Goal: Information Seeking & Learning: Learn about a topic

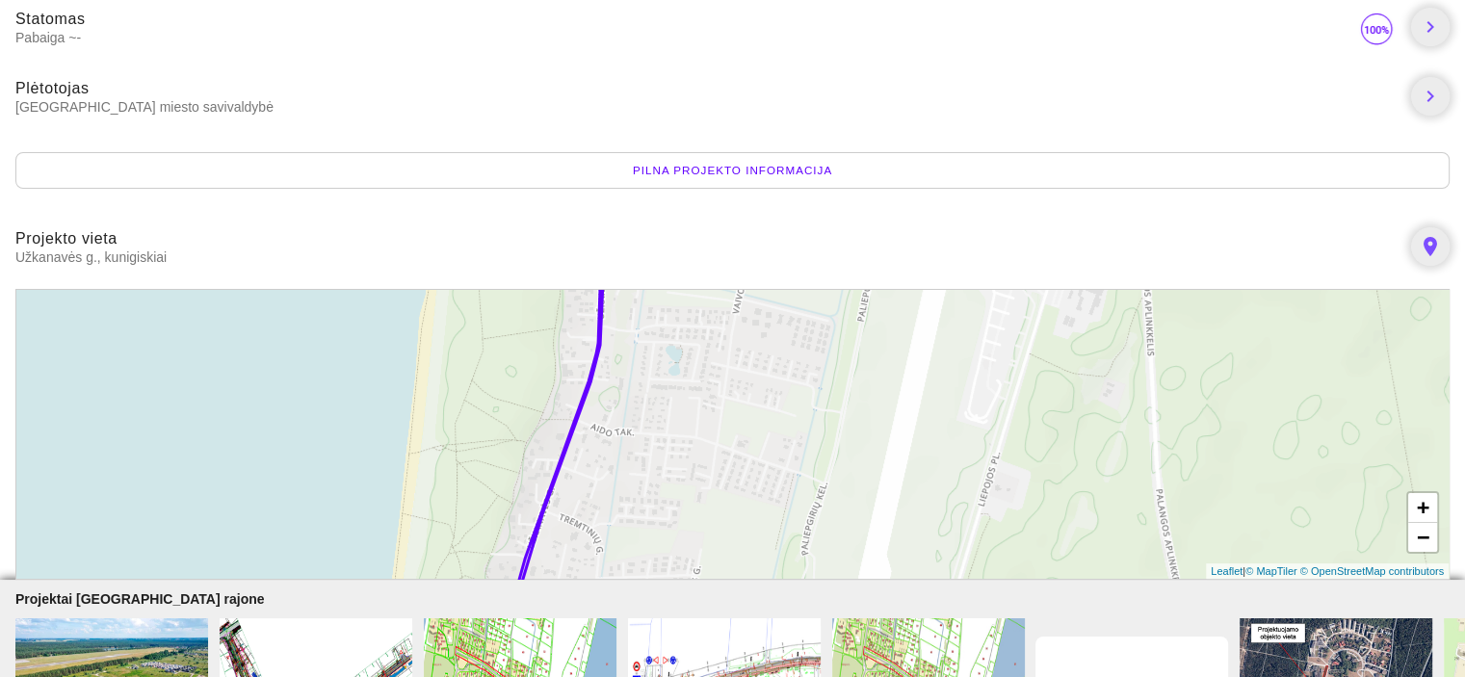
scroll to position [275, 0]
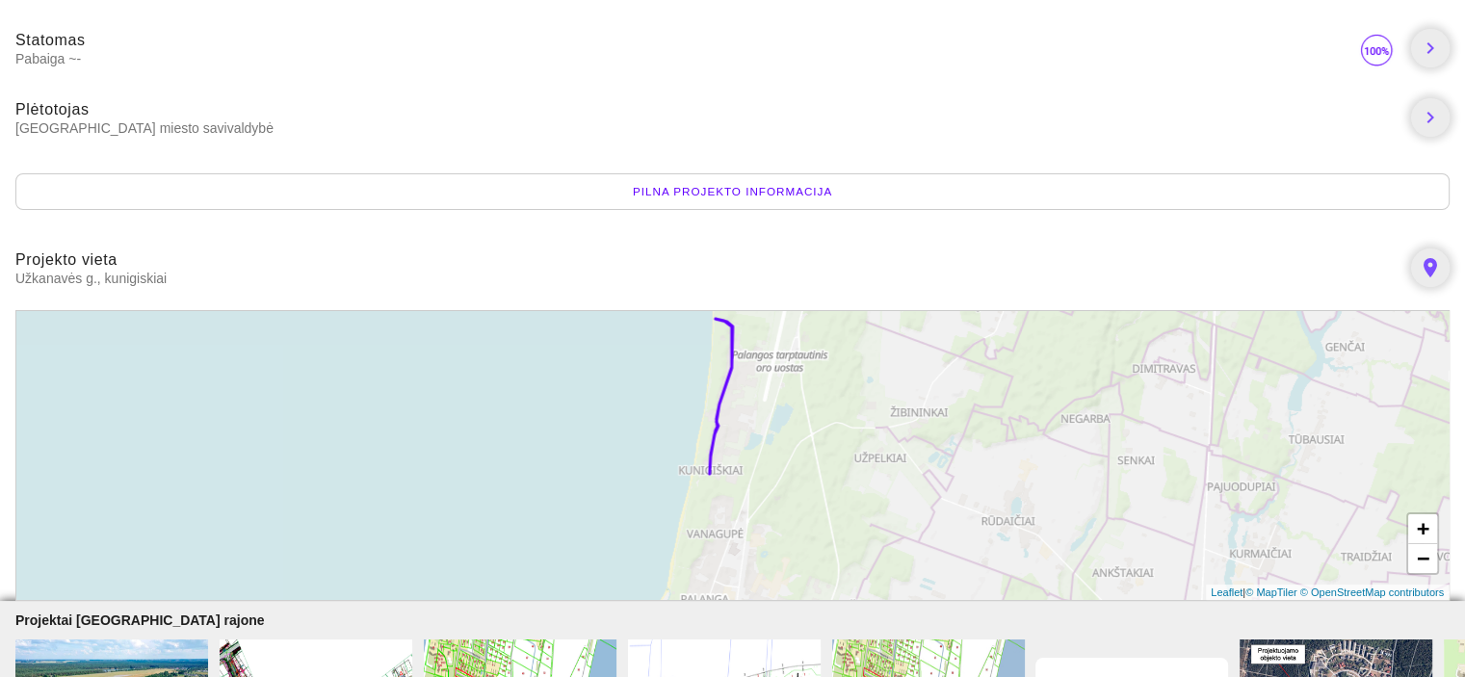
drag, startPoint x: 877, startPoint y: 477, endPoint x: 798, endPoint y: 434, distance: 89.6
click at [798, 434] on div "+ − Leaflet | © MapTiler © OpenStreetMap contributors" at bounding box center [732, 455] width 1434 height 291
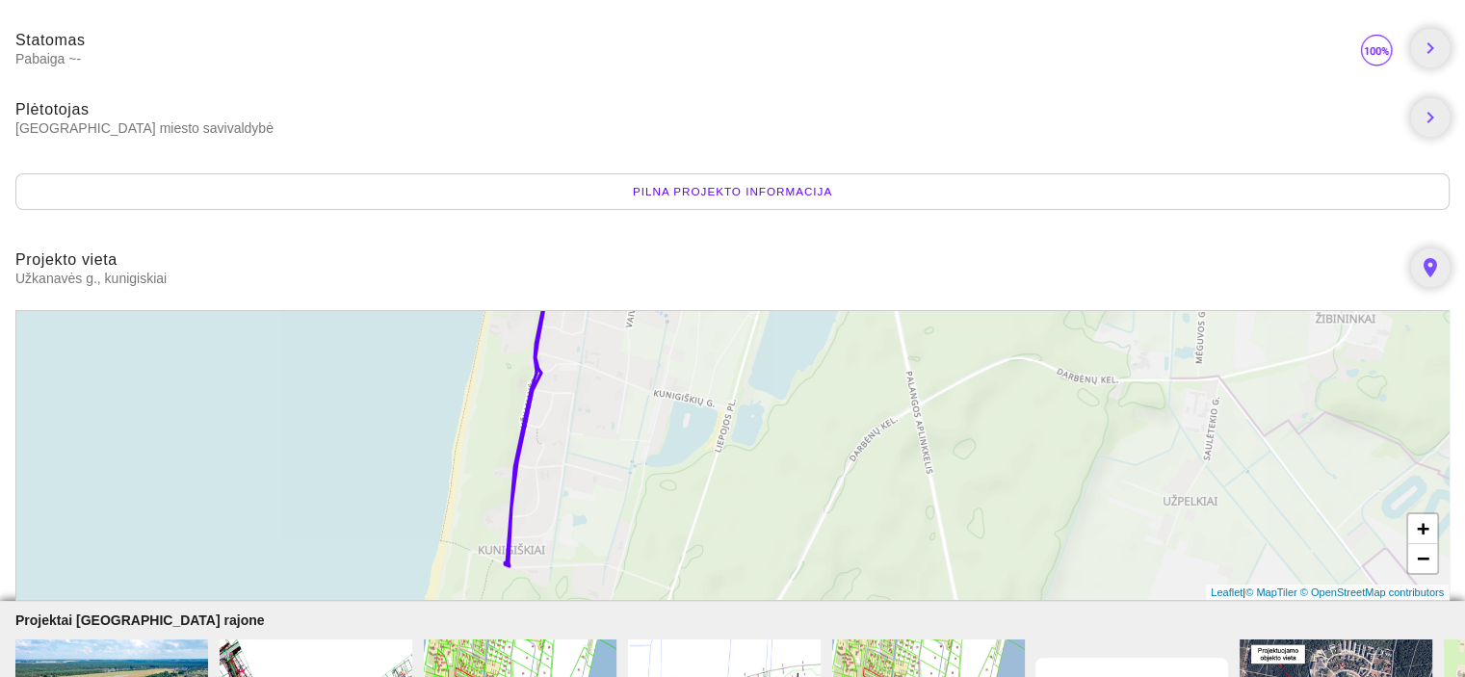
drag, startPoint x: 599, startPoint y: 461, endPoint x: 678, endPoint y: 486, distance: 82.9
click at [702, 422] on div "+ − Leaflet | © MapTiler © OpenStreetMap contributors" at bounding box center [732, 455] width 1434 height 291
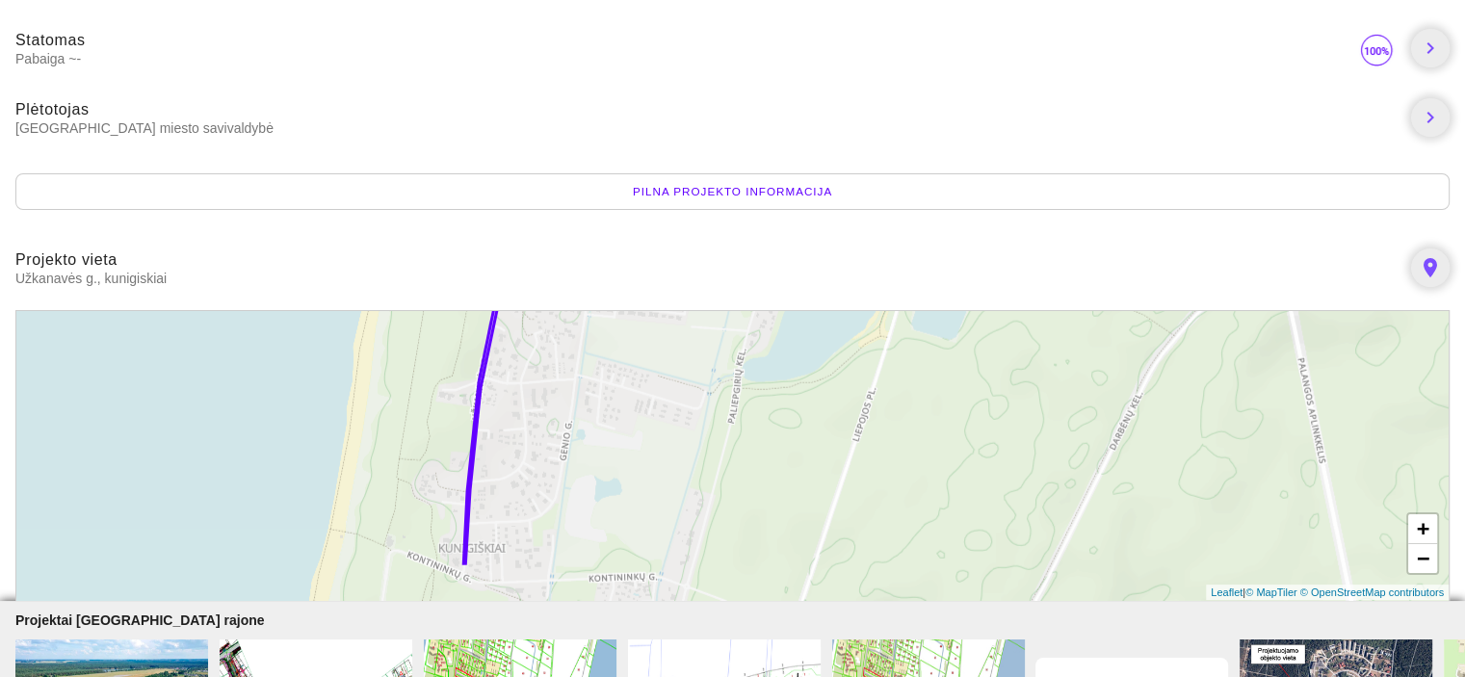
drag, startPoint x: 539, startPoint y: 527, endPoint x: 602, endPoint y: 459, distance: 92.7
click at [602, 459] on div "+ − Leaflet | © MapTiler © OpenStreetMap contributors" at bounding box center [732, 455] width 1434 height 291
drag, startPoint x: 568, startPoint y: 481, endPoint x: 589, endPoint y: 505, distance: 31.4
click at [584, 519] on div "+ − Leaflet | © MapTiler © OpenStreetMap contributors" at bounding box center [732, 455] width 1434 height 291
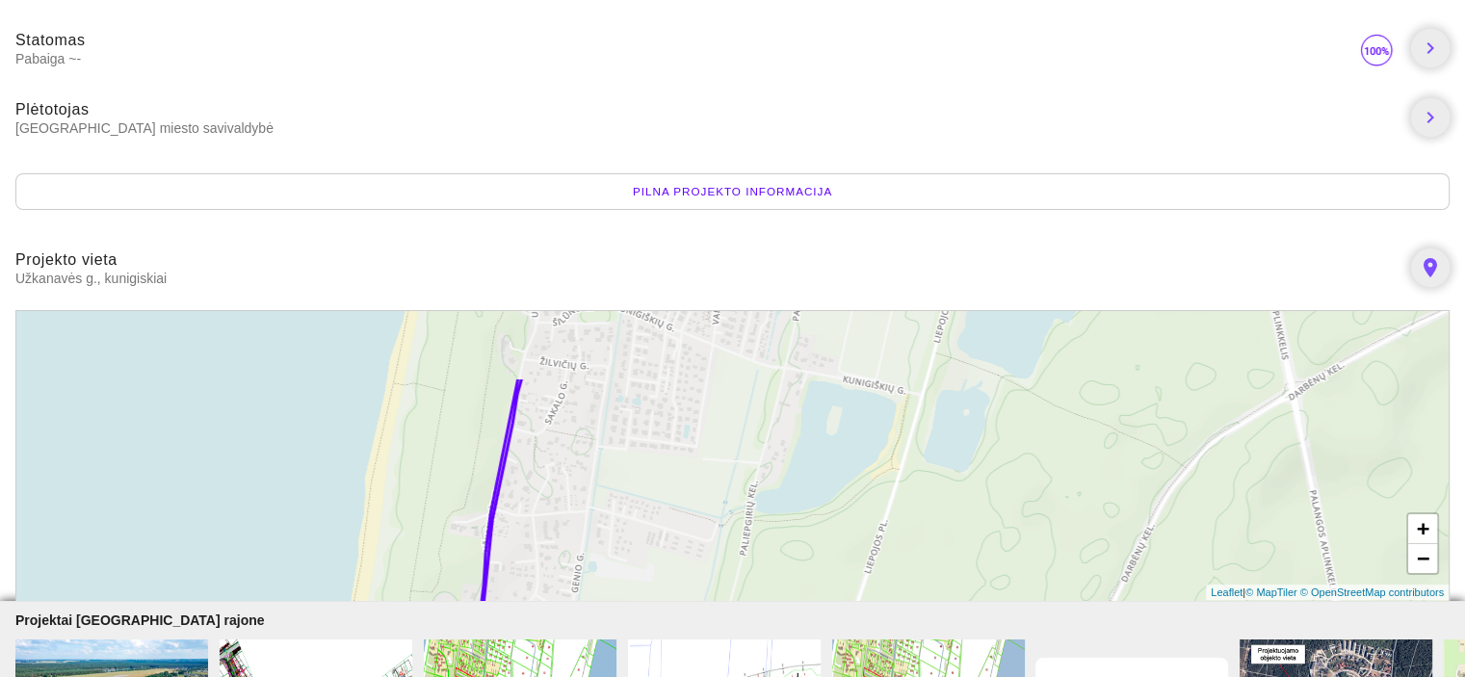
drag, startPoint x: 609, startPoint y: 508, endPoint x: 603, endPoint y: 541, distance: 34.2
click at [603, 541] on div "+ − Leaflet | © MapTiler © OpenStreetMap contributors" at bounding box center [732, 455] width 1434 height 291
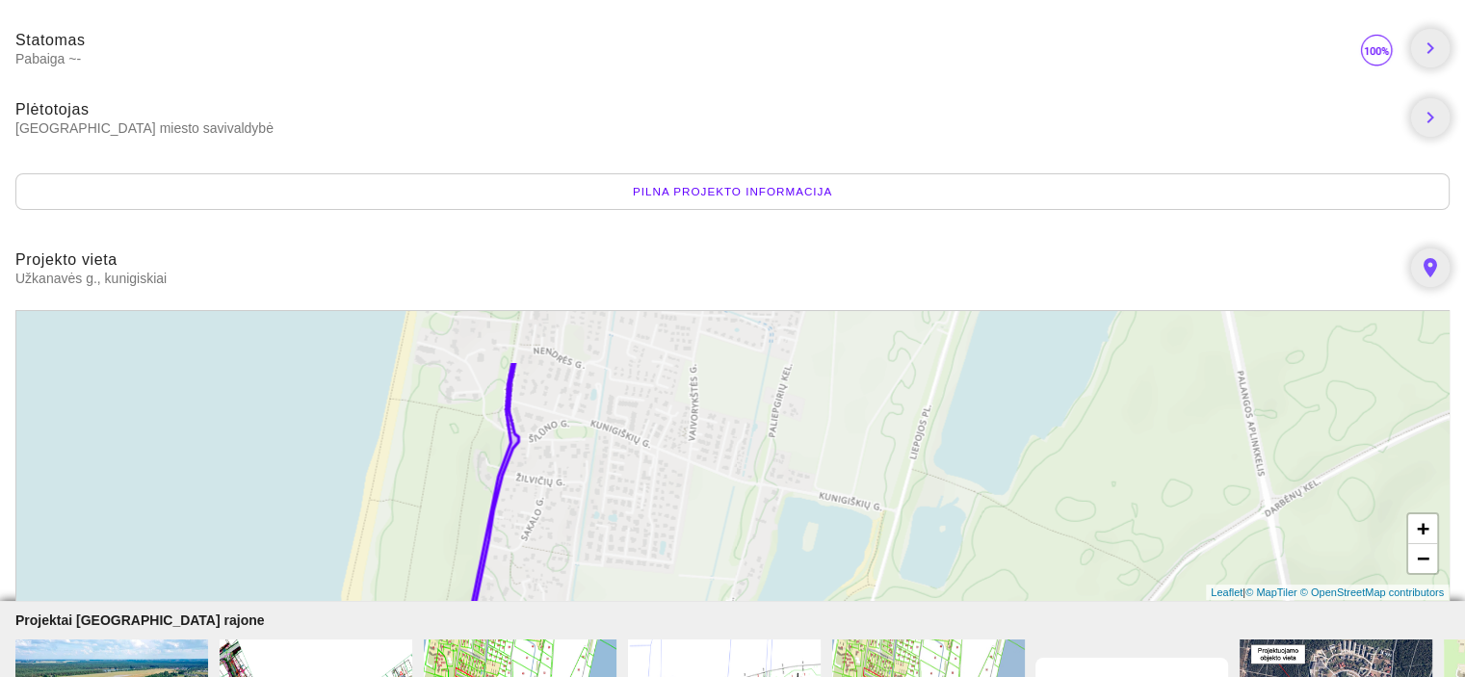
drag, startPoint x: 634, startPoint y: 412, endPoint x: 613, endPoint y: 523, distance: 112.8
click at [613, 523] on div "+ − Leaflet | © MapTiler © OpenStreetMap contributors" at bounding box center [732, 455] width 1434 height 291
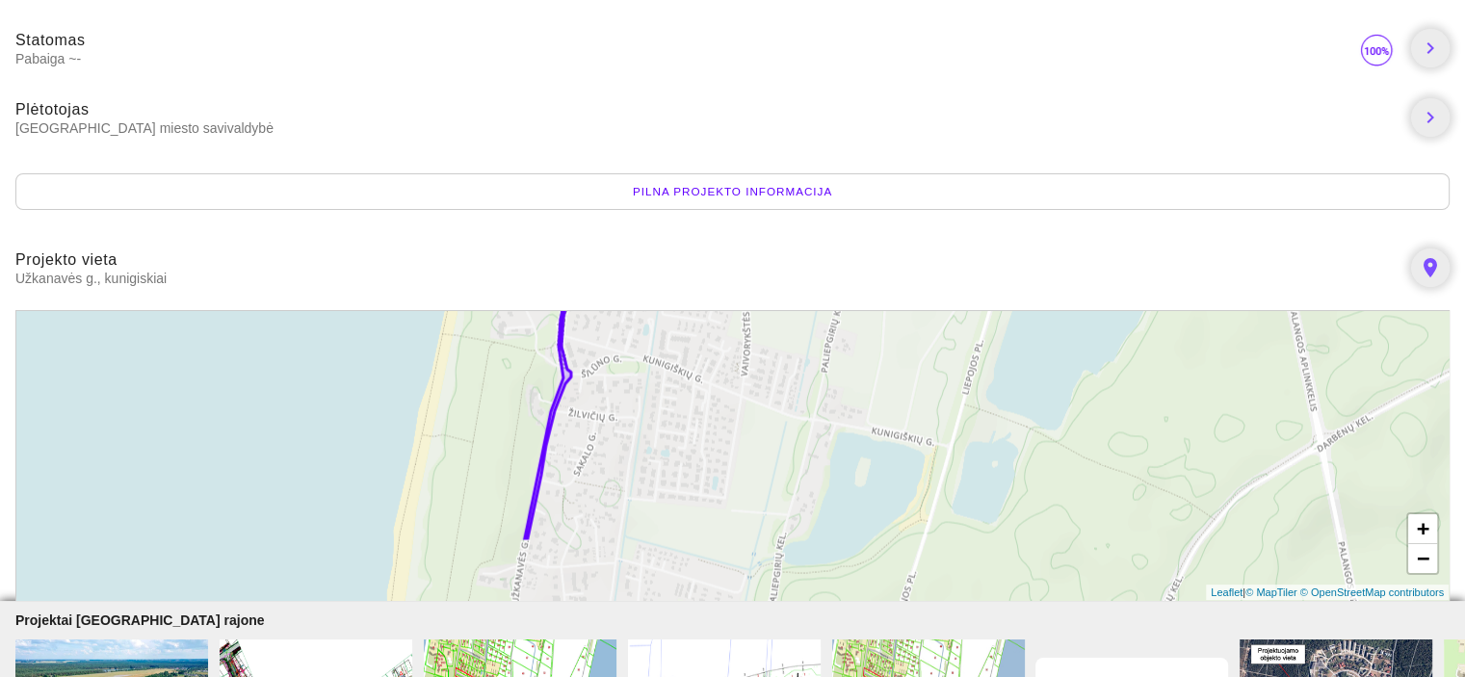
drag, startPoint x: 681, startPoint y: 504, endPoint x: 738, endPoint y: 408, distance: 111.0
click at [738, 408] on div "+ − Leaflet | © MapTiler © OpenStreetMap contributors" at bounding box center [732, 455] width 1434 height 291
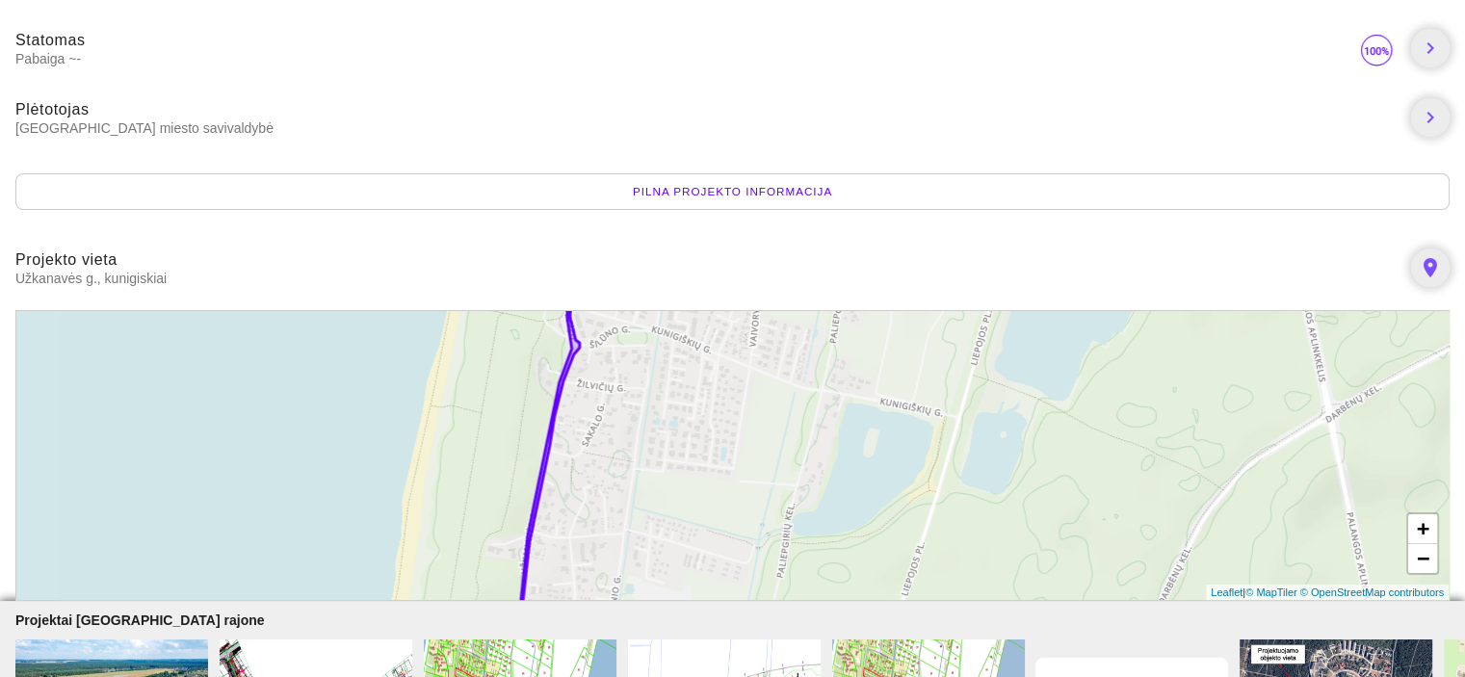
drag, startPoint x: 689, startPoint y: 506, endPoint x: 703, endPoint y: 488, distance: 22.6
click at [704, 491] on div "+ − Leaflet | © MapTiler © OpenStreetMap contributors" at bounding box center [732, 455] width 1434 height 291
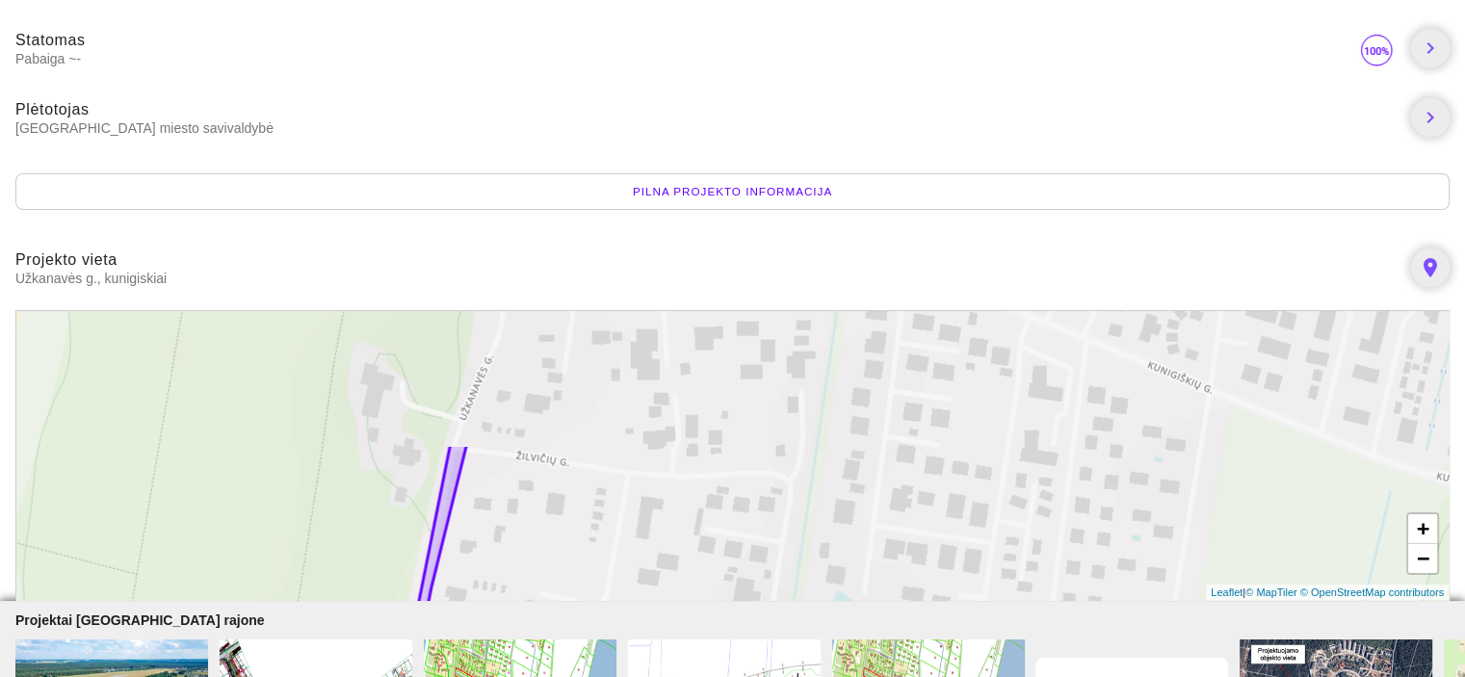
drag, startPoint x: 539, startPoint y: 418, endPoint x: 593, endPoint y: 564, distance: 156.0
click at [607, 583] on div "+ − Leaflet | © MapTiler © OpenStreetMap contributors" at bounding box center [732, 455] width 1434 height 291
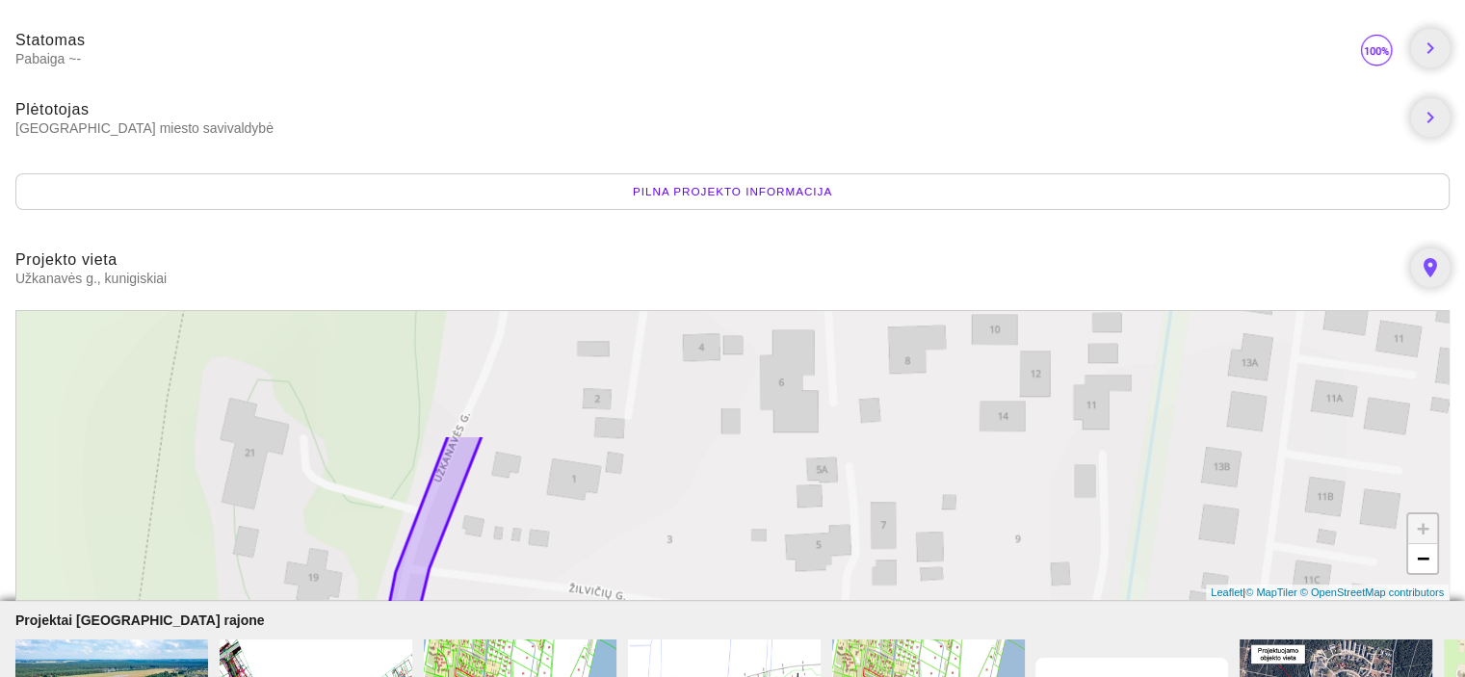
drag, startPoint x: 569, startPoint y: 415, endPoint x: 590, endPoint y: 582, distance: 167.9
click at [590, 582] on div "+ − Leaflet | © MapTiler © OpenStreetMap contributors" at bounding box center [732, 455] width 1434 height 291
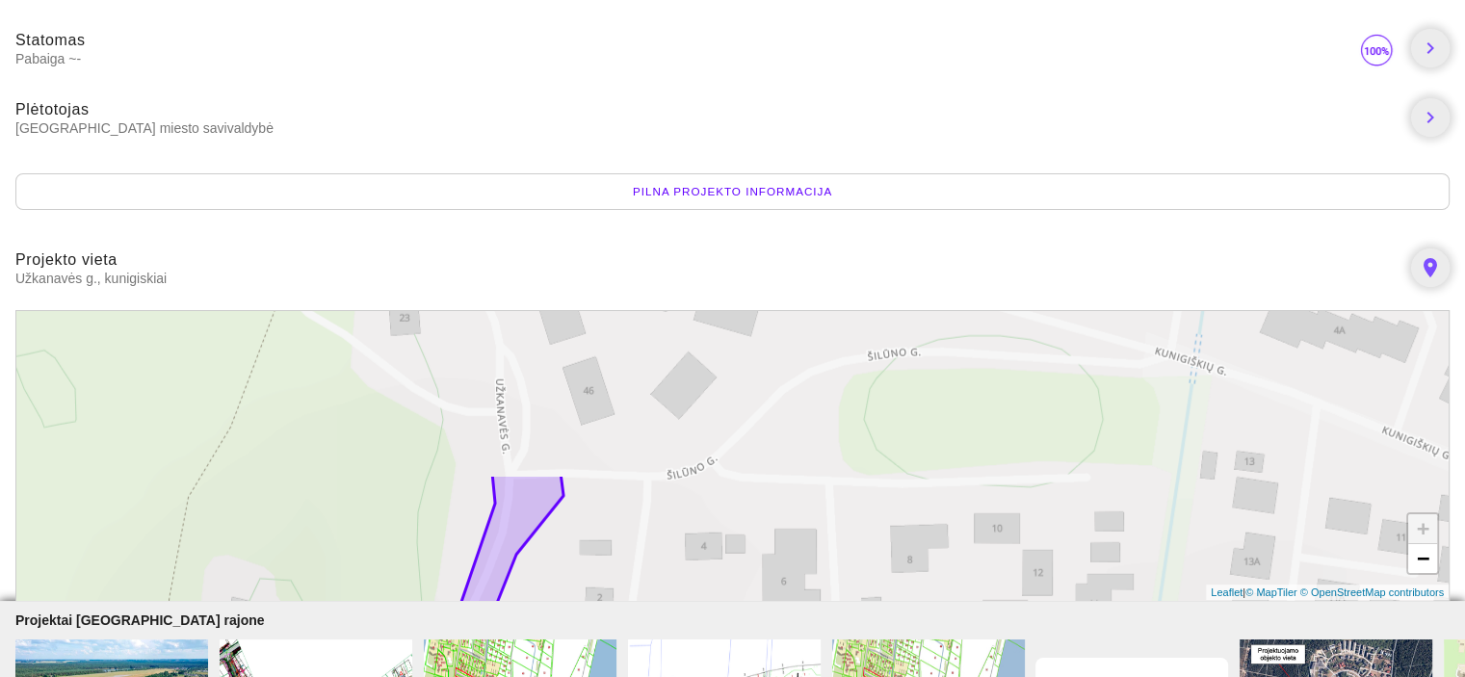
drag, startPoint x: 625, startPoint y: 365, endPoint x: 627, endPoint y: 577, distance: 211.9
click at [627, 577] on div "+ − Leaflet | © MapTiler © OpenStreetMap contributors" at bounding box center [732, 455] width 1434 height 291
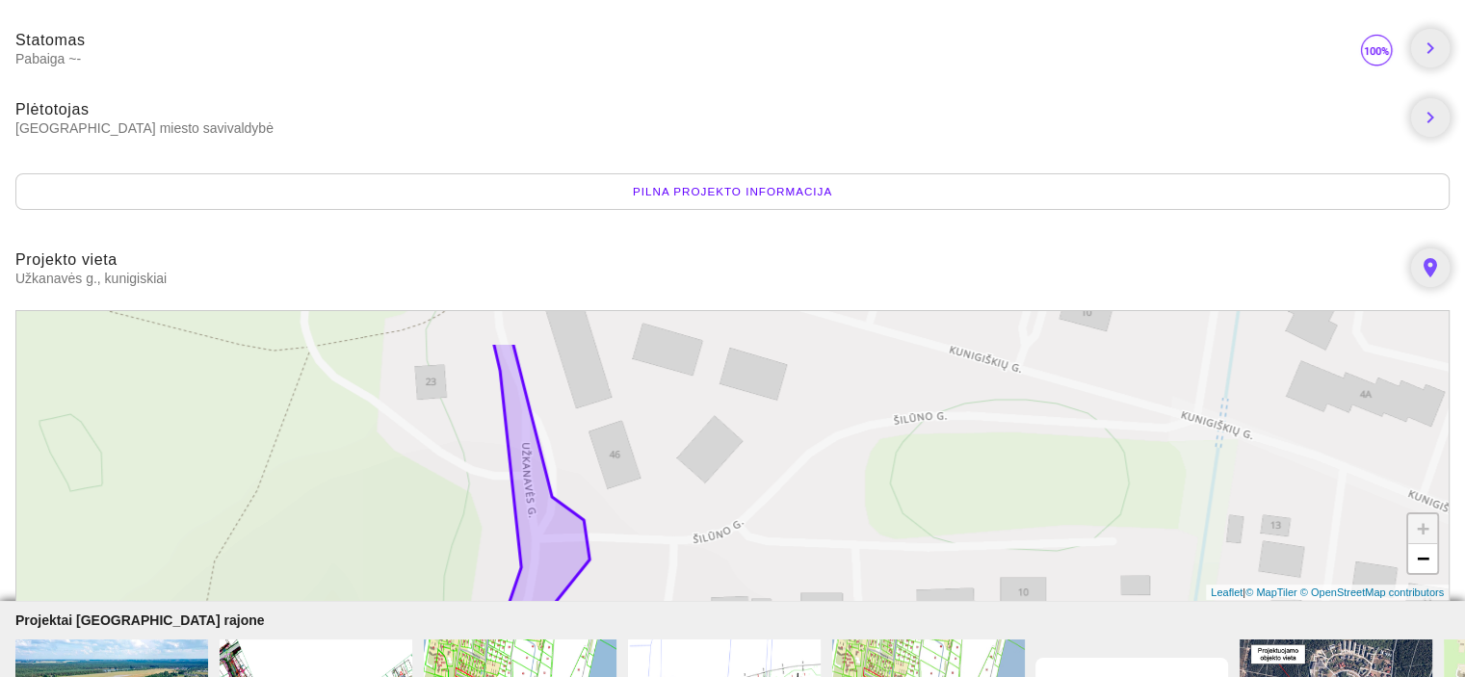
drag, startPoint x: 631, startPoint y: 418, endPoint x: 696, endPoint y: 577, distance: 171.9
click at [696, 577] on div "+ − Leaflet | © MapTiler © OpenStreetMap contributors" at bounding box center [732, 455] width 1434 height 291
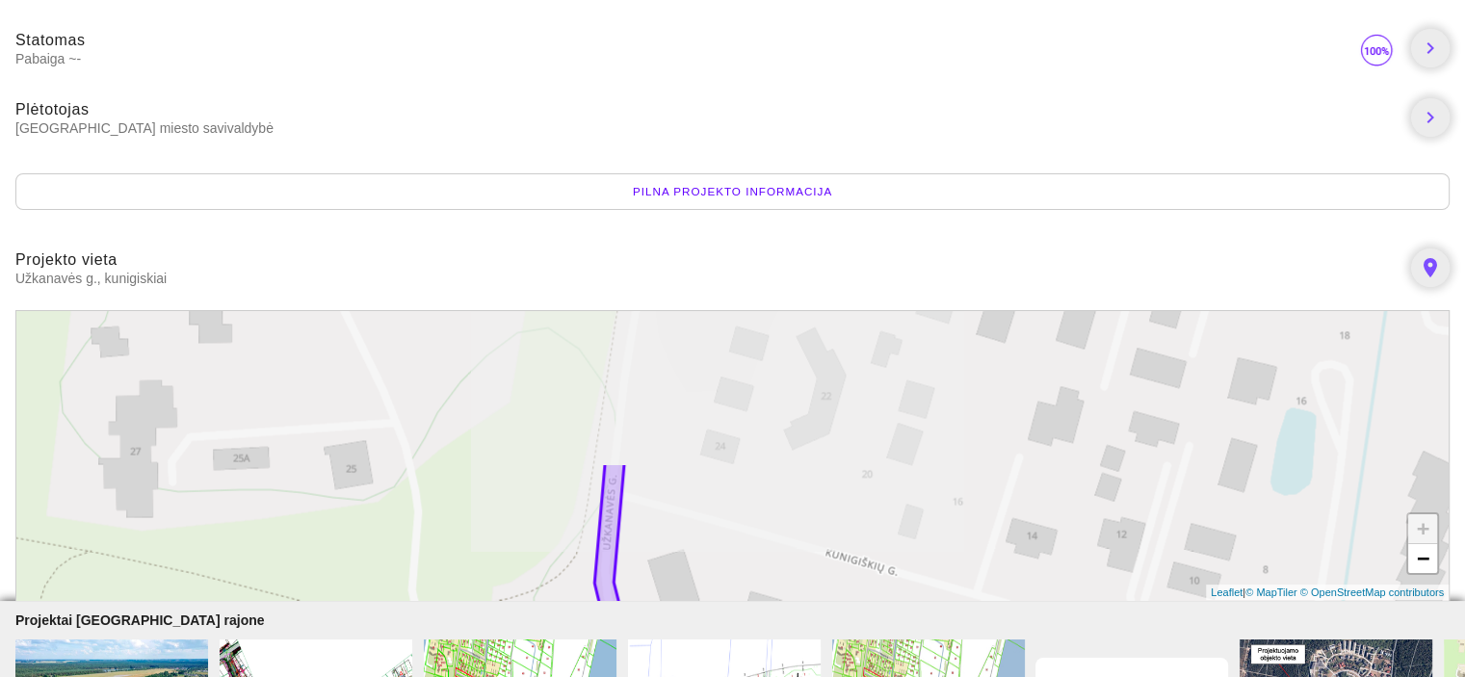
drag, startPoint x: 613, startPoint y: 407, endPoint x: 694, endPoint y: 610, distance: 217.9
click at [694, 619] on body "Užkanavės gatvės (nuo Kontininkų iki Ošupio tako) rekonstrukcija kunigiskiai St…" at bounding box center [732, 293] width 1465 height 1136
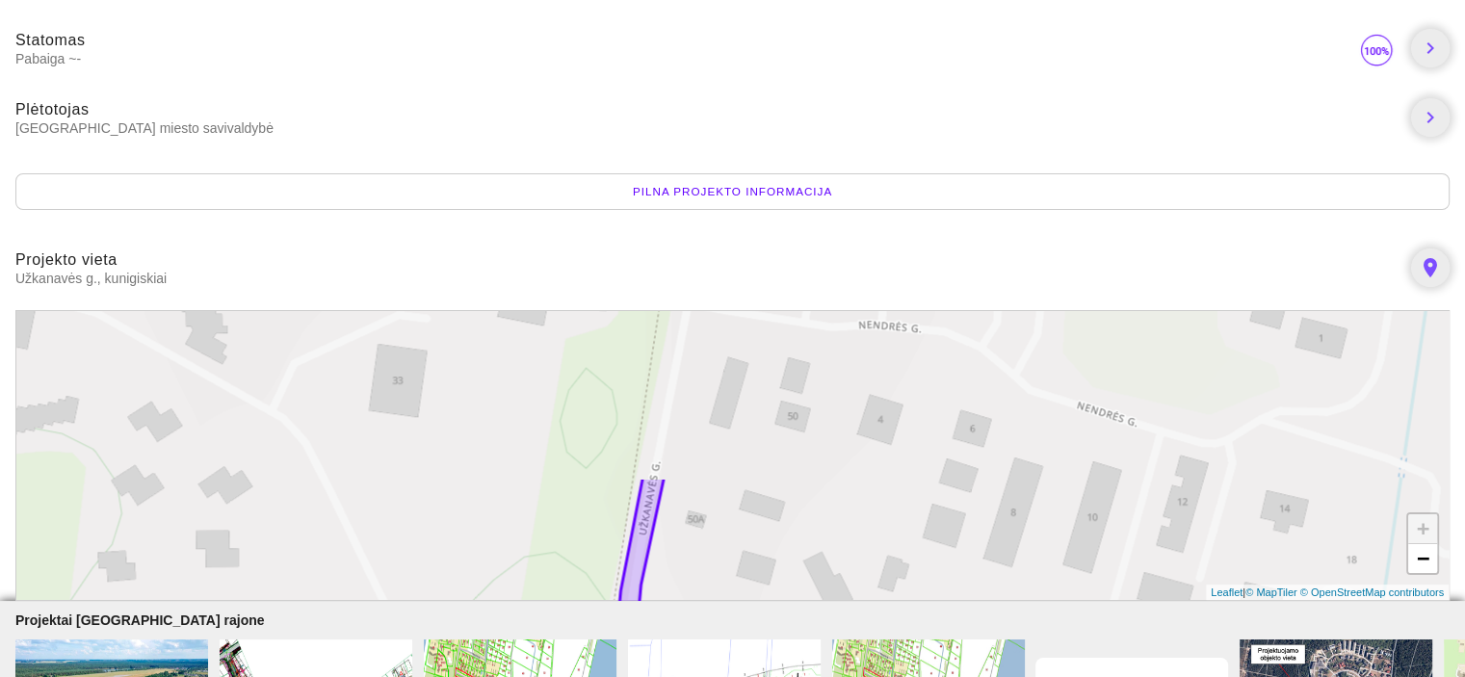
drag, startPoint x: 743, startPoint y: 391, endPoint x: 736, endPoint y: 619, distance: 228.4
click at [736, 619] on body "Užkanavės gatvės (nuo Kontininkų iki Ošupio tako) rekonstrukcija kunigiskiai St…" at bounding box center [732, 293] width 1465 height 1136
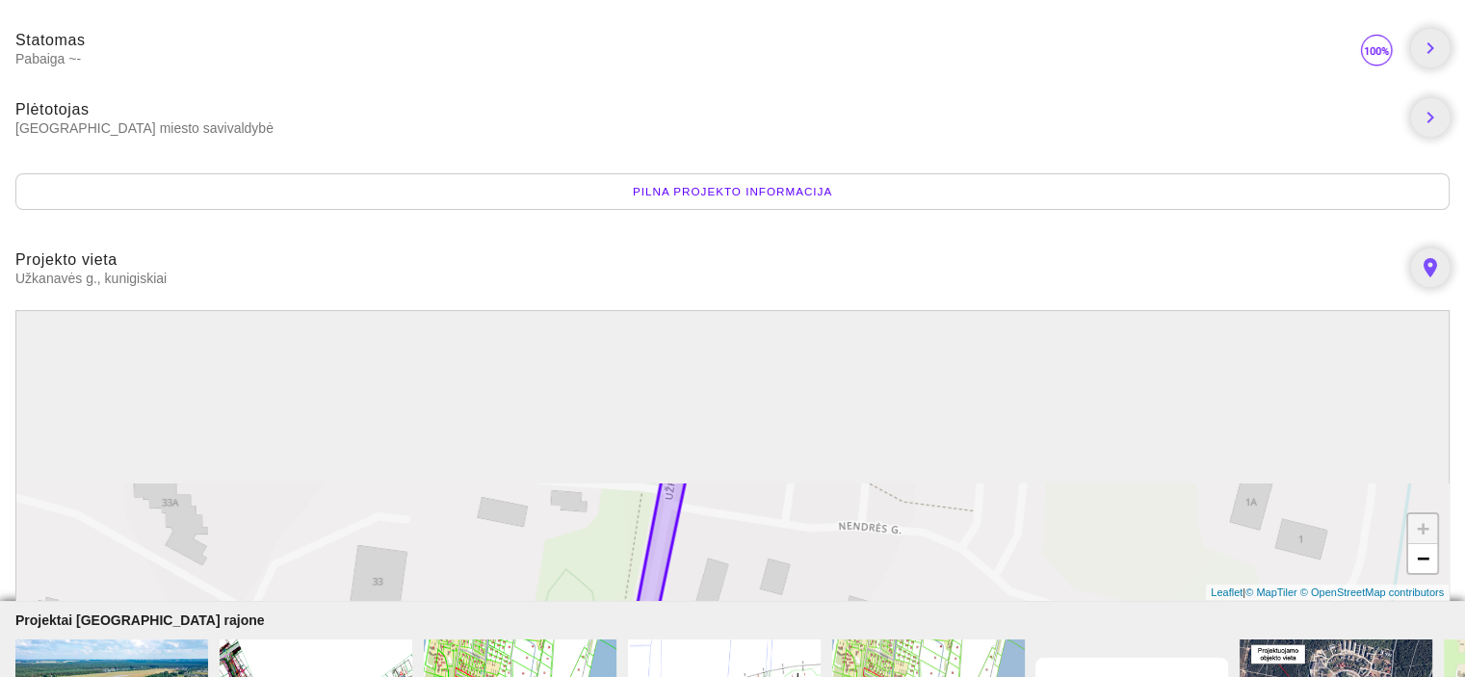
drag, startPoint x: 976, startPoint y: 361, endPoint x: 946, endPoint y: 470, distance: 112.9
click at [956, 571] on div "+ − Leaflet | © MapTiler © OpenStreetMap contributors" at bounding box center [732, 455] width 1434 height 291
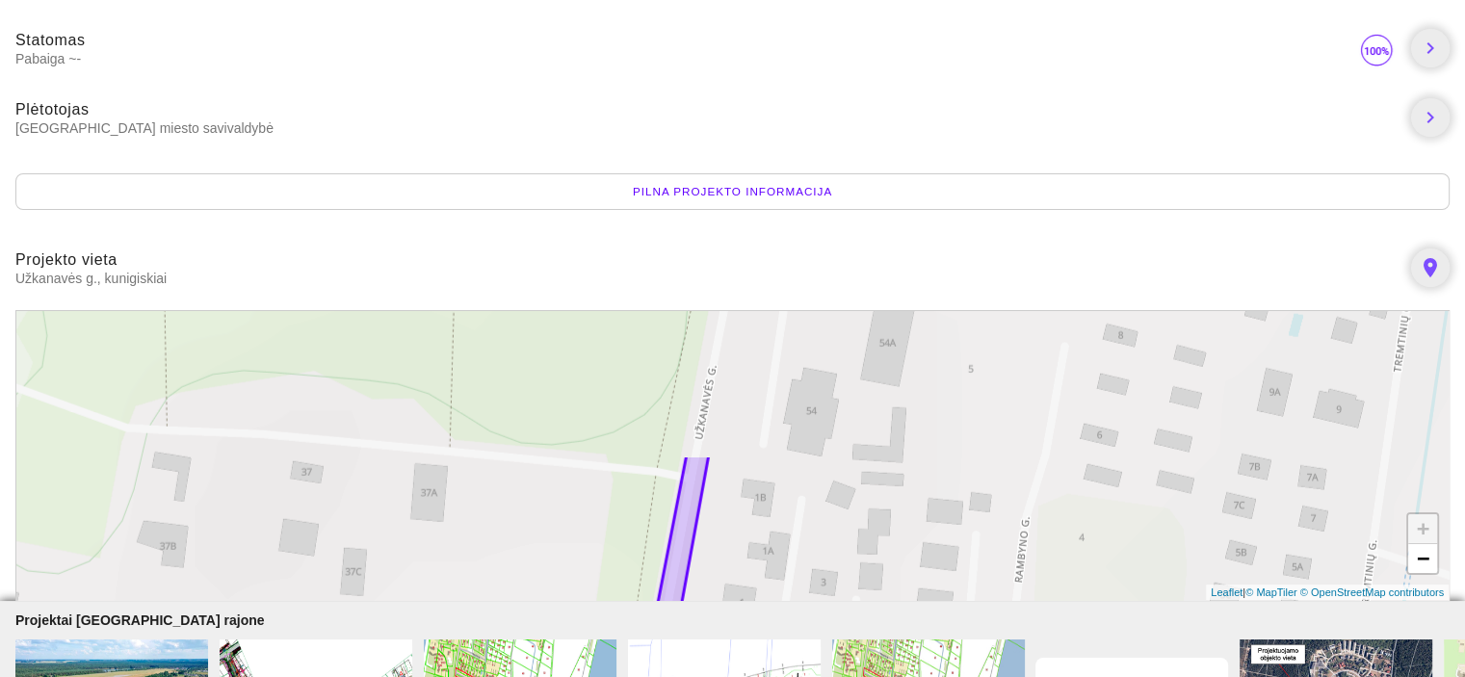
drag, startPoint x: 914, startPoint y: 376, endPoint x: 882, endPoint y: 611, distance: 237.2
click at [883, 612] on body "Užkanavės gatvės (nuo Kontininkų iki Ošupio tako) rekonstrukcija kunigiskiai St…" at bounding box center [732, 293] width 1465 height 1136
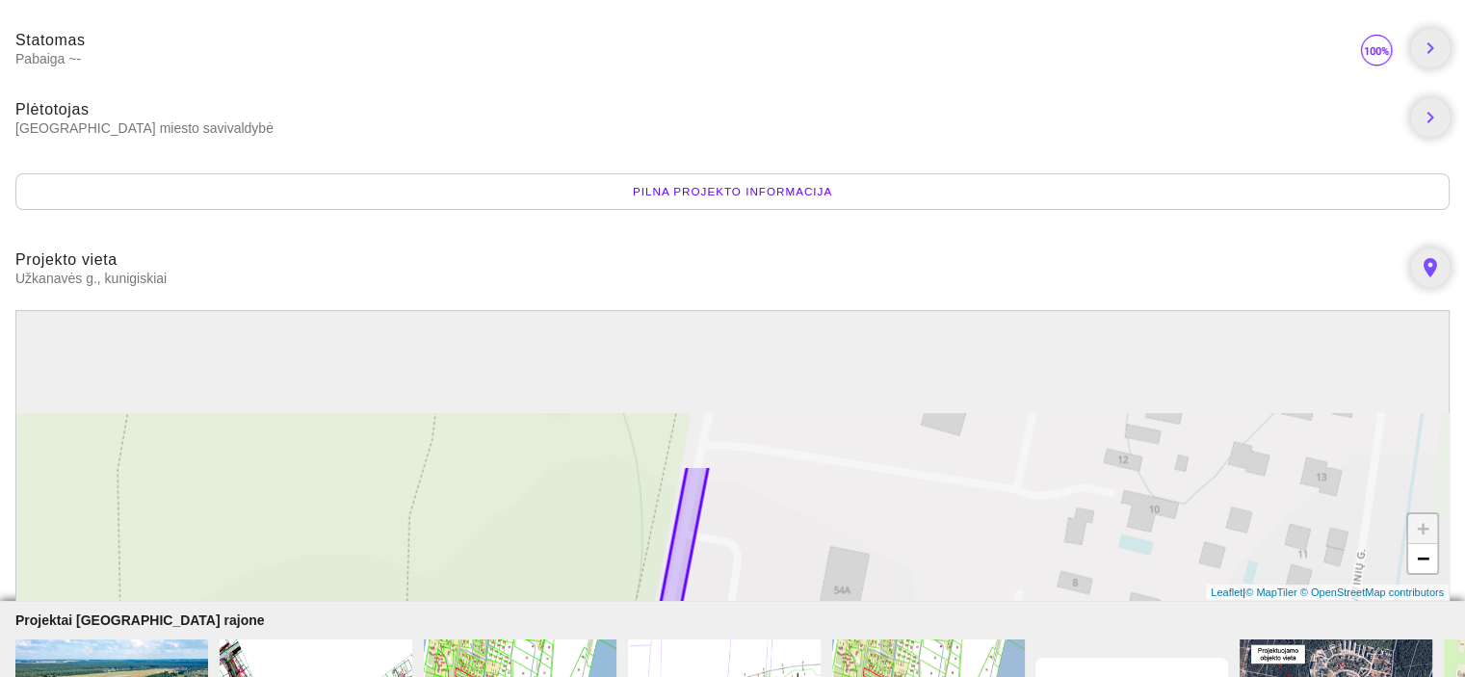
drag, startPoint x: 1002, startPoint y: 398, endPoint x: 966, endPoint y: 597, distance: 202.6
click at [966, 597] on div "+ − Leaflet | © MapTiler © OpenStreetMap contributors" at bounding box center [732, 455] width 1434 height 291
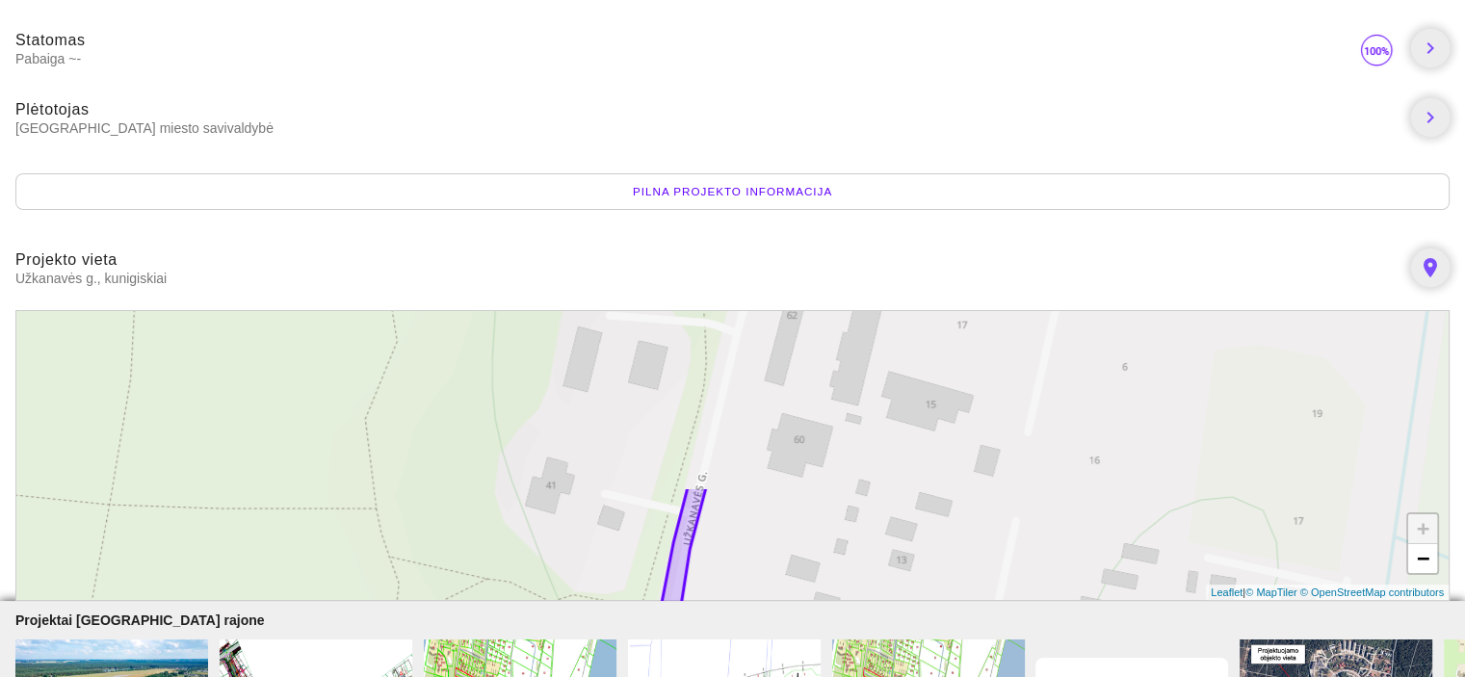
drag, startPoint x: 1068, startPoint y: 401, endPoint x: 1029, endPoint y: 623, distance: 226.0
click at [1029, 623] on body "Užkanavės gatvės (nuo Kontininkų iki Ošupio tako) rekonstrukcija kunigiskiai St…" at bounding box center [732, 293] width 1465 height 1136
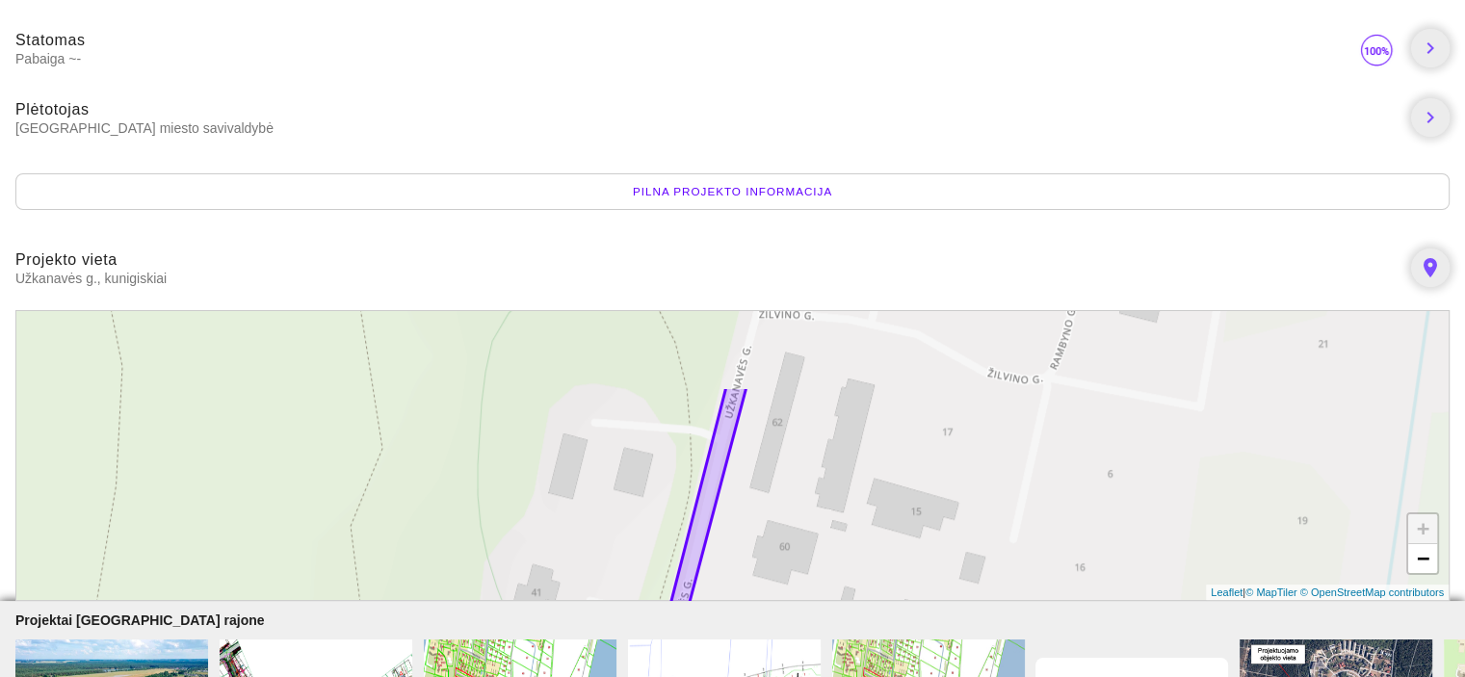
drag, startPoint x: 1163, startPoint y: 415, endPoint x: 1110, endPoint y: 715, distance: 304.2
click at [1110, 403] on html "Užkanavės gatvės (nuo Kontininkų iki Ošupio tako) rekonstrukcija kunigiskiai St…" at bounding box center [732, 63] width 1465 height 677
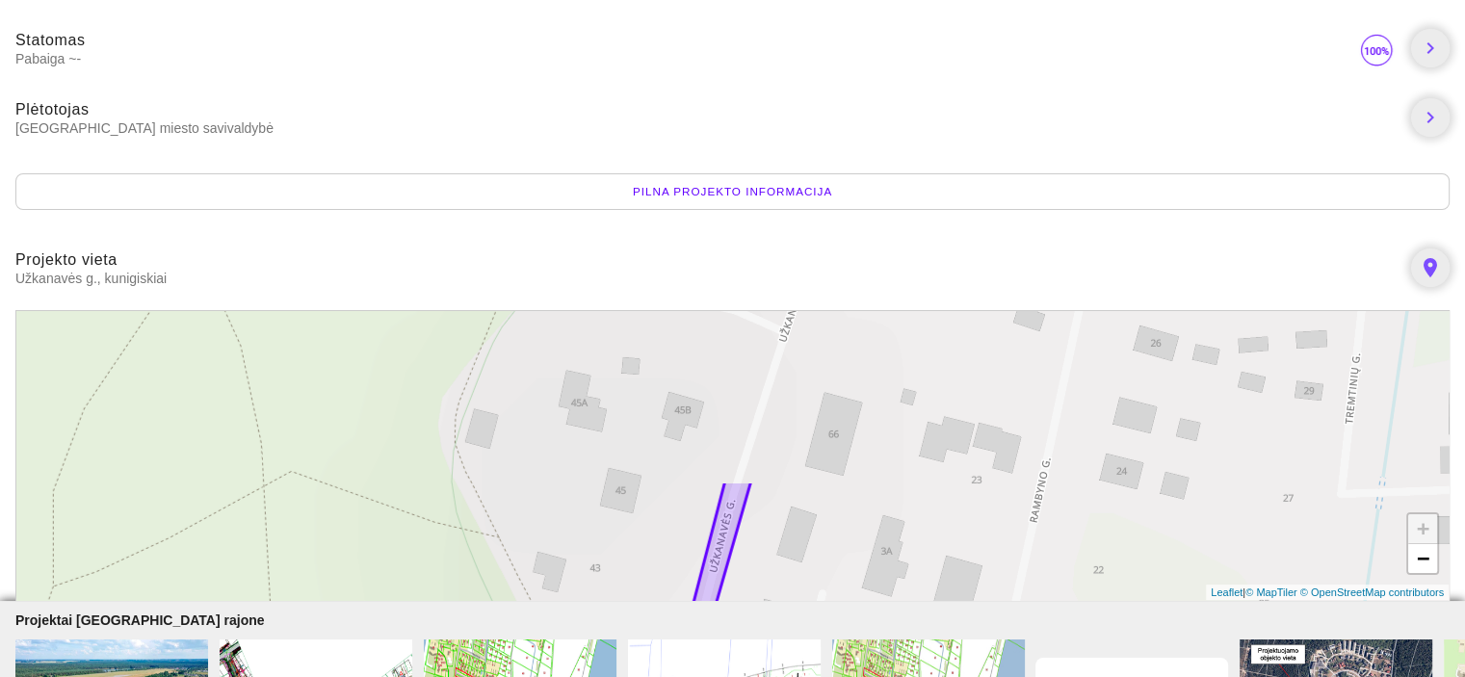
drag, startPoint x: 1036, startPoint y: 397, endPoint x: 1002, endPoint y: 511, distance: 119.5
click at [979, 588] on div "+ − Leaflet | © MapTiler © OpenStreetMap contributors" at bounding box center [732, 455] width 1434 height 291
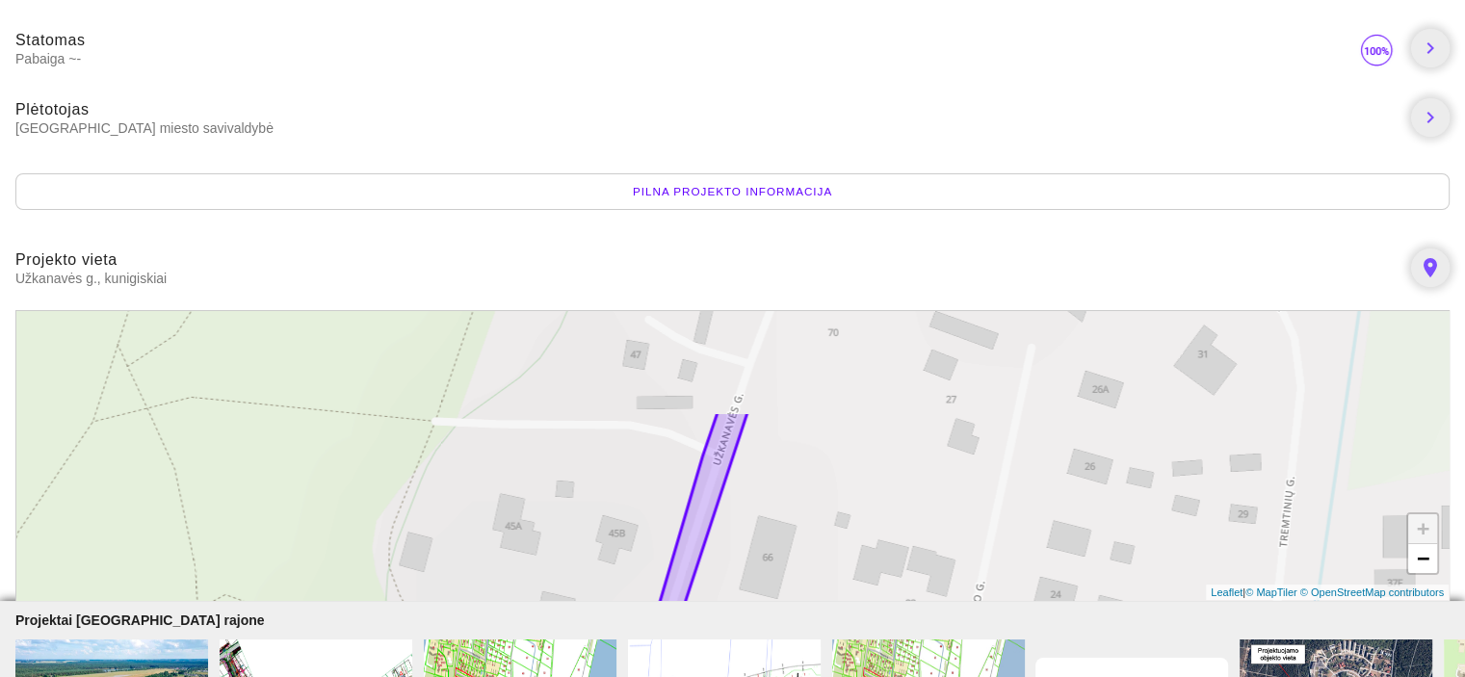
drag, startPoint x: 1037, startPoint y: 450, endPoint x: 962, endPoint y: 594, distance: 162.9
click at [963, 597] on div "+ − Leaflet | © MapTiler © OpenStreetMap contributors" at bounding box center [732, 455] width 1434 height 291
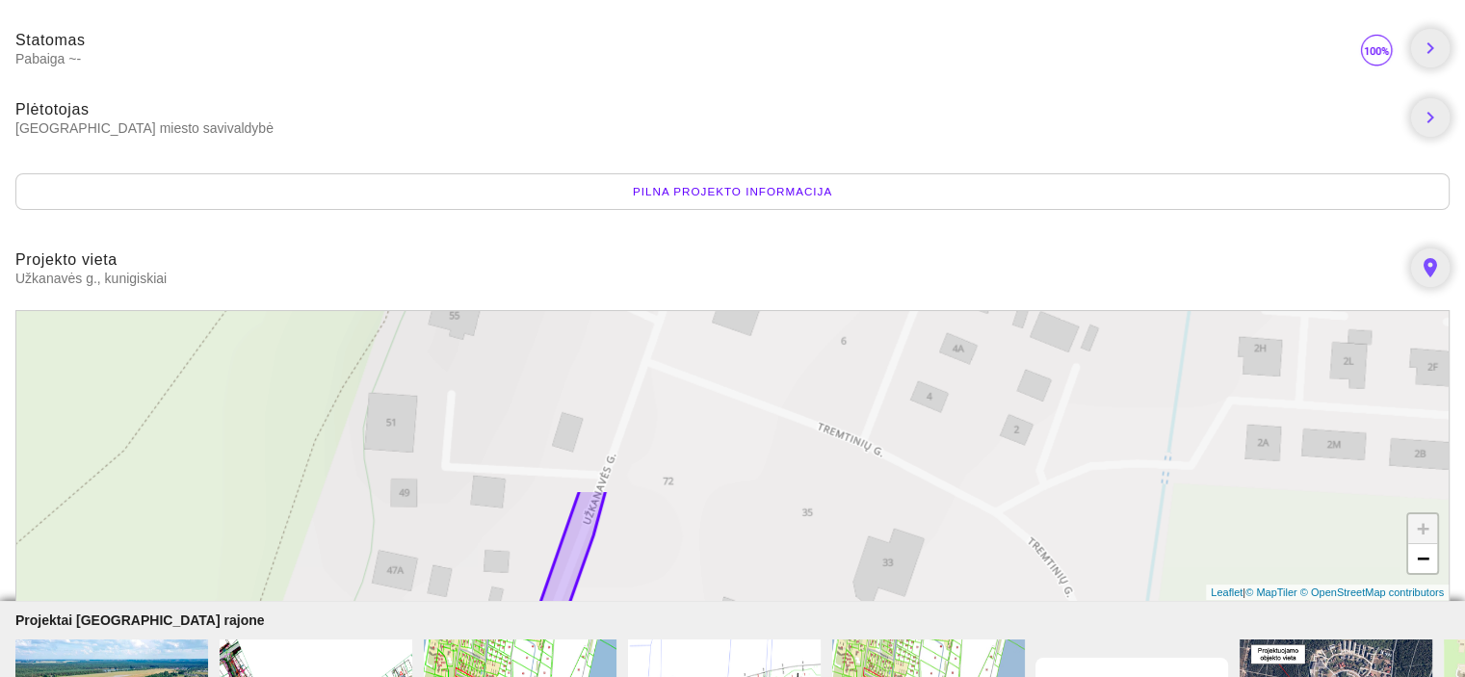
drag, startPoint x: 1070, startPoint y: 392, endPoint x: 900, endPoint y: 553, distance: 234.4
click at [878, 614] on body "Užkanavės gatvės (nuo Kontininkų iki Ošupio tako) rekonstrukcija kunigiskiai St…" at bounding box center [732, 293] width 1465 height 1136
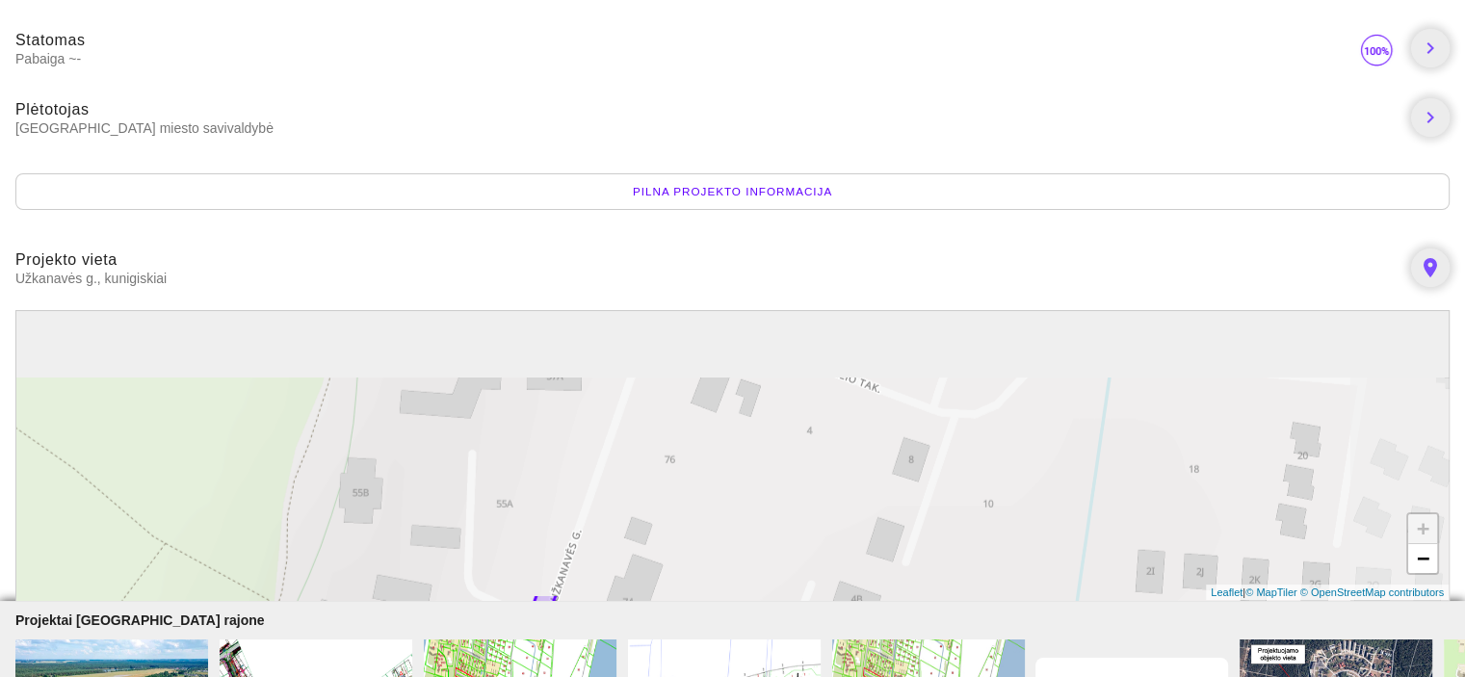
drag, startPoint x: 959, startPoint y: 488, endPoint x: 888, endPoint y: 655, distance: 181.2
click at [900, 671] on body "Užkanavės gatvės (nuo Kontininkų iki Ošupio tako) rekonstrukcija kunigiskiai St…" at bounding box center [732, 293] width 1465 height 1136
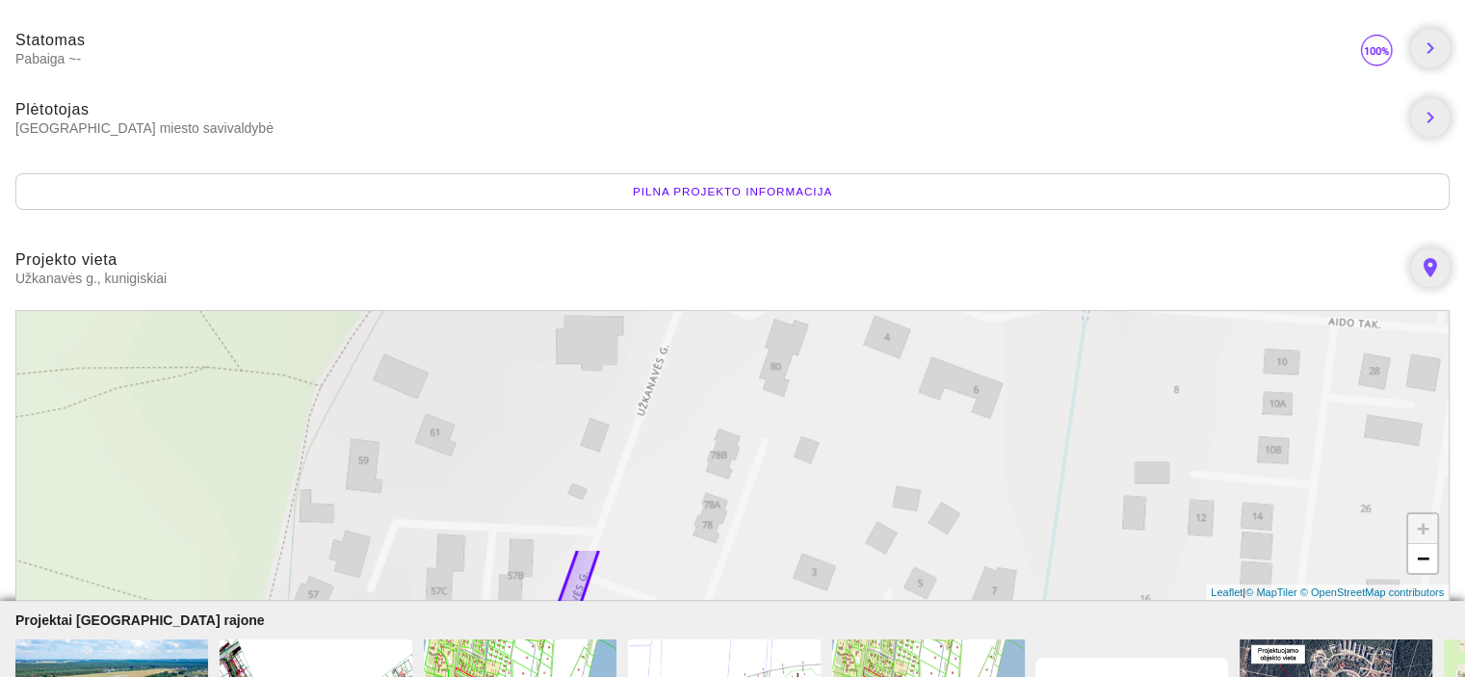
drag, startPoint x: 1115, startPoint y: 321, endPoint x: 1025, endPoint y: 588, distance: 281.8
click at [1048, 596] on div "+ − Leaflet | © MapTiler © OpenStreetMap contributors" at bounding box center [732, 455] width 1434 height 291
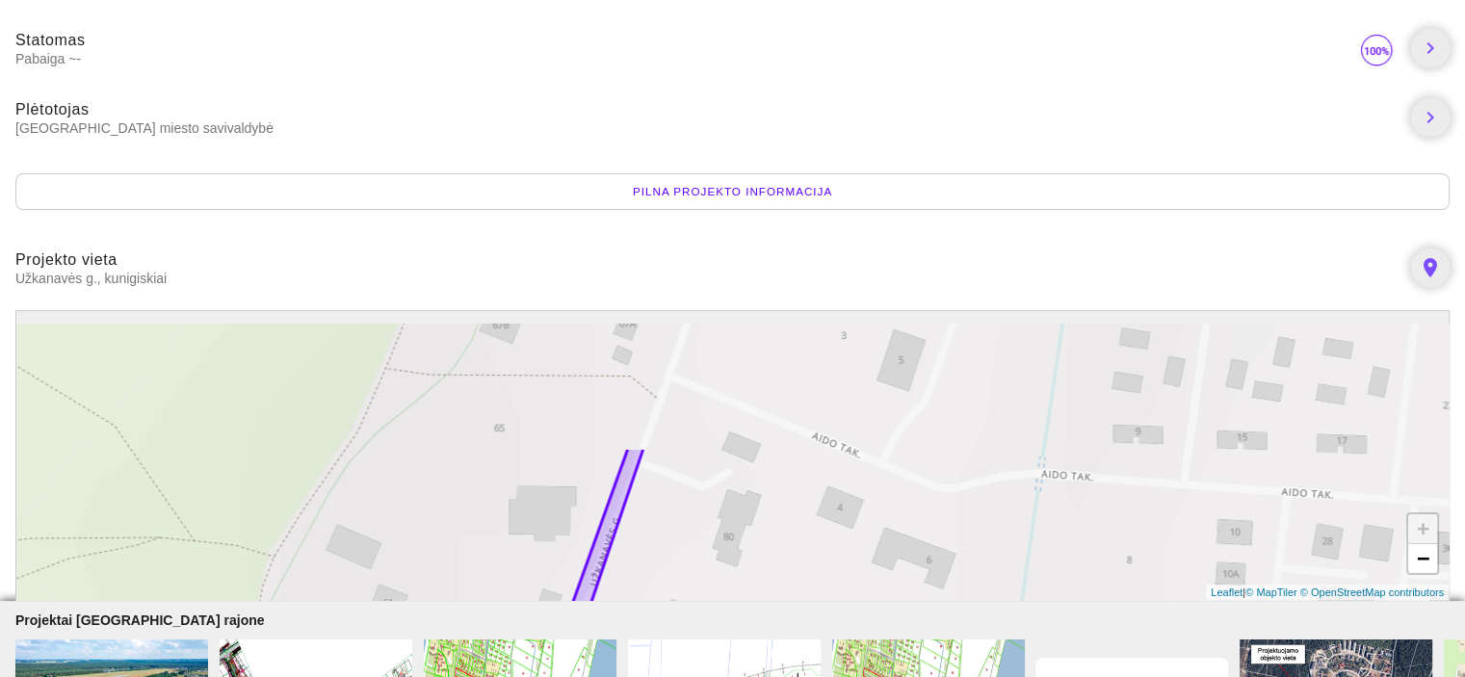
drag, startPoint x: 892, startPoint y: 396, endPoint x: 809, endPoint y: 654, distance: 271.1
click at [809, 666] on body "Užkanavės gatvės (nuo Kontininkų iki Ošupio tako) rekonstrukcija kunigiskiai St…" at bounding box center [732, 293] width 1465 height 1136
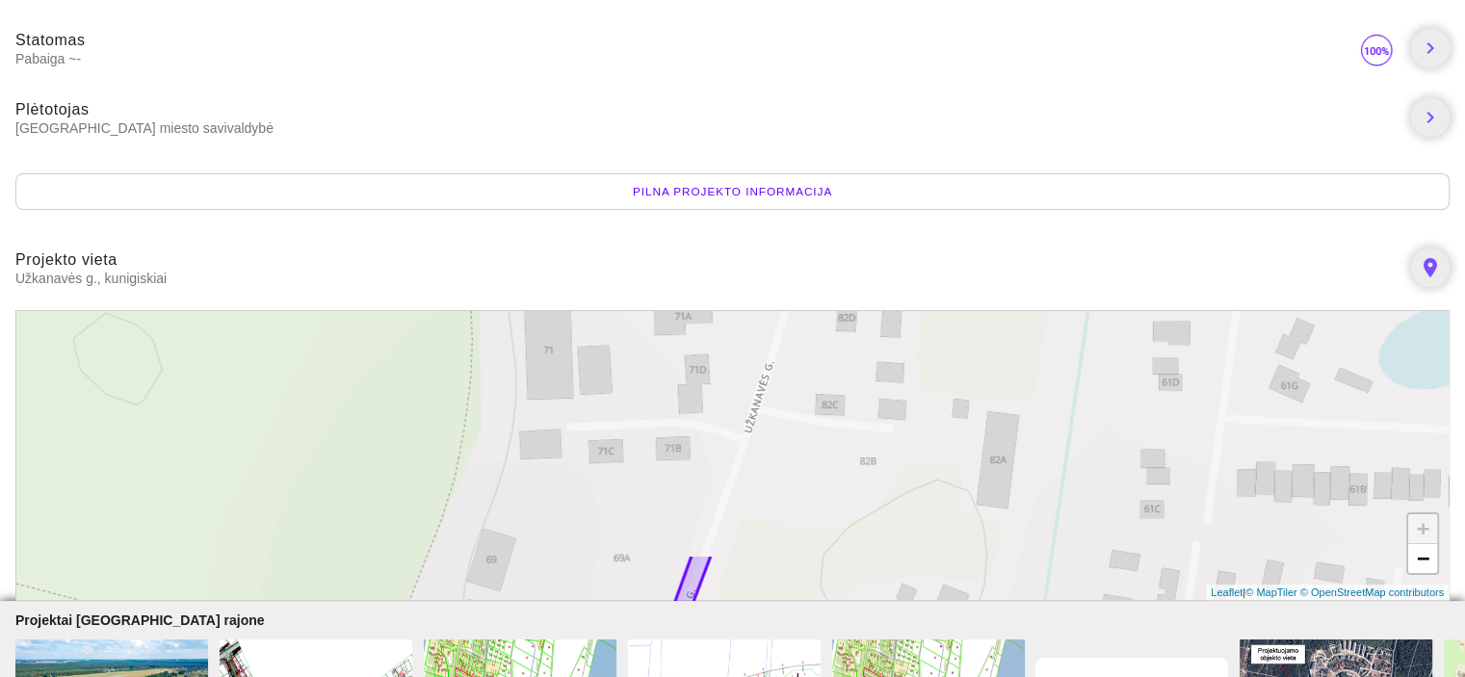
drag, startPoint x: 855, startPoint y: 380, endPoint x: 857, endPoint y: 656, distance: 276.5
click at [857, 656] on body "Užkanavės gatvės (nuo Kontininkų iki Ošupio tako) rekonstrukcija kunigiskiai St…" at bounding box center [732, 293] width 1465 height 1136
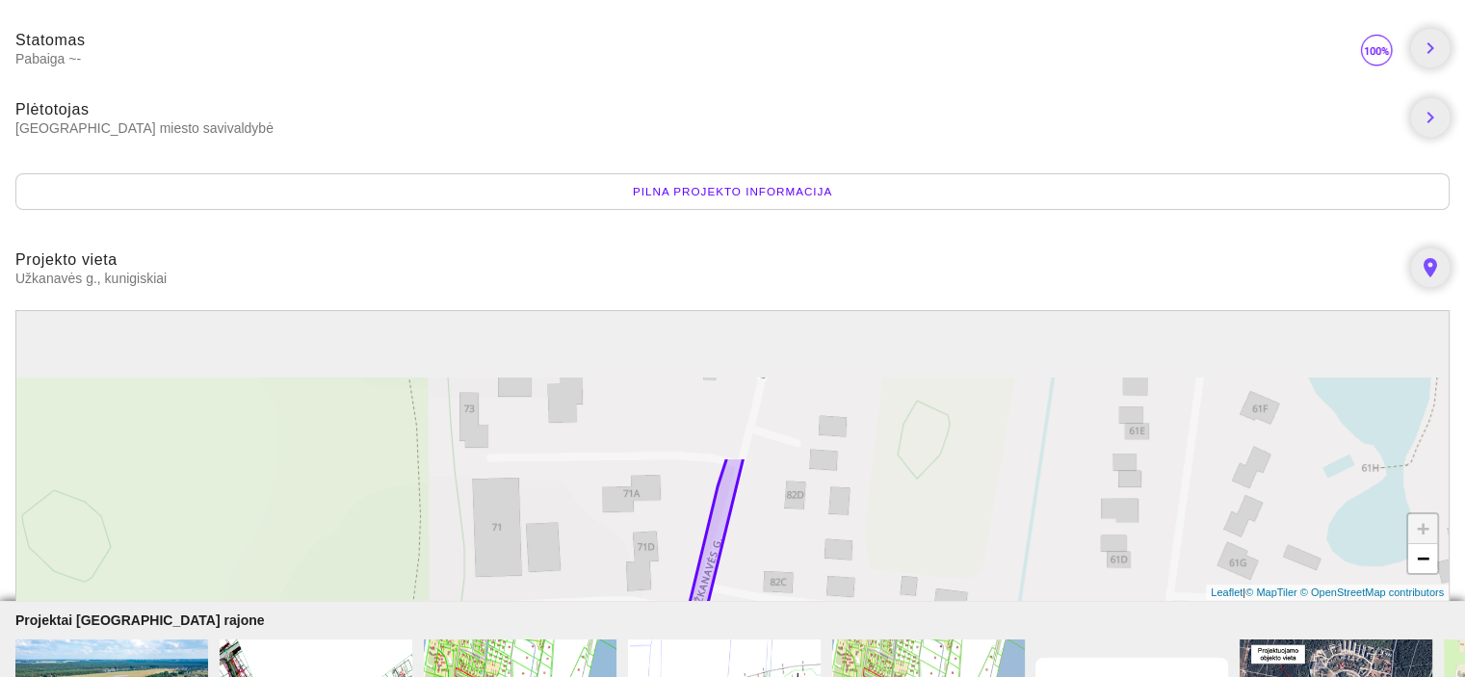
drag, startPoint x: 917, startPoint y: 451, endPoint x: 847, endPoint y: 695, distance: 254.6
click at [847, 403] on html "Užkanavės gatvės (nuo Kontininkų iki Ošupio tako) rekonstrukcija kunigiskiai St…" at bounding box center [732, 63] width 1465 height 677
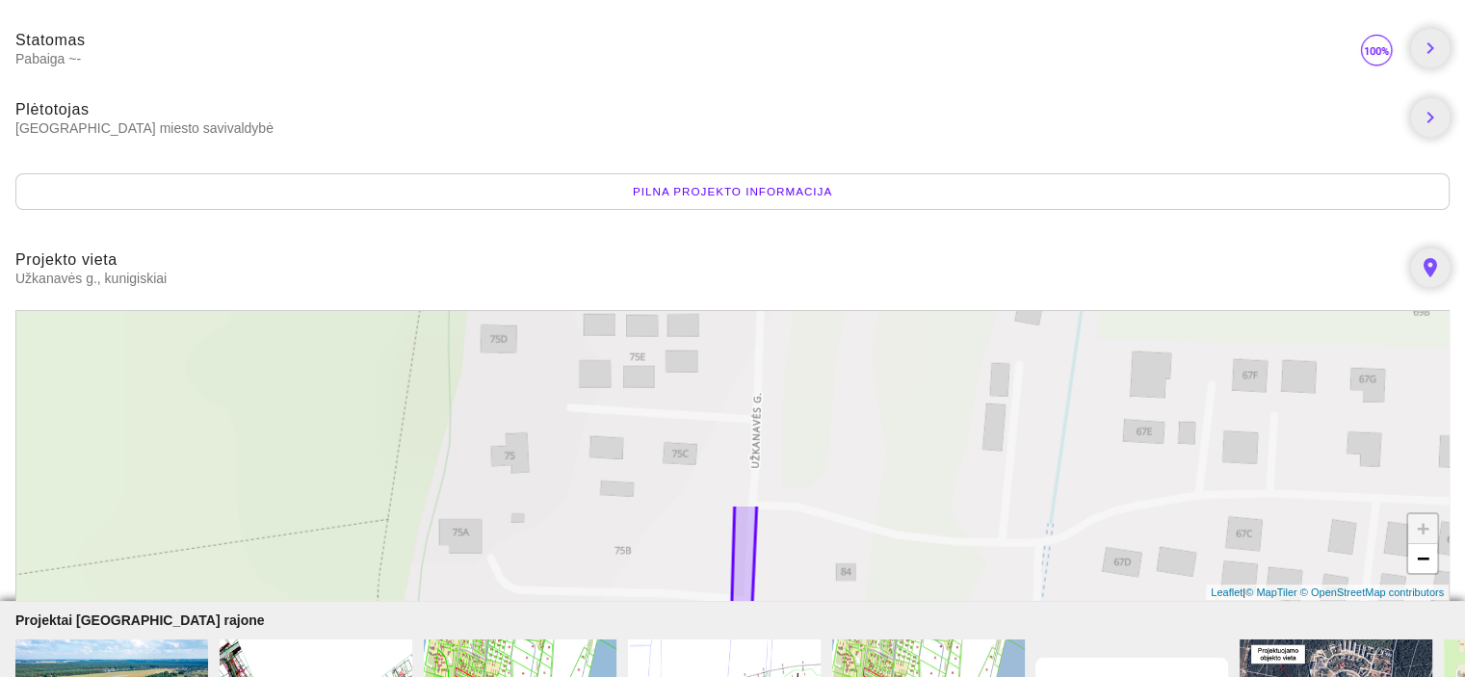
drag, startPoint x: 919, startPoint y: 370, endPoint x: 920, endPoint y: 612, distance: 241.8
click at [920, 612] on body "Užkanavės gatvės (nuo Kontininkų iki Ošupio tako) rekonstrukcija kunigiskiai St…" at bounding box center [732, 293] width 1465 height 1136
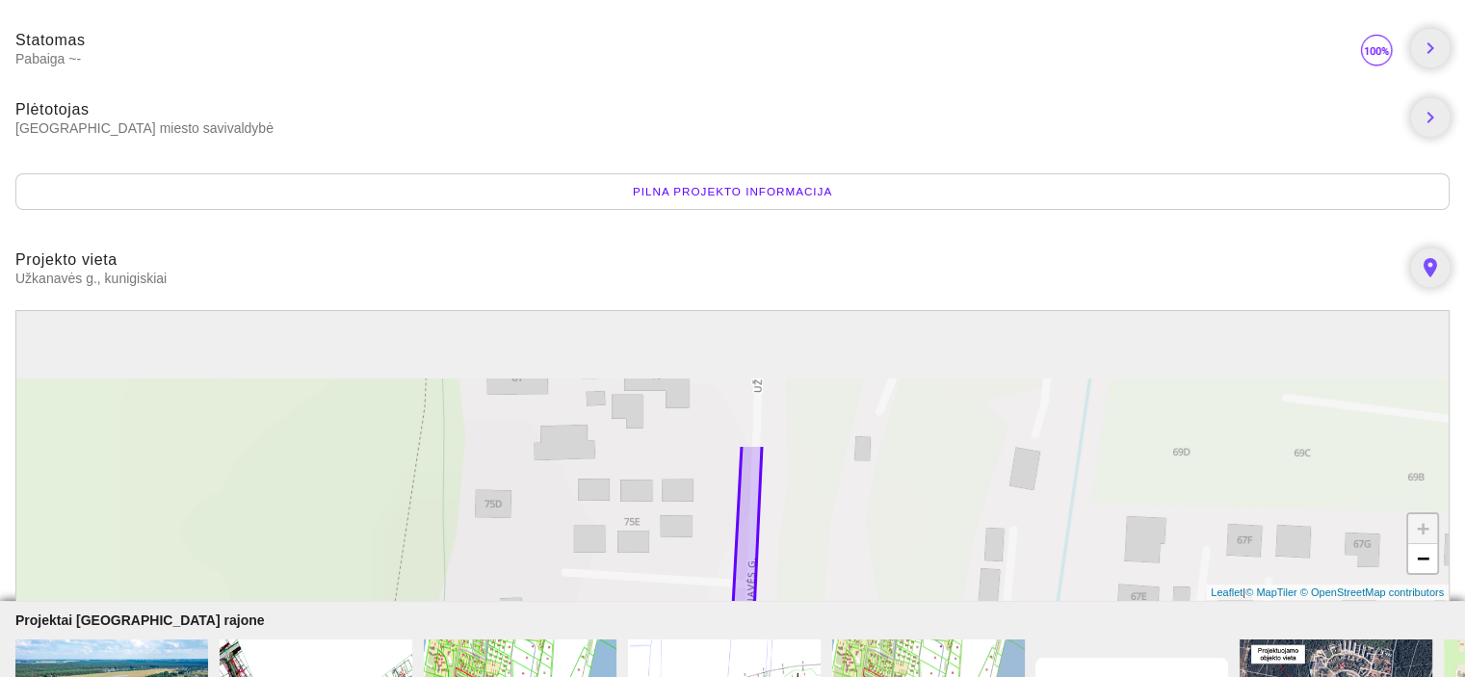
drag, startPoint x: 924, startPoint y: 489, endPoint x: 897, endPoint y: 642, distance: 155.5
click at [900, 642] on body "Užkanavės gatvės (nuo Kontininkų iki Ošupio tako) rekonstrukcija kunigiskiai St…" at bounding box center [732, 293] width 1465 height 1136
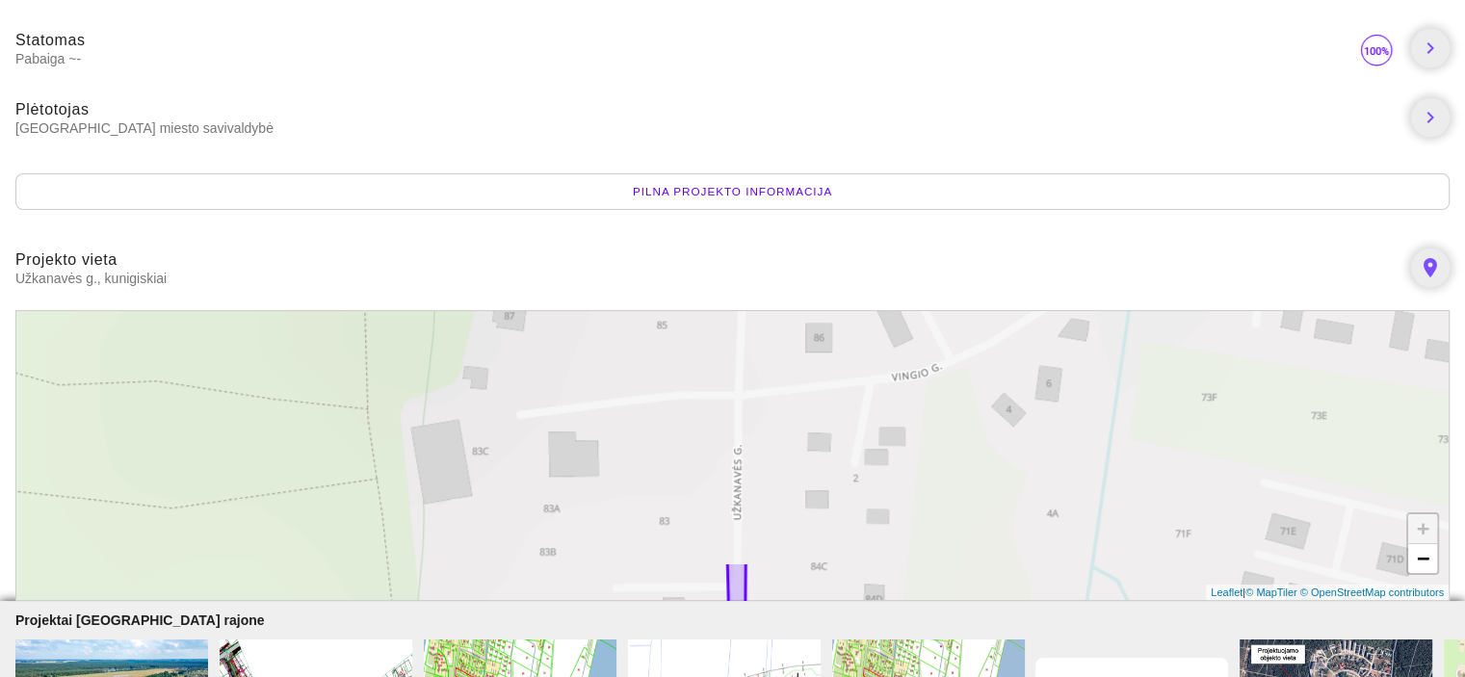
drag, startPoint x: 917, startPoint y: 354, endPoint x: 914, endPoint y: 607, distance: 252.4
click at [913, 642] on body "Užkanavės gatvės (nuo Kontininkų iki Ošupio tako) rekonstrukcija kunigiskiai St…" at bounding box center [732, 293] width 1465 height 1136
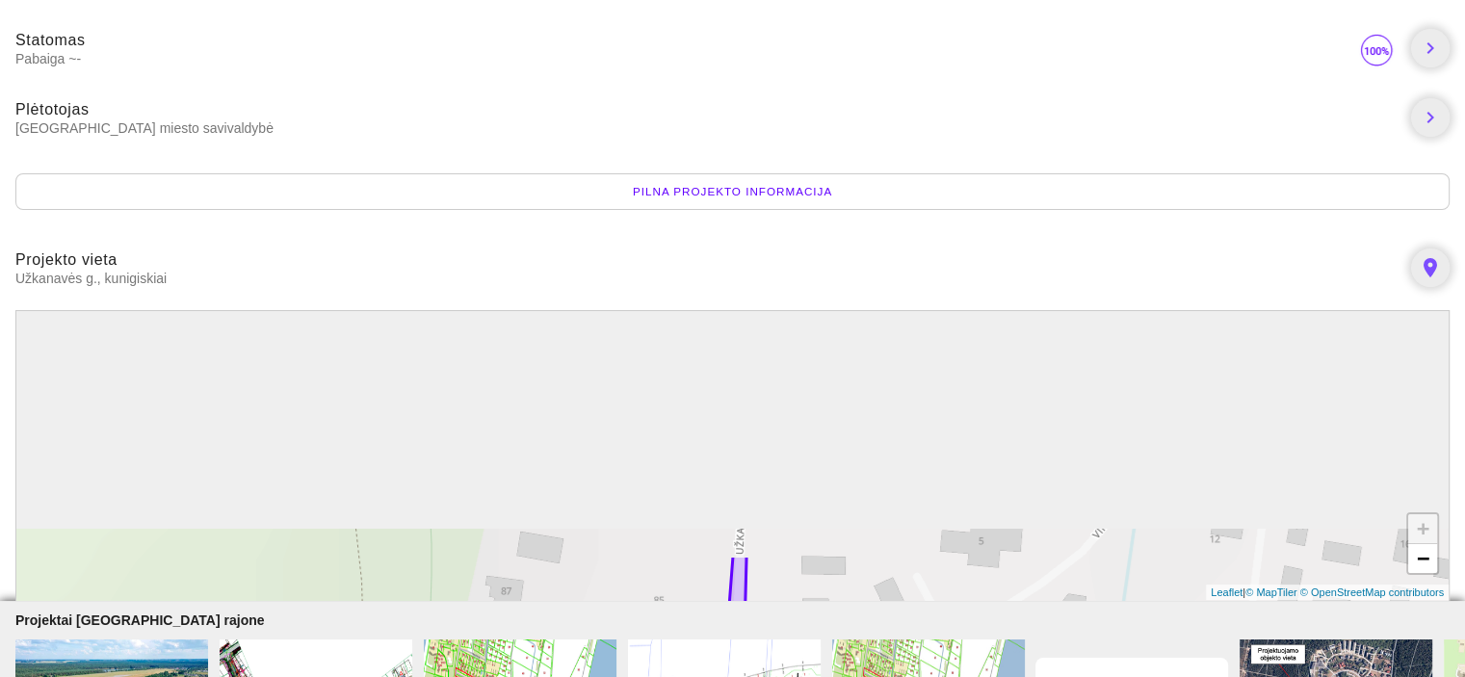
drag, startPoint x: 904, startPoint y: 340, endPoint x: 891, endPoint y: 635, distance: 295.0
click at [892, 640] on body "Užkanavės gatvės (nuo Kontininkų iki Ošupio tako) rekonstrukcija kunigiskiai St…" at bounding box center [732, 293] width 1465 height 1136
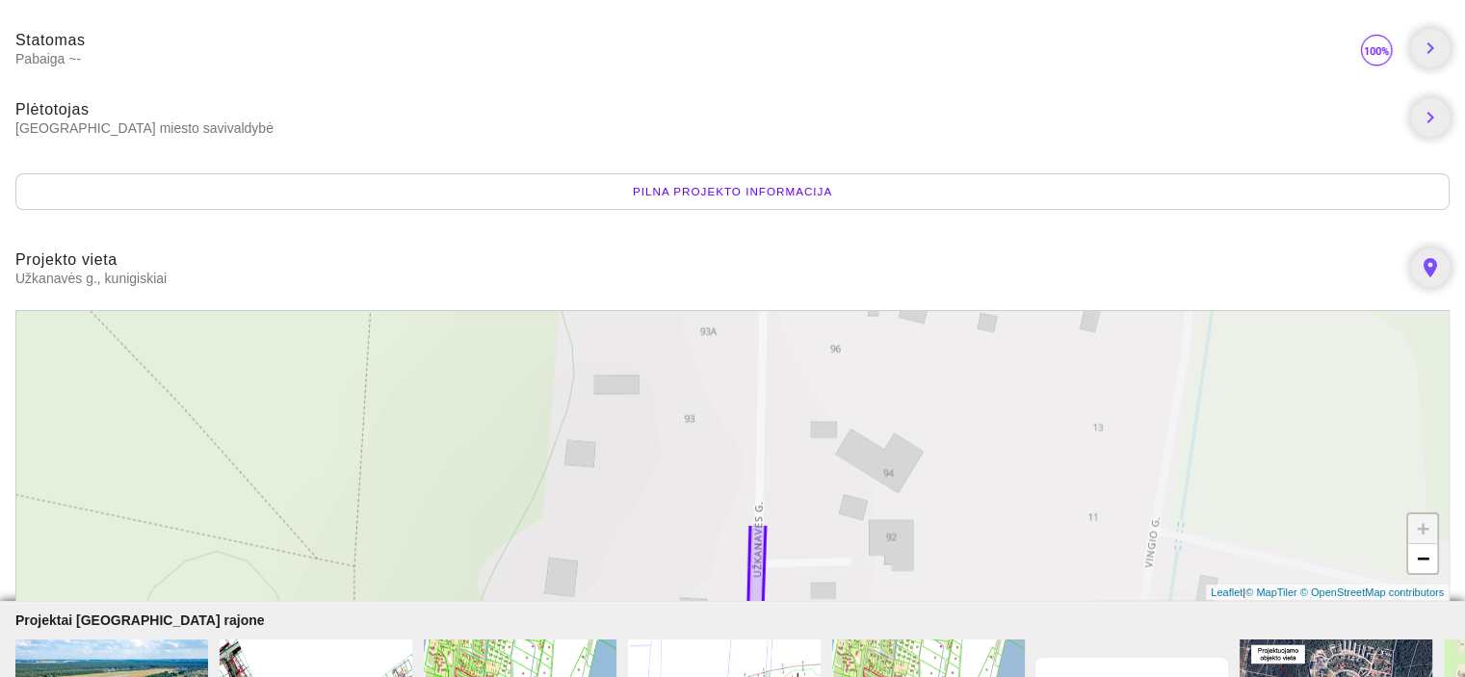
drag, startPoint x: 909, startPoint y: 377, endPoint x: 928, endPoint y: 633, distance: 256.9
click at [928, 633] on body "Užkanavės gatvės (nuo Kontininkų iki Ošupio tako) rekonstrukcija kunigiskiai St…" at bounding box center [732, 293] width 1465 height 1136
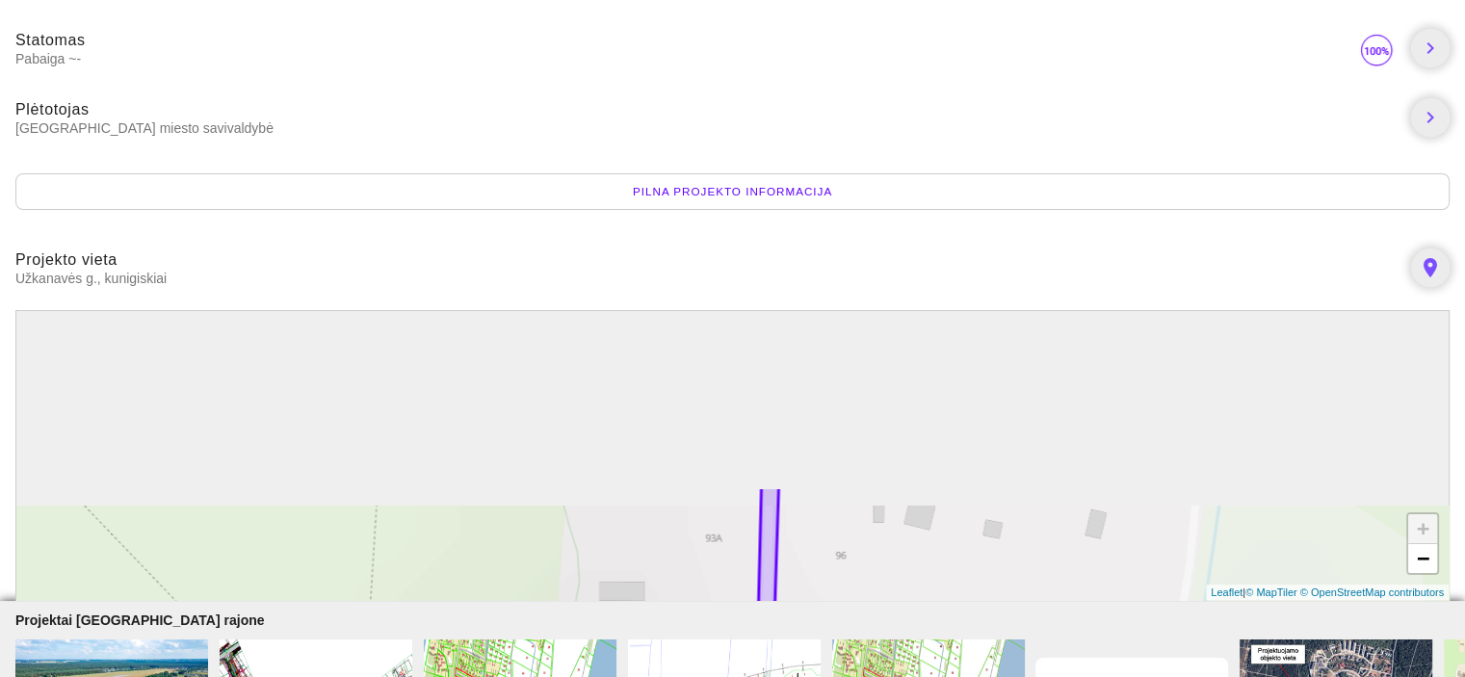
drag, startPoint x: 963, startPoint y: 407, endPoint x: 969, endPoint y: 615, distance: 207.2
click at [969, 615] on body "Užkanavės gatvės (nuo Kontininkų iki Ošupio tako) rekonstrukcija kunigiskiai St…" at bounding box center [732, 293] width 1465 height 1136
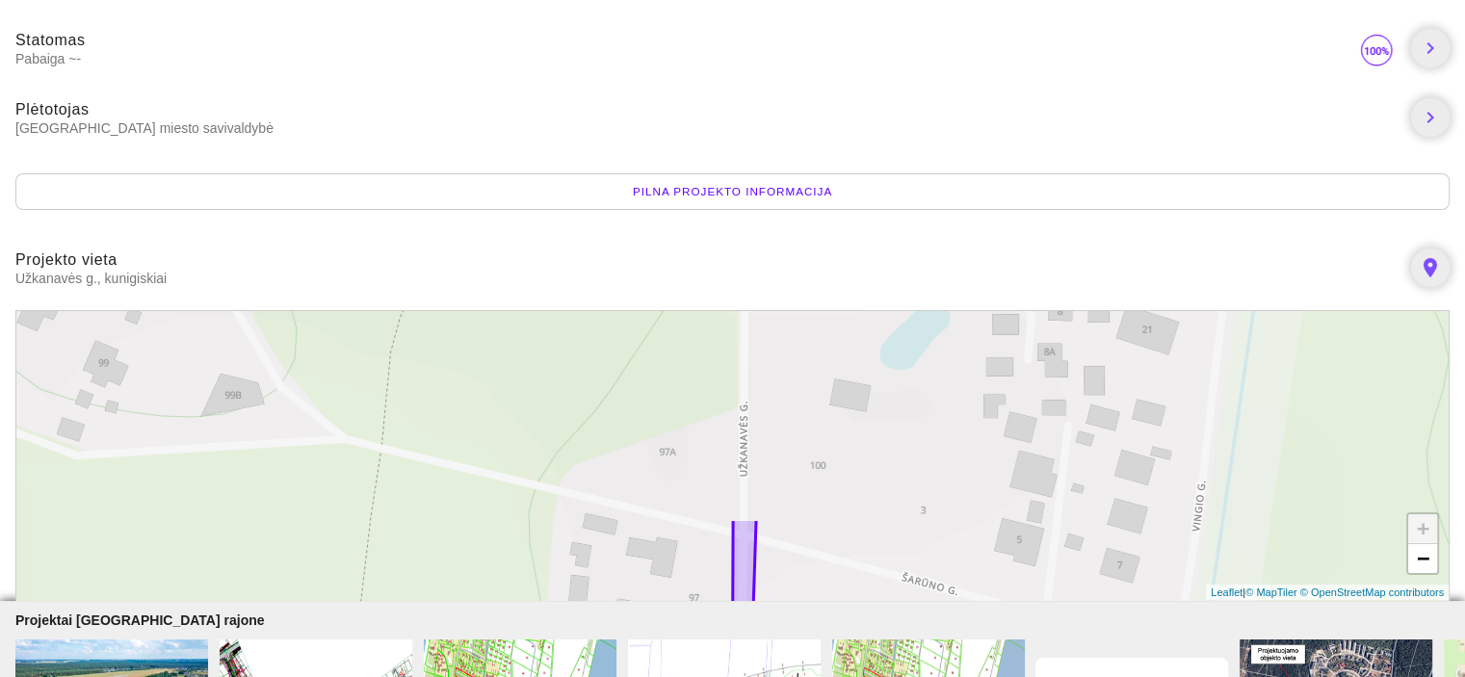
drag, startPoint x: 983, startPoint y: 334, endPoint x: 952, endPoint y: 582, distance: 249.5
click at [952, 582] on div "+ − Leaflet | © MapTiler © OpenStreetMap contributors" at bounding box center [732, 455] width 1434 height 291
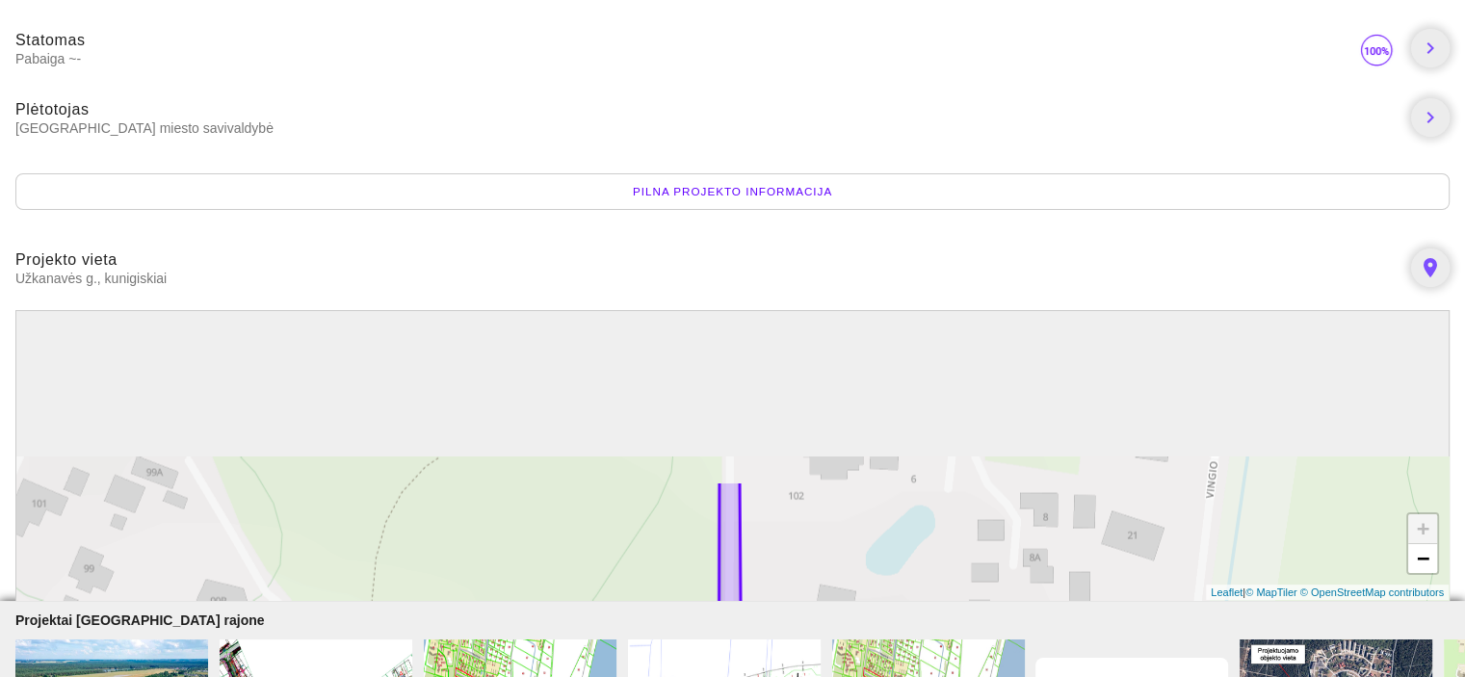
drag, startPoint x: 952, startPoint y: 389, endPoint x: 936, endPoint y: 596, distance: 207.7
click at [936, 596] on div "+ − Leaflet | © MapTiler © OpenStreetMap contributors" at bounding box center [732, 455] width 1434 height 291
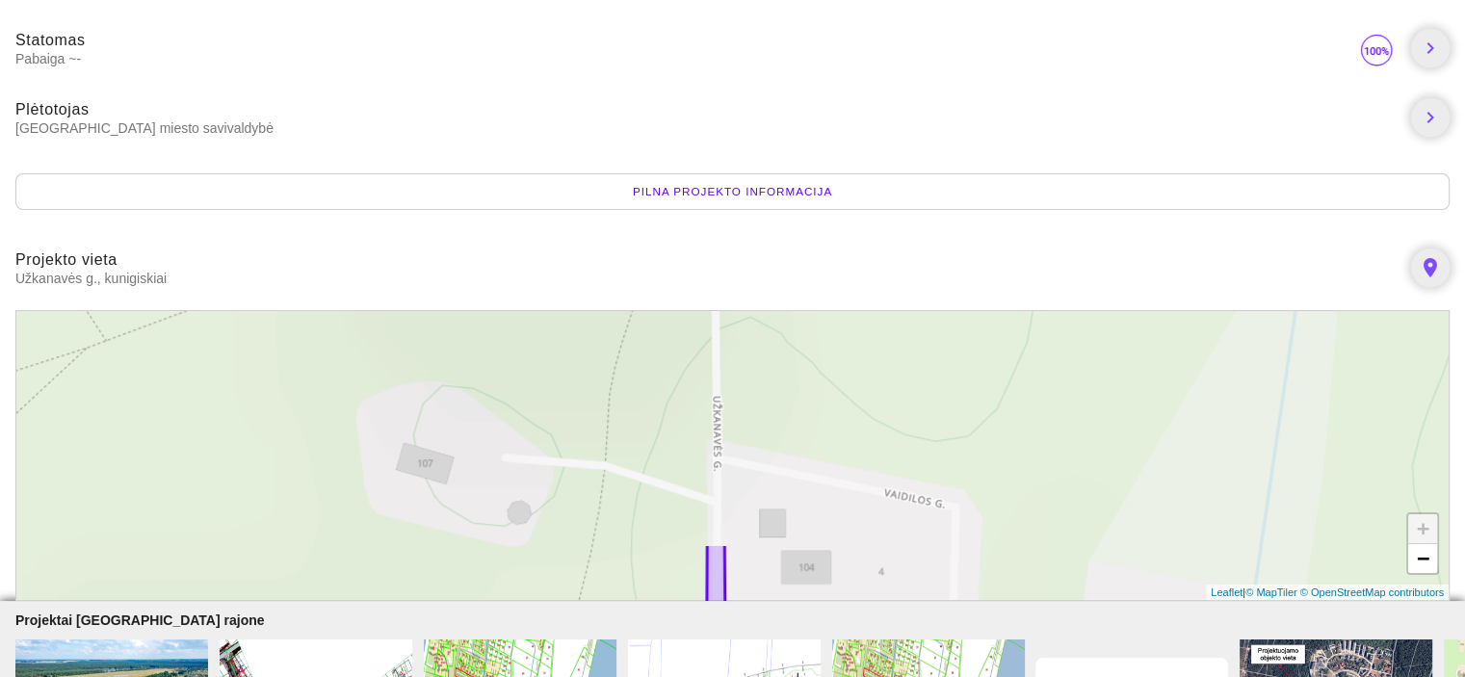
drag, startPoint x: 929, startPoint y: 344, endPoint x: 917, endPoint y: 616, distance: 271.9
click at [917, 616] on body "Užkanavės gatvės (nuo Kontininkų iki Ošupio tako) rekonstrukcija kunigiskiai St…" at bounding box center [732, 293] width 1465 height 1136
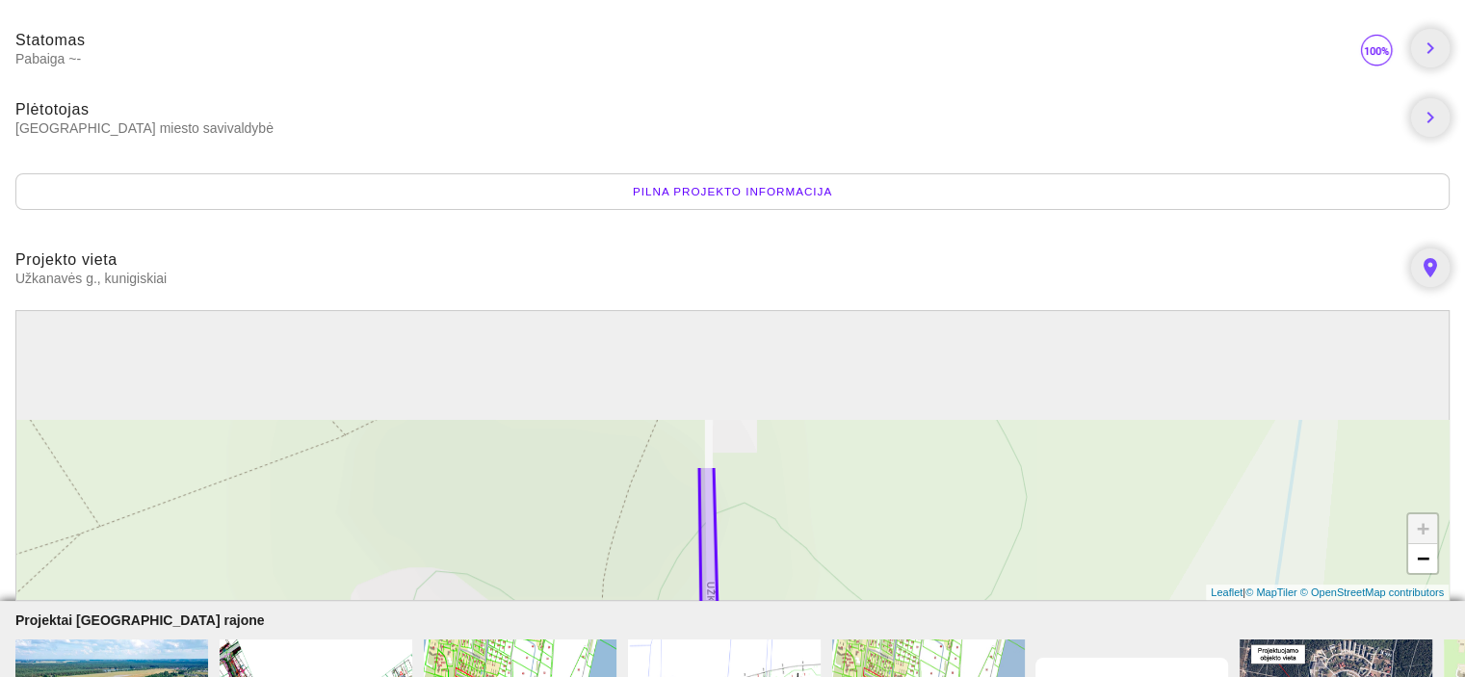
drag
click at [892, 605] on body "Užkanavės gatvės (nuo Kontininkų iki Ošupio tako) rekonstrukcija kunigiskiai St…" at bounding box center [732, 293] width 1465 height 1136
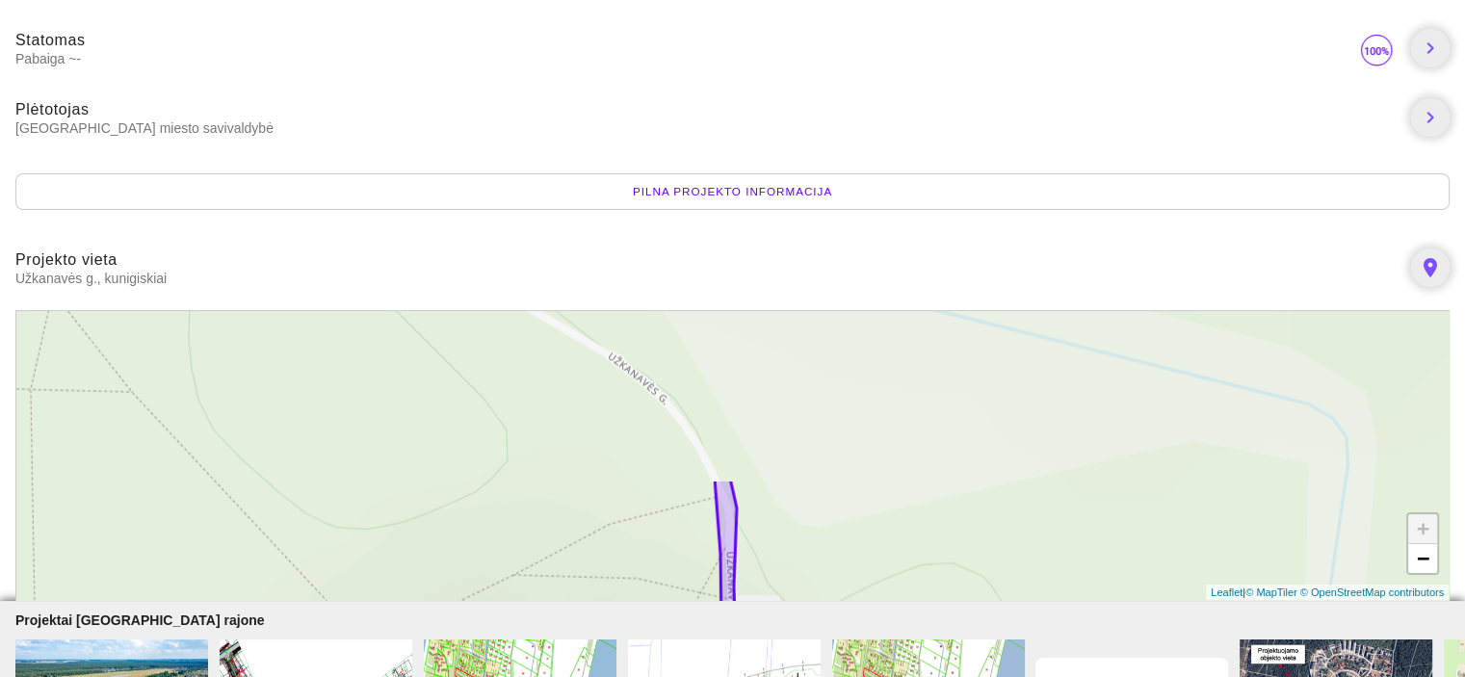
click at [887, 629] on body "Užkanavės gatvės (nuo Kontininkų iki Ošupio tako) rekonstrukcija kunigiskiai St…" at bounding box center [732, 293] width 1465 height 1136
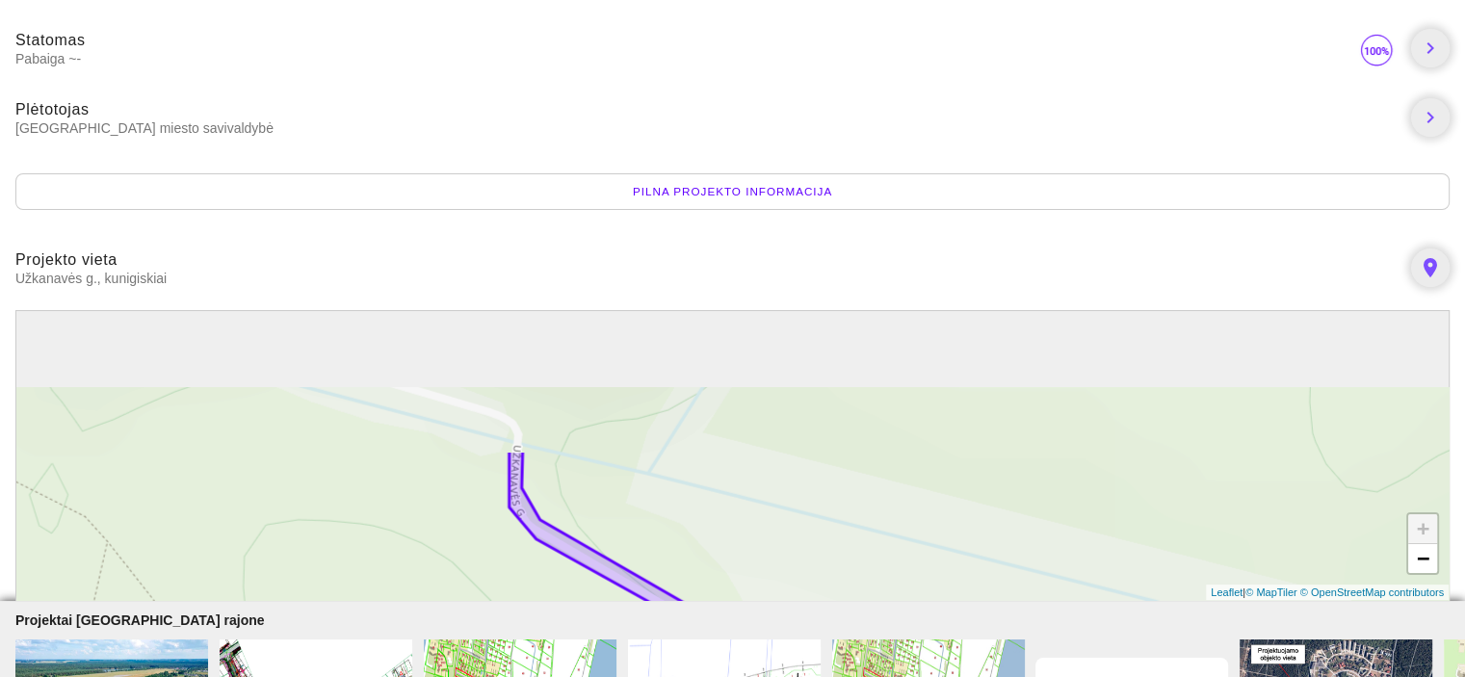
click at [878, 612] on body "Užkanavės gatvės (nuo Kontininkų iki Ošupio tako) rekonstrukcija kunigiskiai St…" at bounding box center [732, 293] width 1465 height 1136
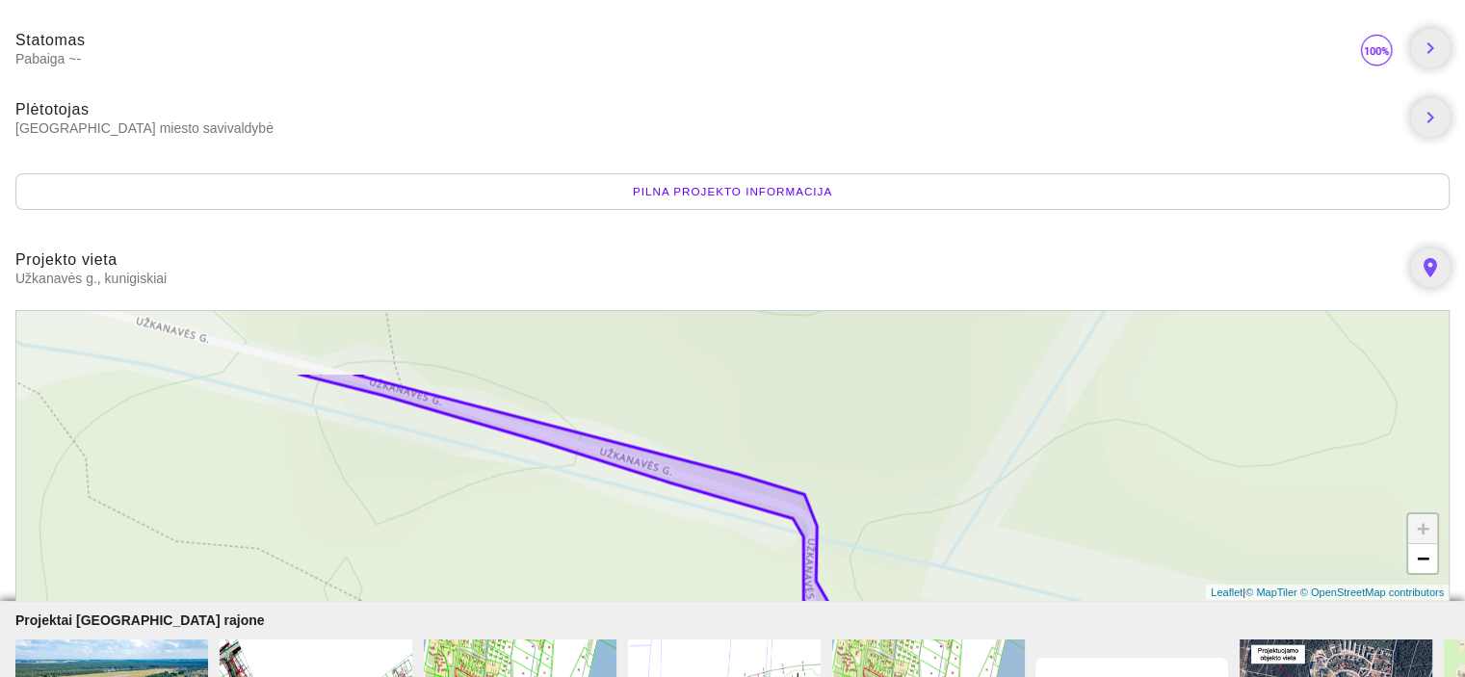
click at [1011, 541] on div "+ − Leaflet | © MapTiler © OpenStreetMap contributors" at bounding box center [732, 455] width 1434 height 291
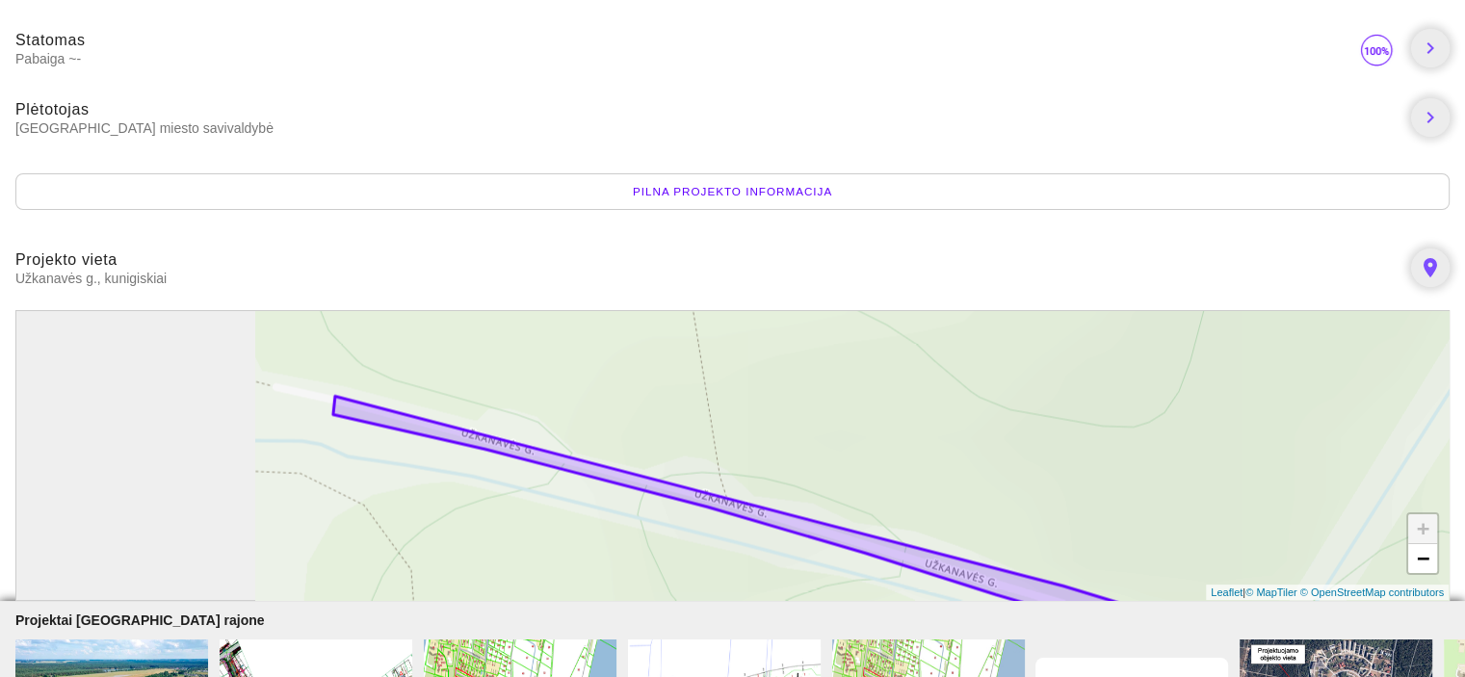
click at [963, 511] on div "+ − Leaflet | © MapTiler © OpenStreetMap contributors" at bounding box center [732, 455] width 1434 height 291
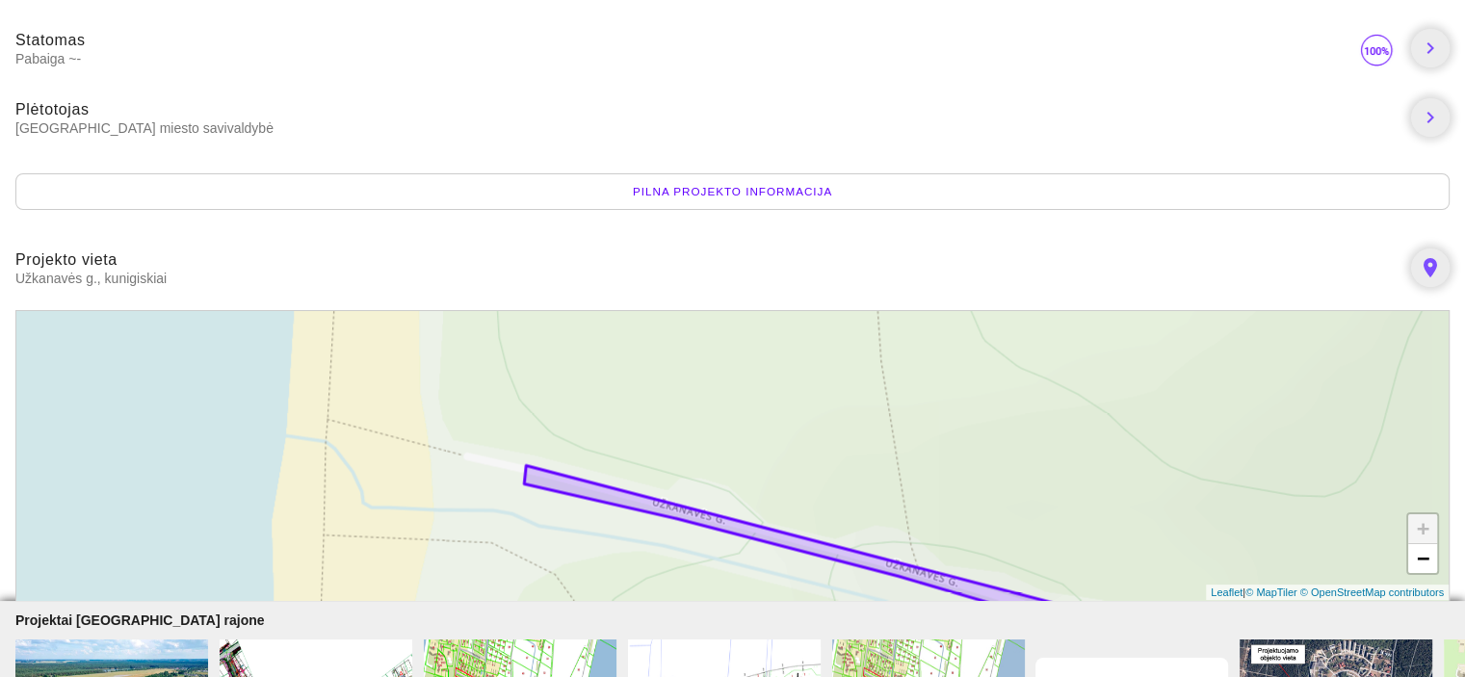
click at [739, 476] on div "+ − Leaflet | © MapTiler © OpenStreetMap contributors" at bounding box center [732, 455] width 1434 height 291
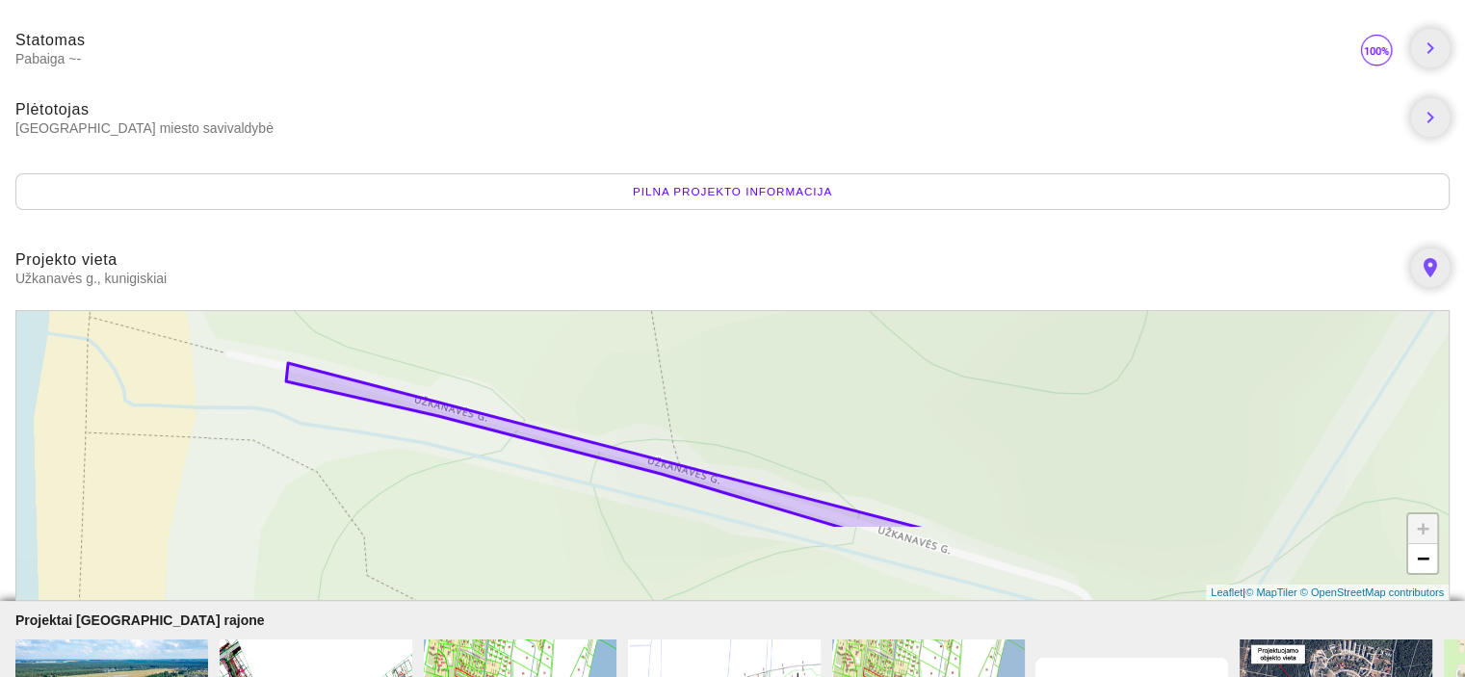
click at [859, 425] on div "+ − Leaflet | © MapTiler © OpenStreetMap contributors" at bounding box center [732, 455] width 1434 height 291
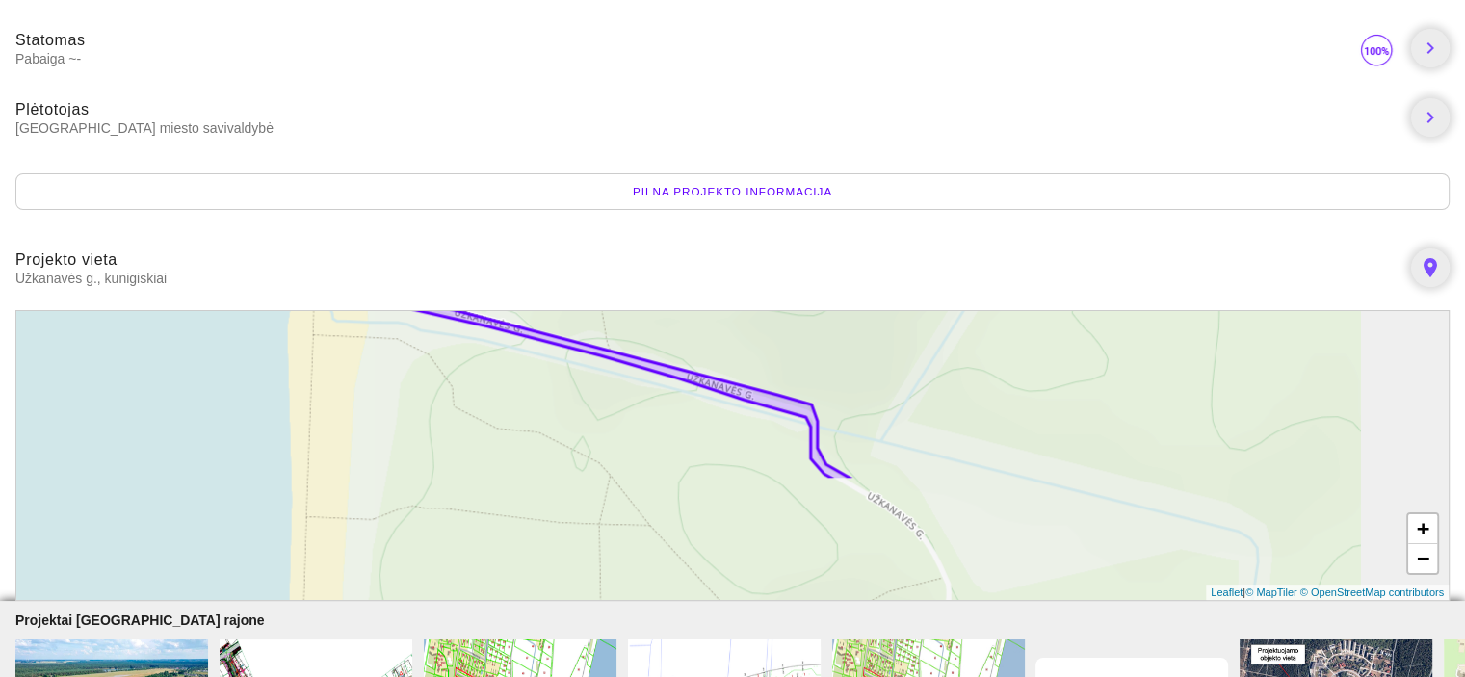
click at [962, 404] on div "+ − Leaflet | © MapTiler © OpenStreetMap contributors" at bounding box center [732, 455] width 1434 height 291
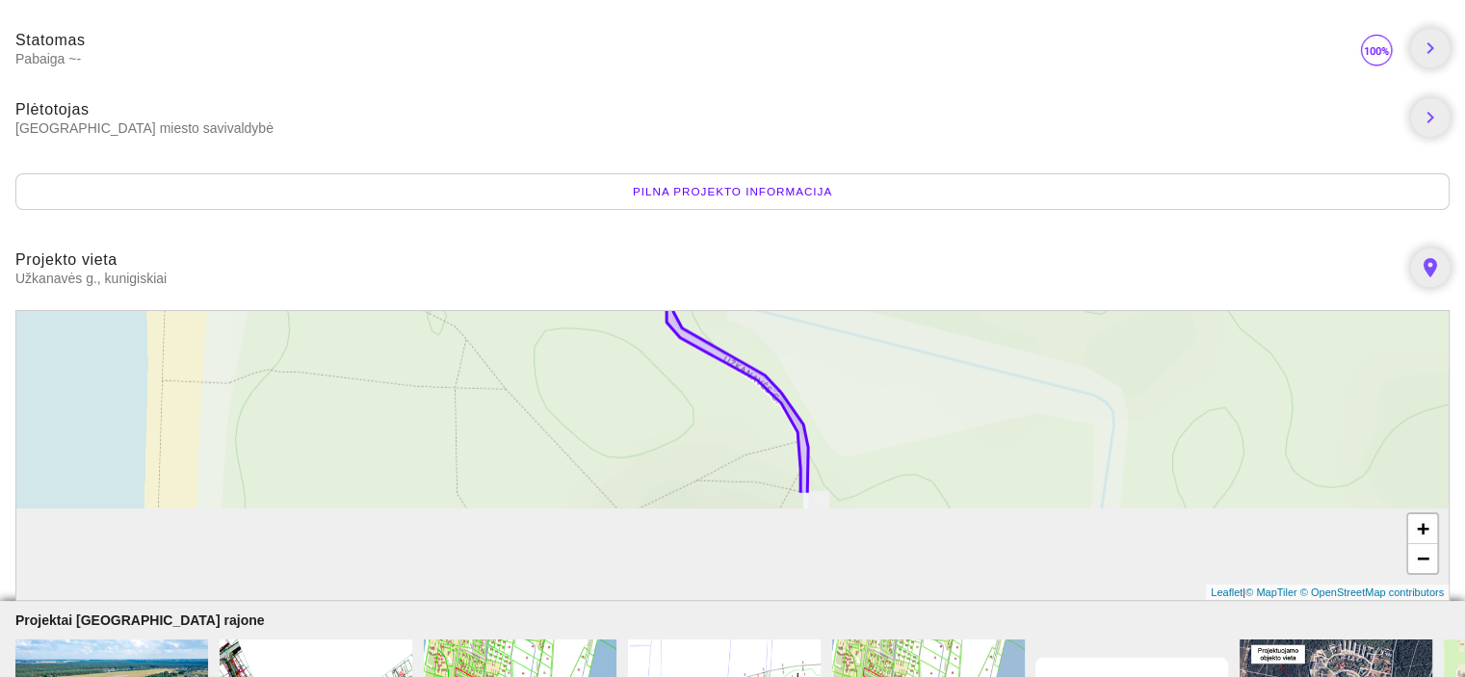
click at [943, 399] on div "+ − Leaflet | © MapTiler © OpenStreetMap contributors" at bounding box center [732, 455] width 1434 height 291
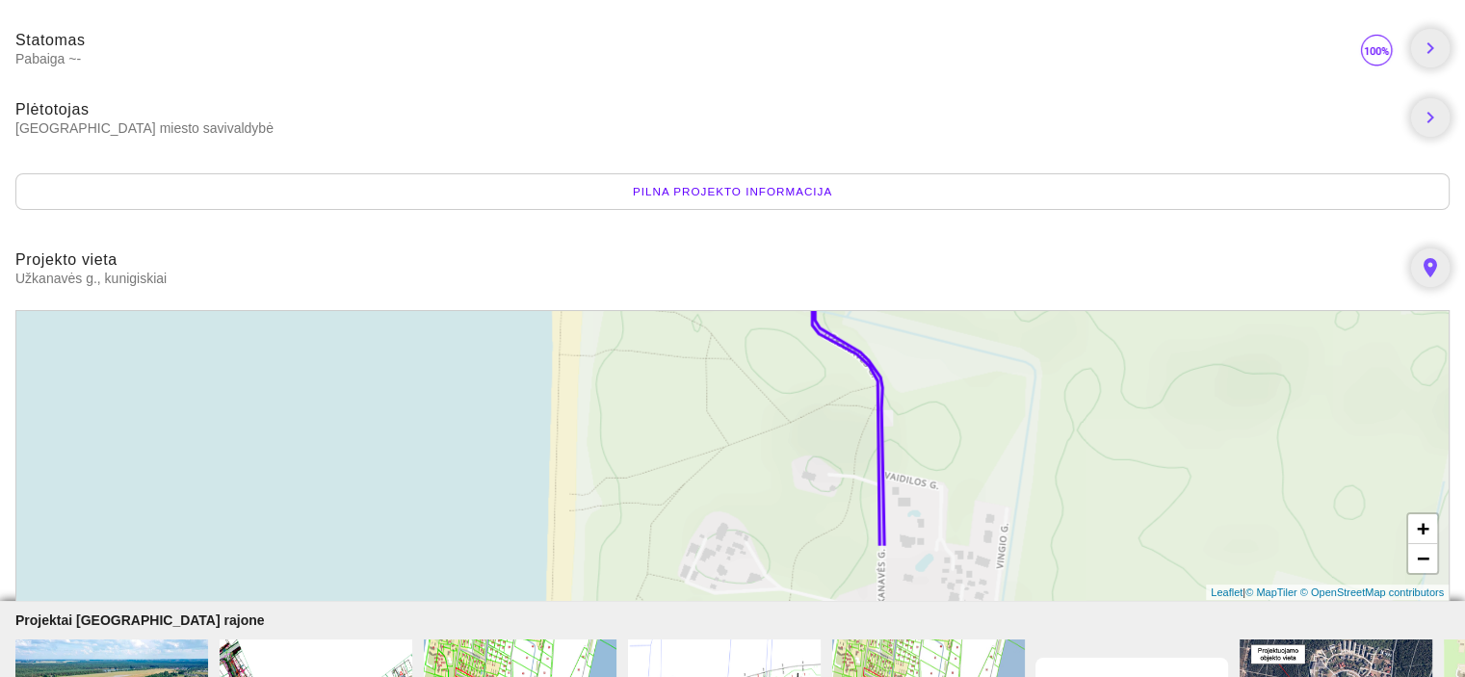
click at [982, 430] on div "+ − Leaflet | © MapTiler © OpenStreetMap contributors" at bounding box center [732, 455] width 1434 height 291
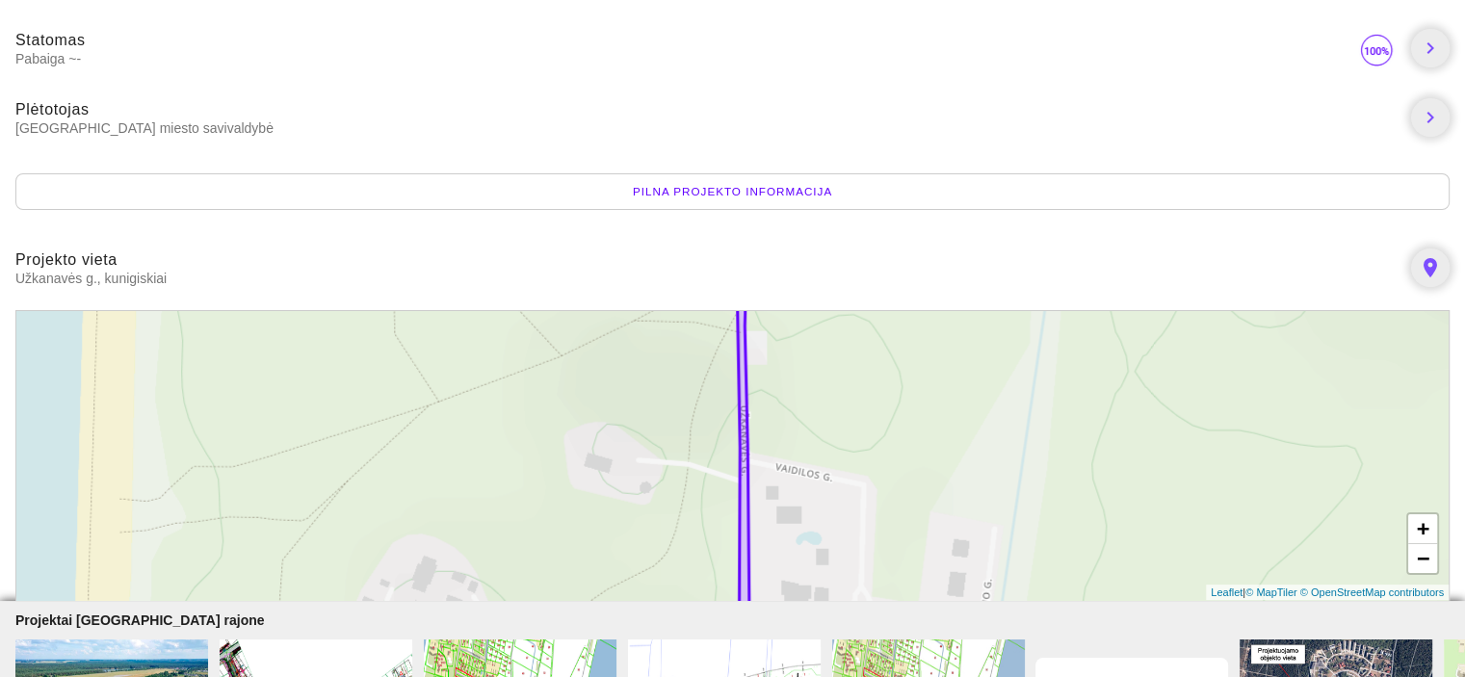
click at [854, 391] on div "+ − Leaflet | © MapTiler © OpenStreetMap contributors" at bounding box center [732, 455] width 1434 height 291
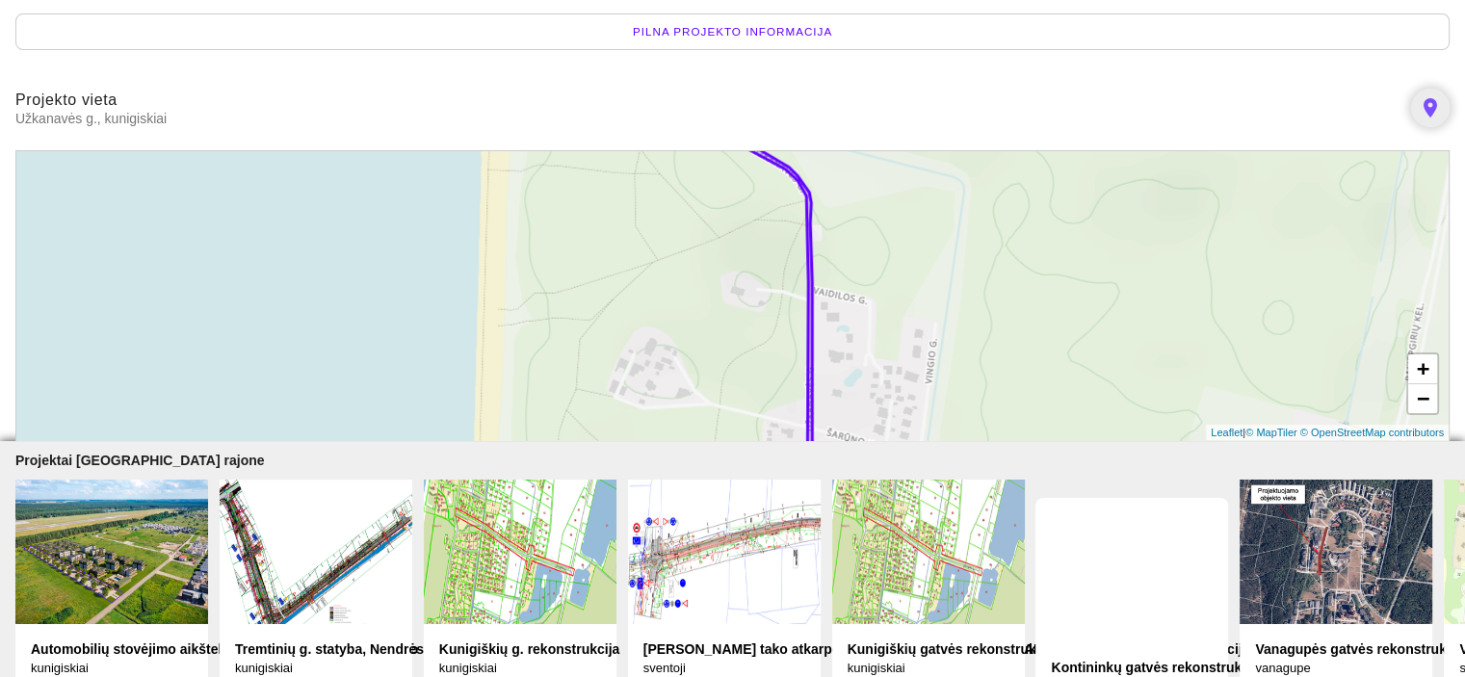
scroll to position [472, 0]
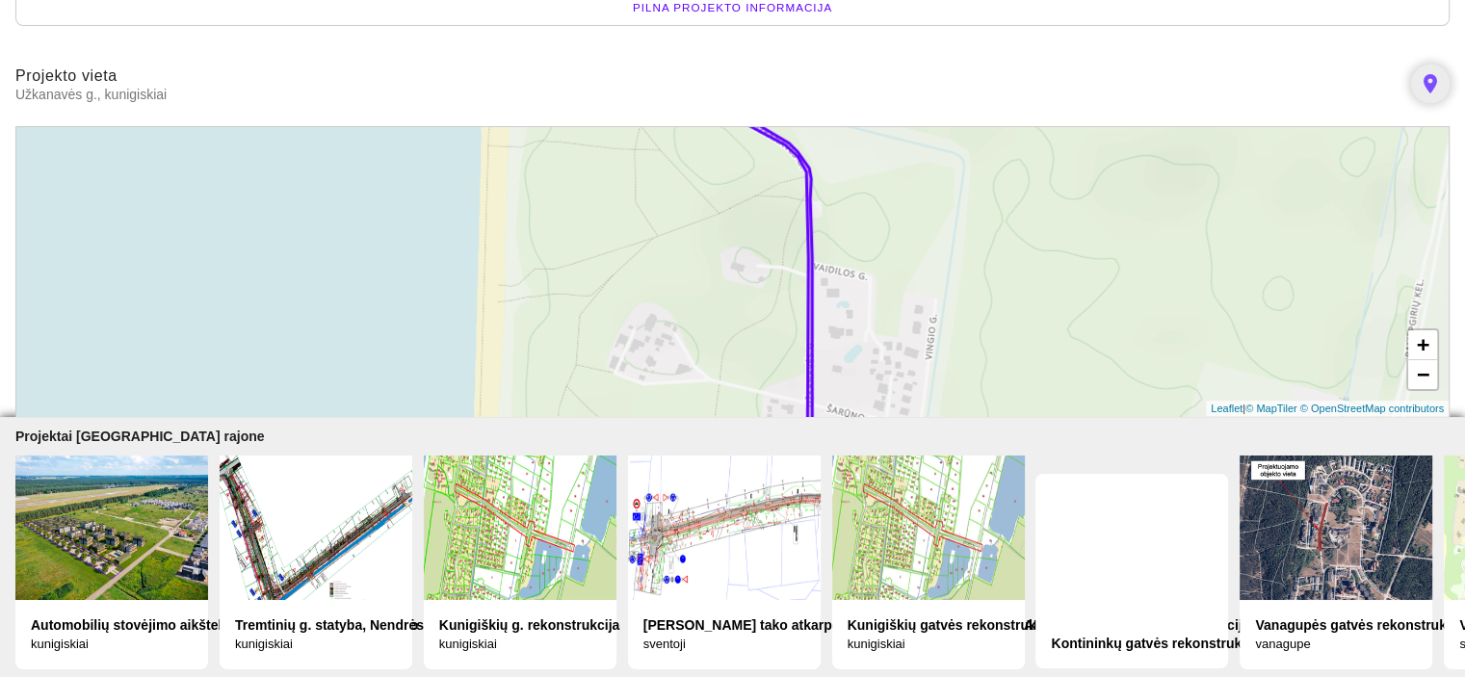
click at [139, 508] on img at bounding box center [111, 528] width 193 height 144
click at [131, 515] on img at bounding box center [111, 528] width 193 height 144
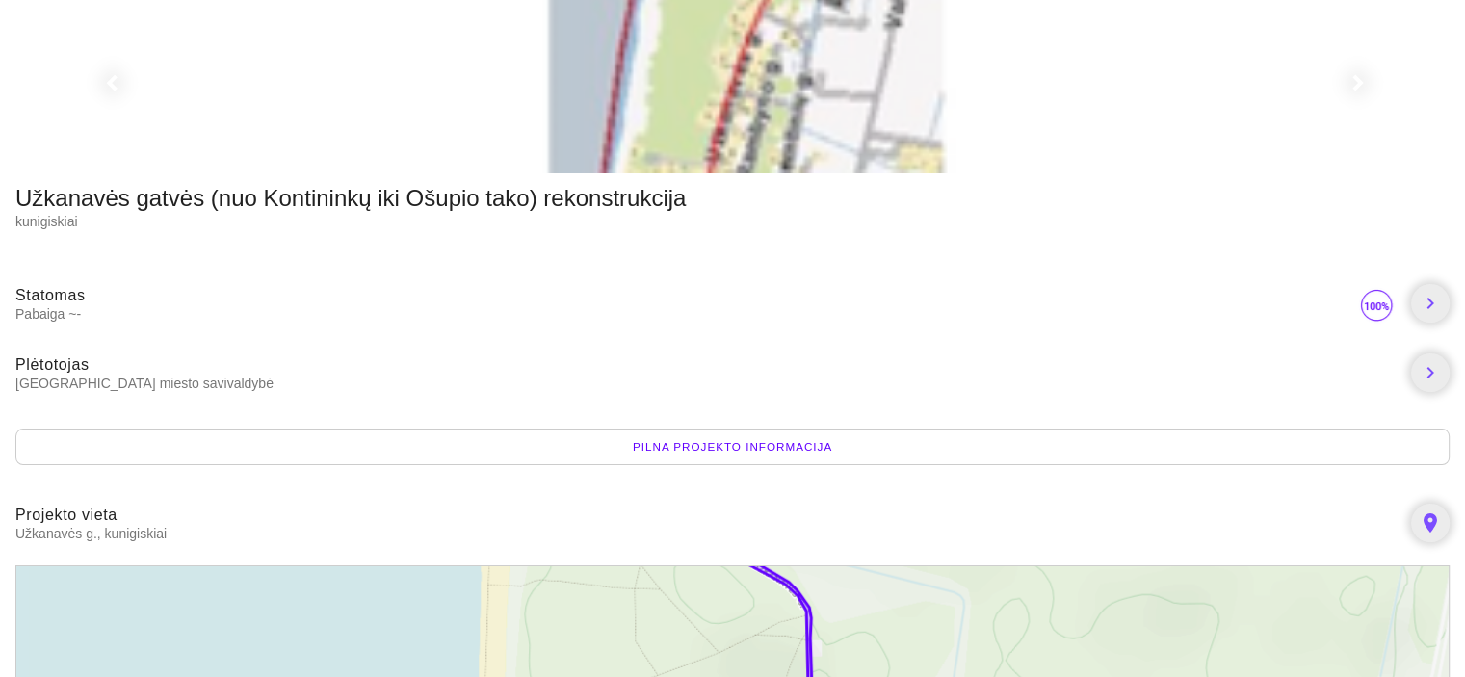
scroll to position [0, 0]
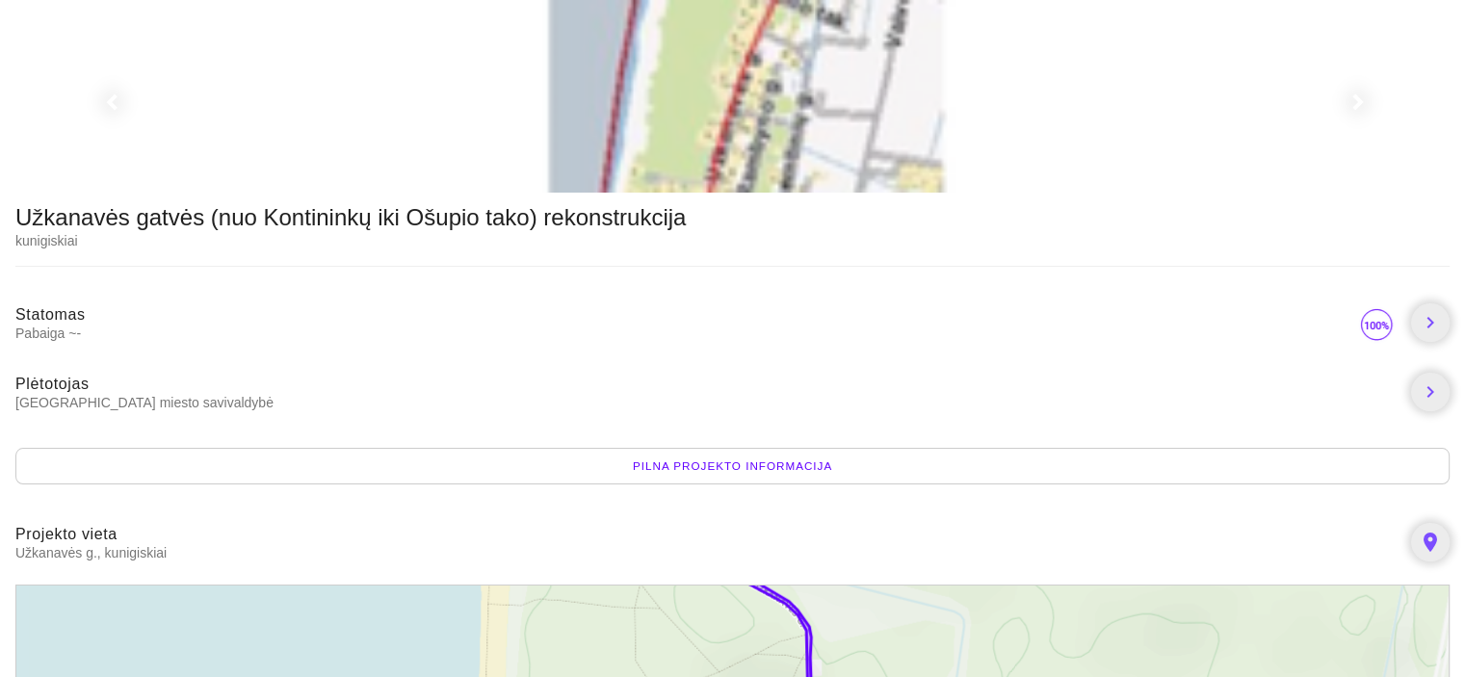
click at [52, 330] on span "Pabaiga ~-" at bounding box center [686, 333] width 1342 height 17
click at [61, 327] on span "Pabaiga ~-" at bounding box center [686, 333] width 1342 height 17
click at [82, 329] on span "Pabaiga ~-" at bounding box center [686, 333] width 1342 height 17
click at [85, 394] on span "[GEOGRAPHIC_DATA] miesto savivaldybė" at bounding box center [705, 402] width 1380 height 17
click at [688, 464] on div "Pilna projekto informacija" at bounding box center [732, 466] width 1434 height 37
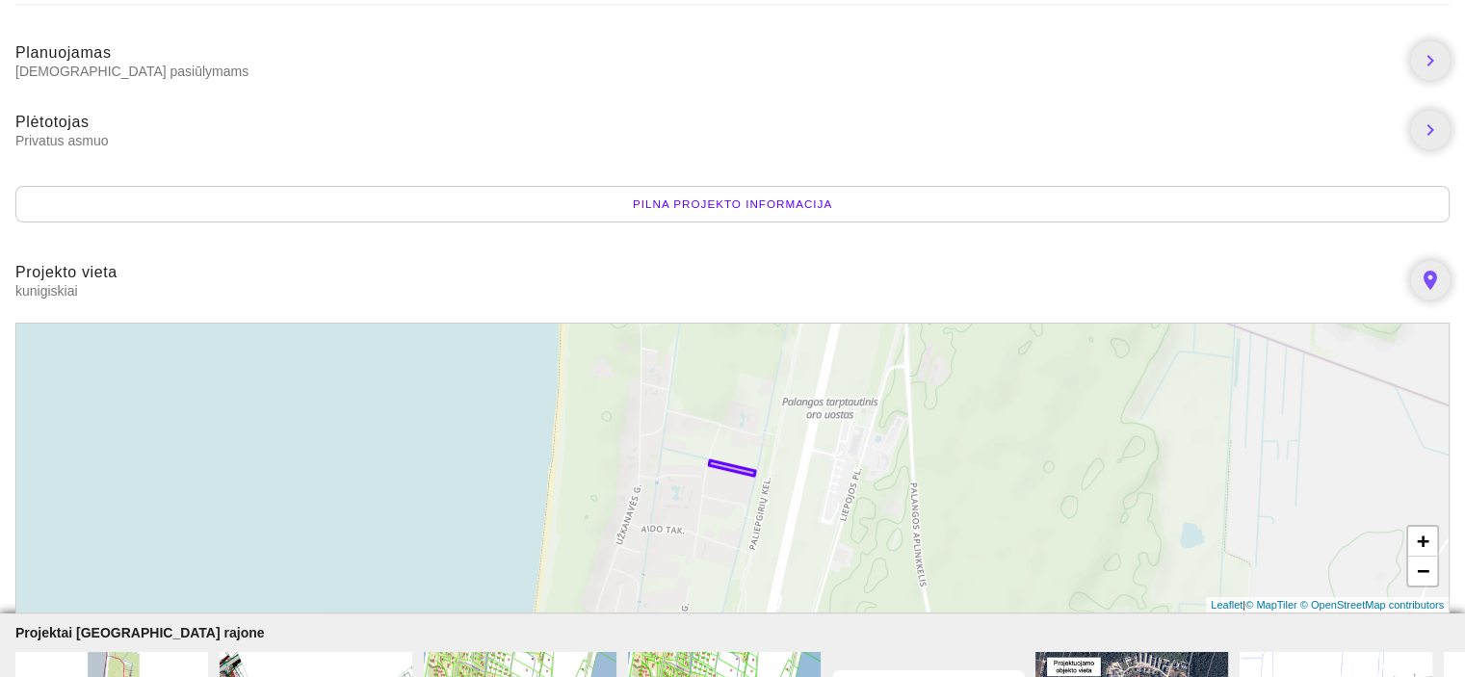
scroll to position [289, 0]
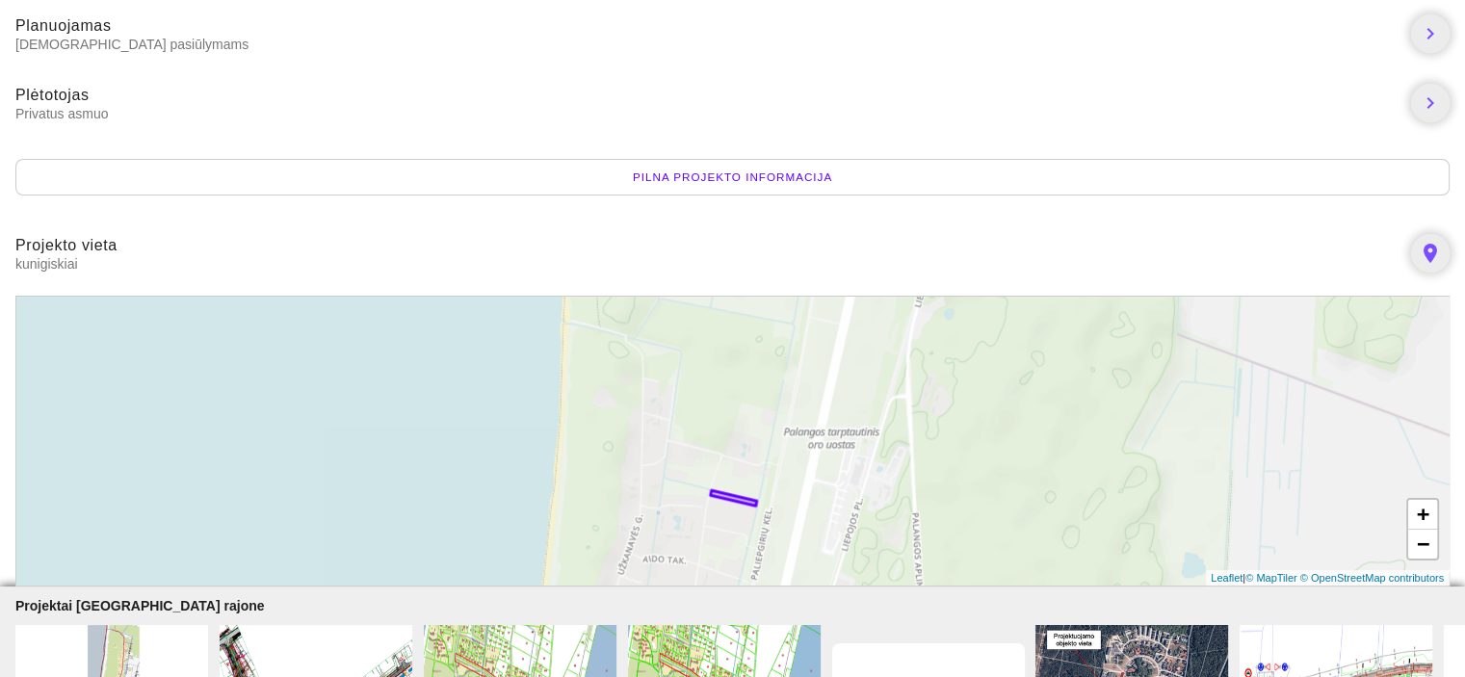
drag, startPoint x: 715, startPoint y: 391, endPoint x: 717, endPoint y: 450, distance: 58.8
click at [717, 450] on div "+ − Leaflet | © MapTiler © OpenStreetMap contributors" at bounding box center [732, 441] width 1434 height 291
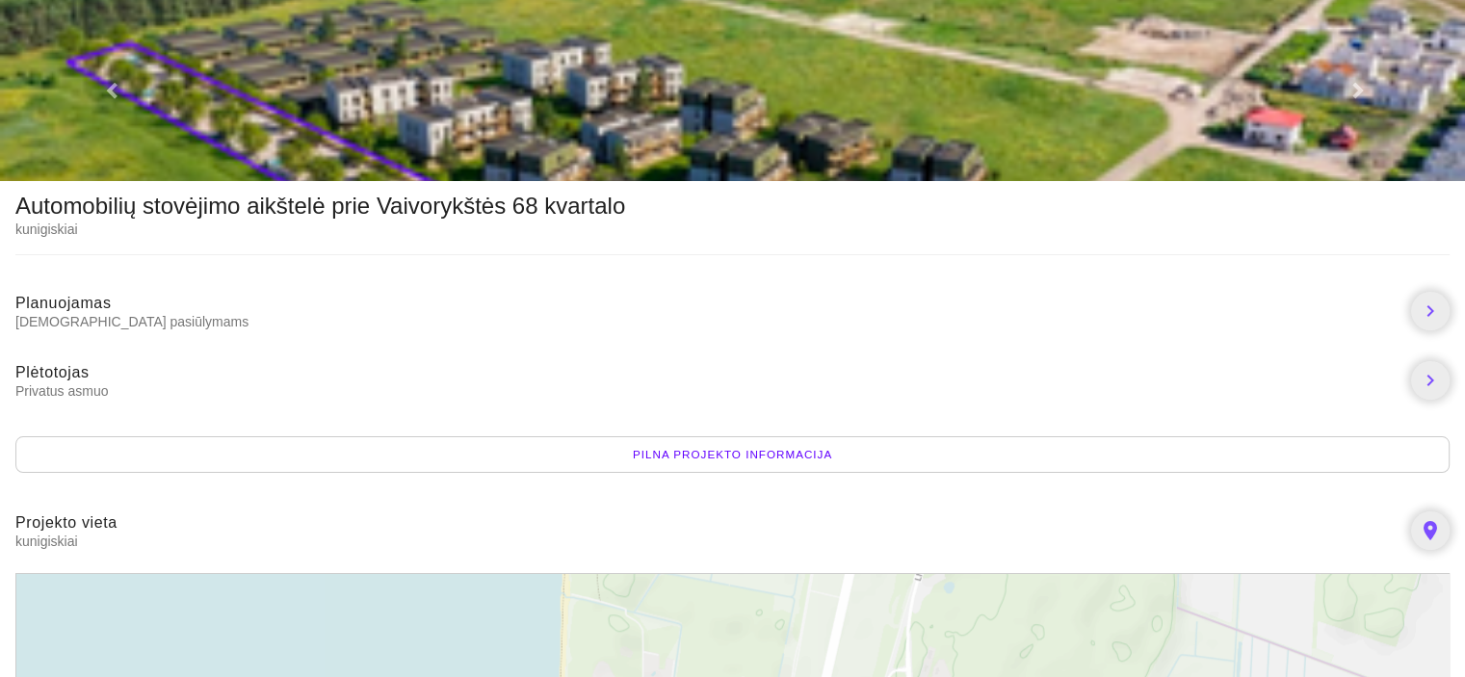
scroll to position [0, 0]
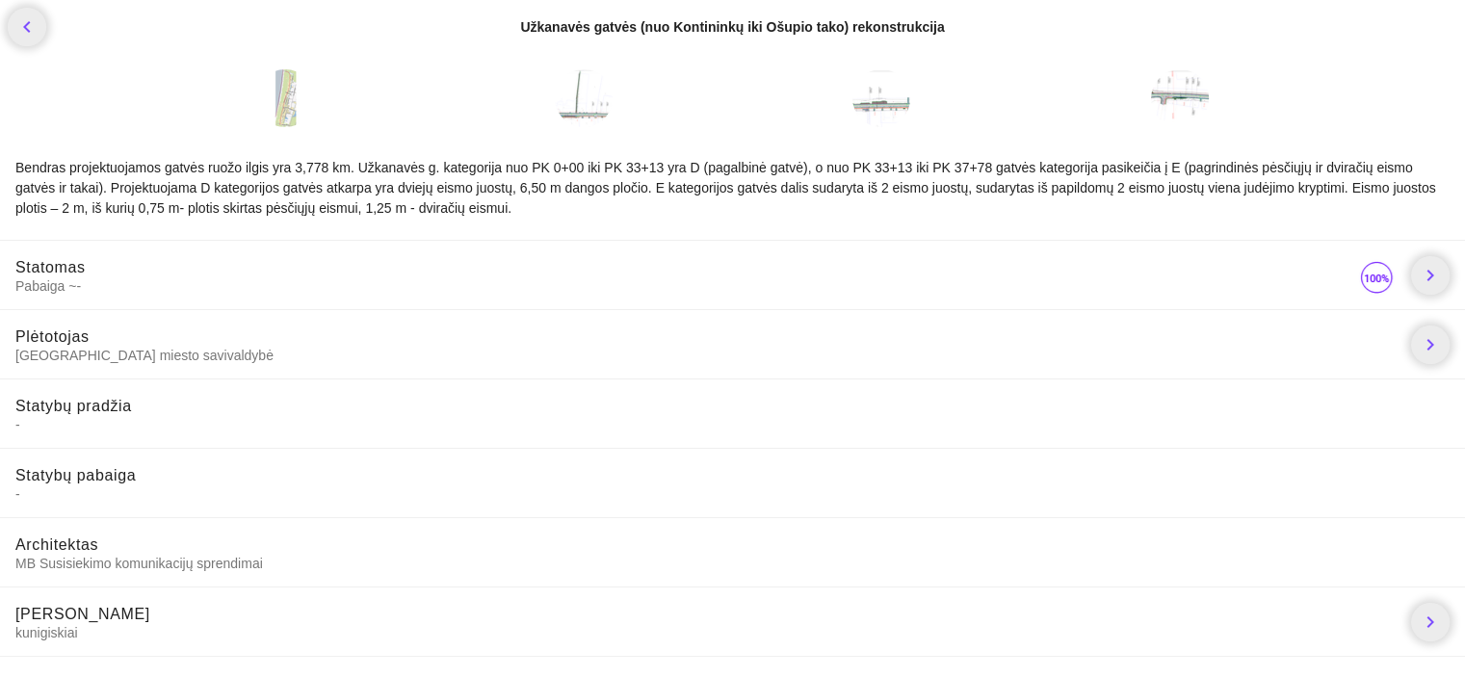
click at [1379, 277] on img at bounding box center [1376, 277] width 39 height 39
click at [1429, 265] on icon "chevron_right" at bounding box center [1430, 275] width 23 height 23
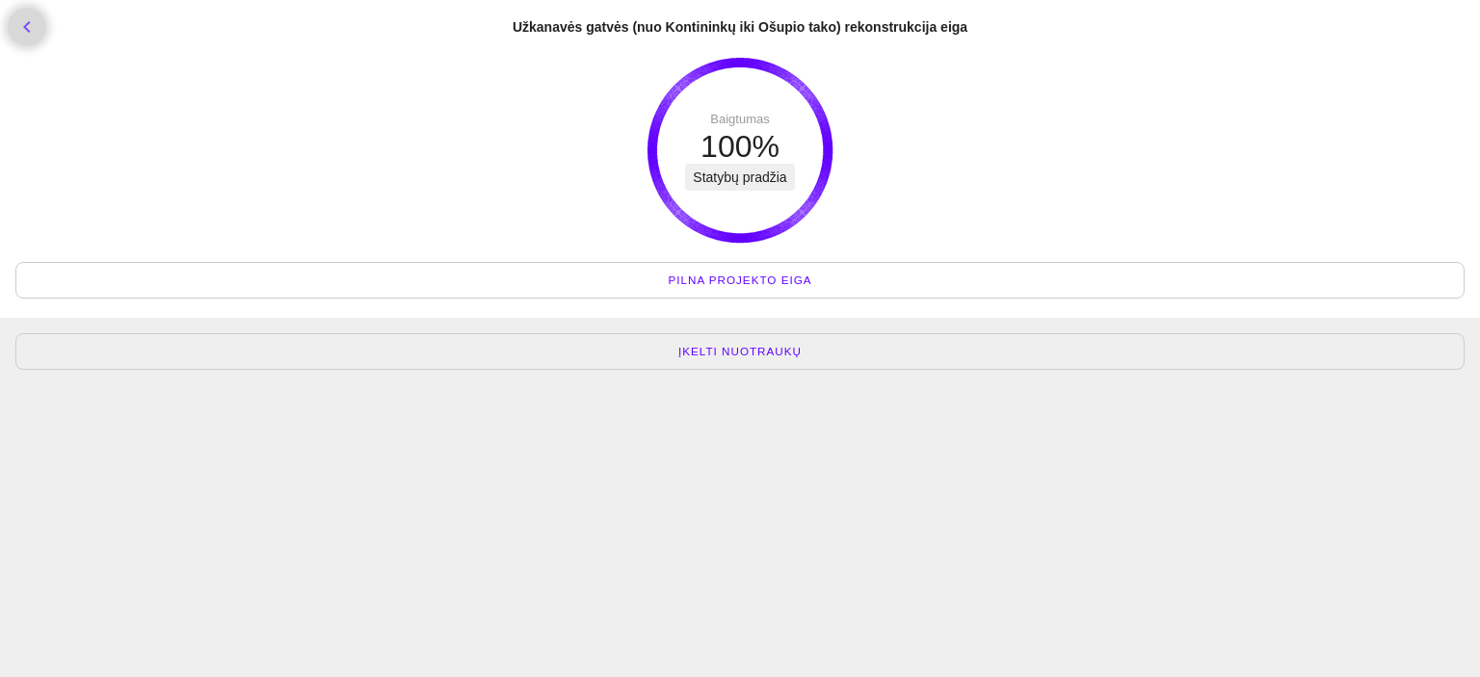
click at [32, 29] on icon "chevron_left" at bounding box center [26, 26] width 23 height 23
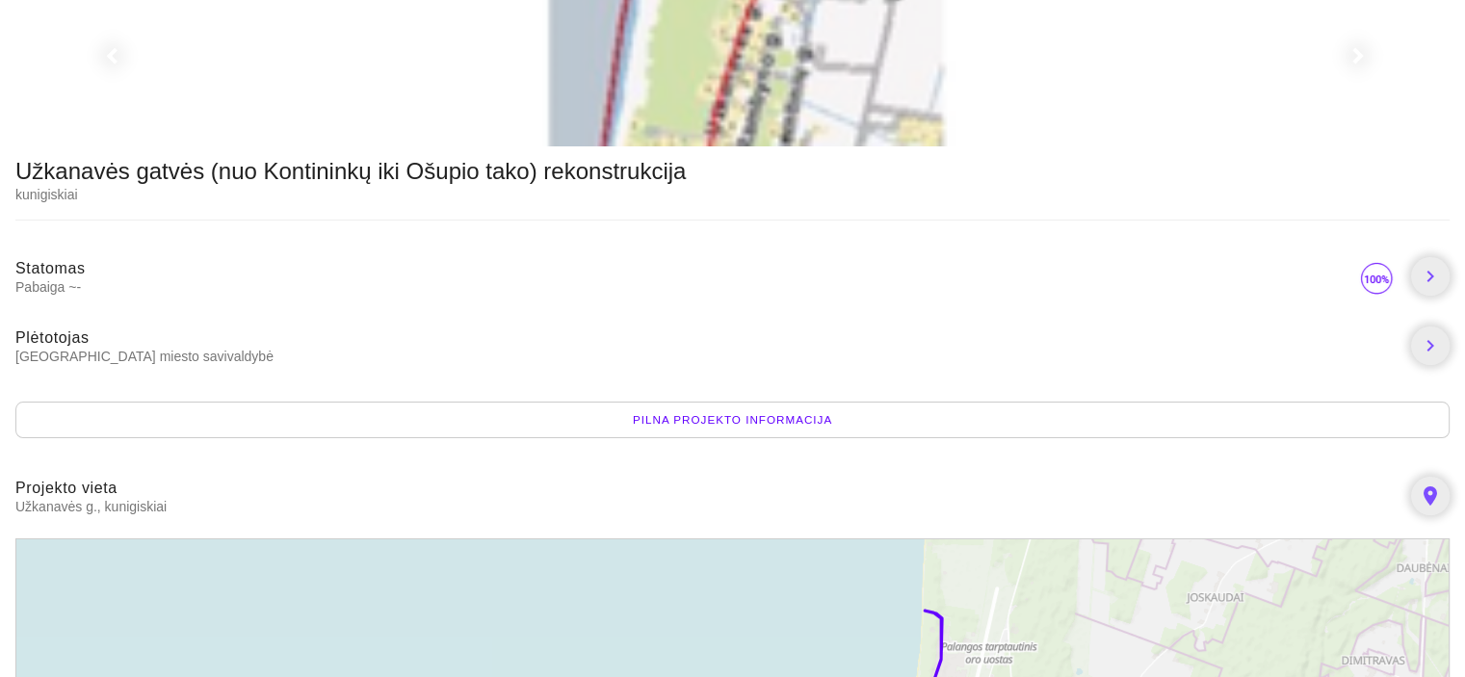
scroll to position [39, 0]
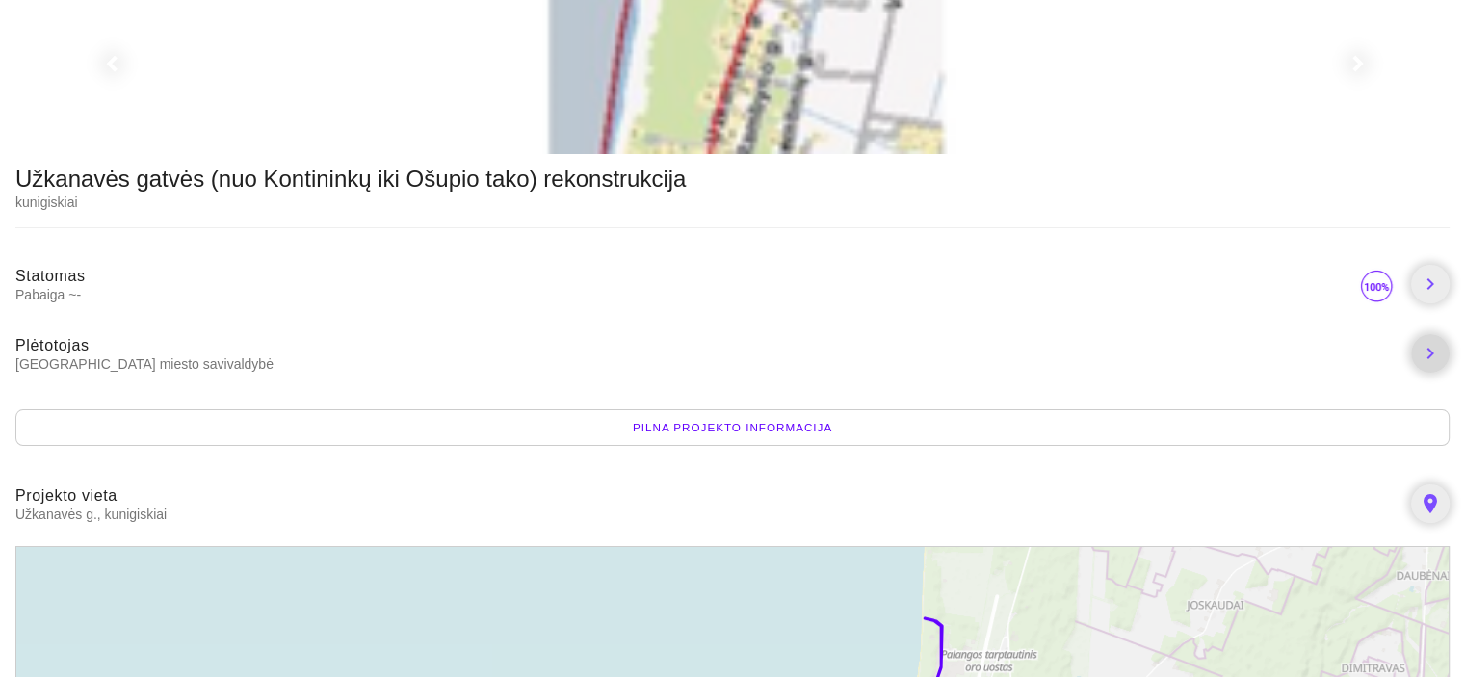
click at [1425, 351] on icon "chevron_right" at bounding box center [1430, 353] width 23 height 23
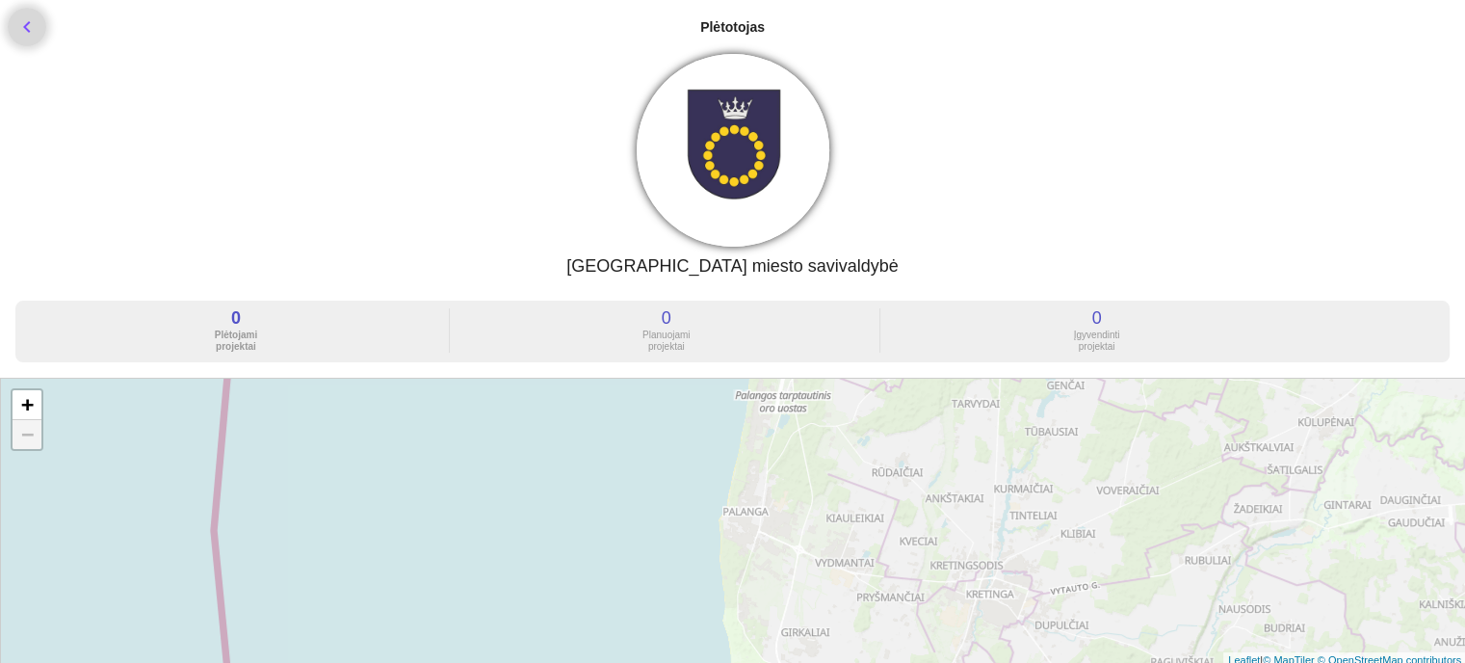
click at [34, 27] on icon "chevron_left" at bounding box center [26, 26] width 23 height 23
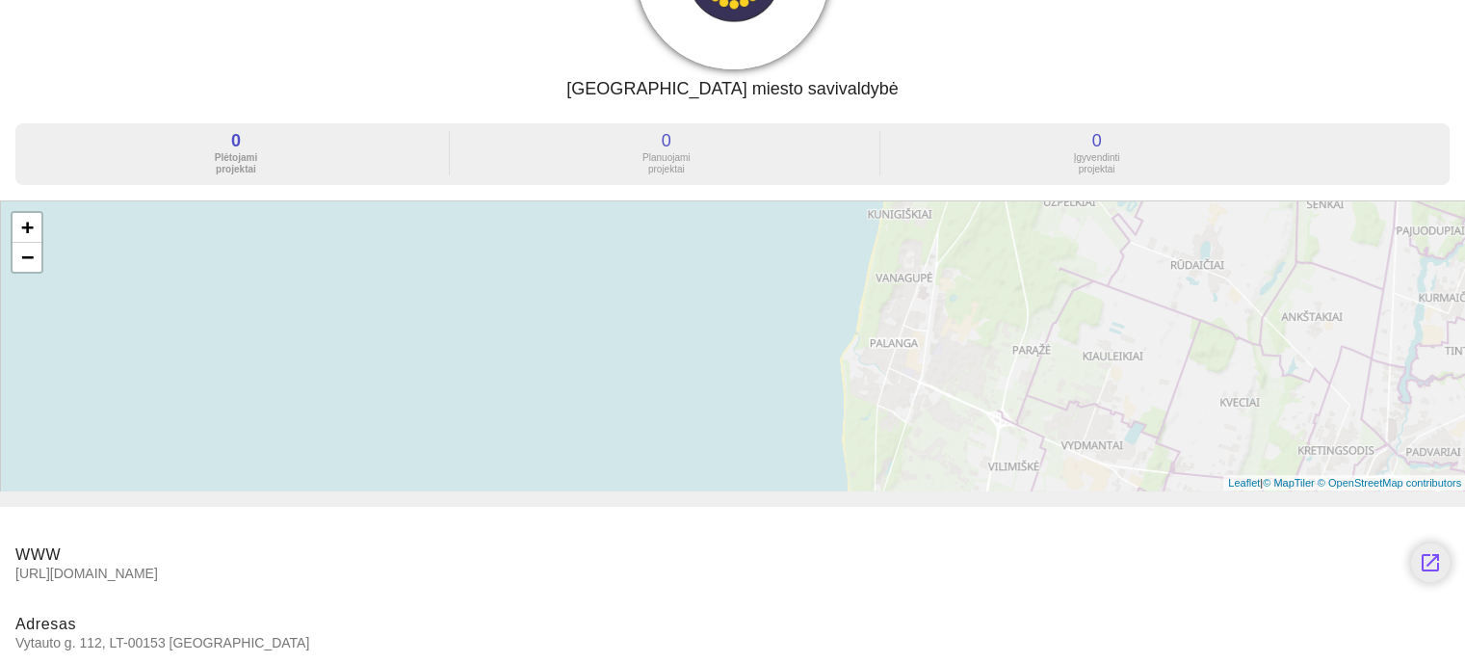
scroll to position [193, 0]
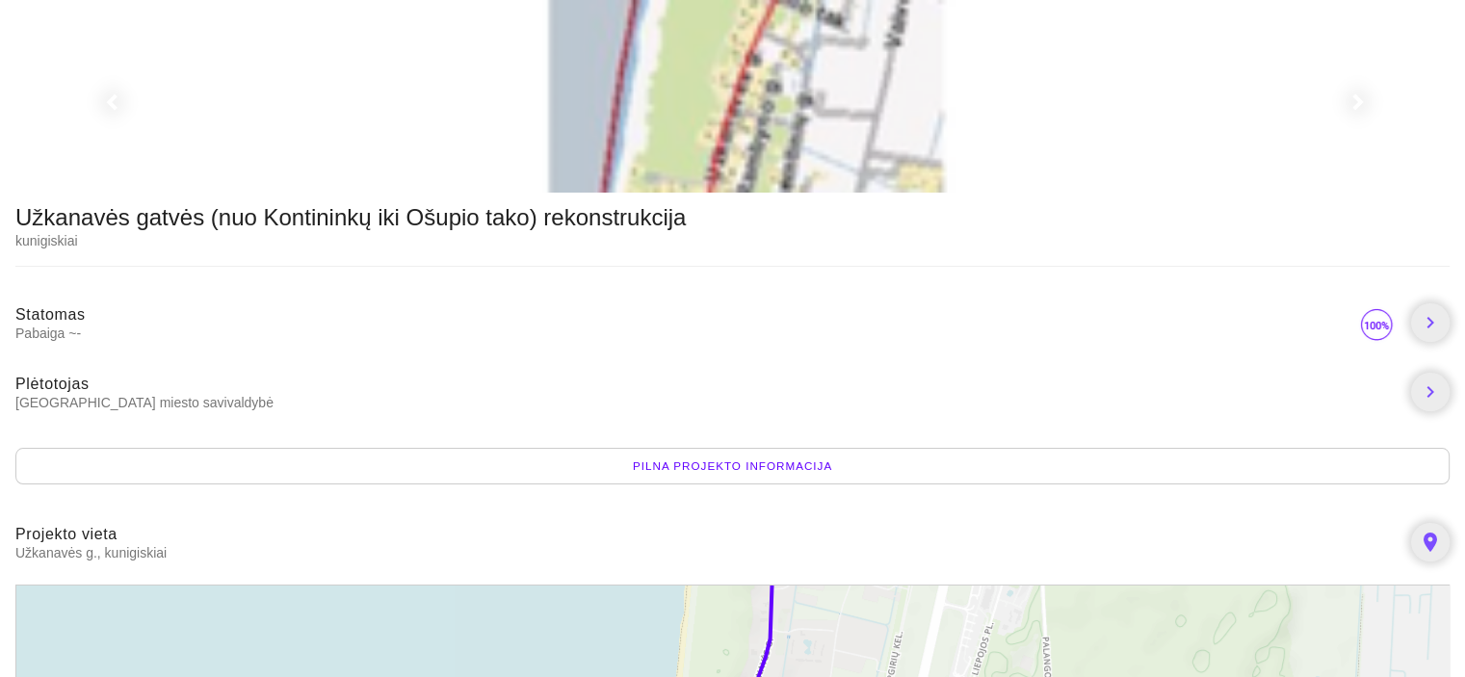
click at [1357, 17] on span at bounding box center [1356, 9] width 12 height 15
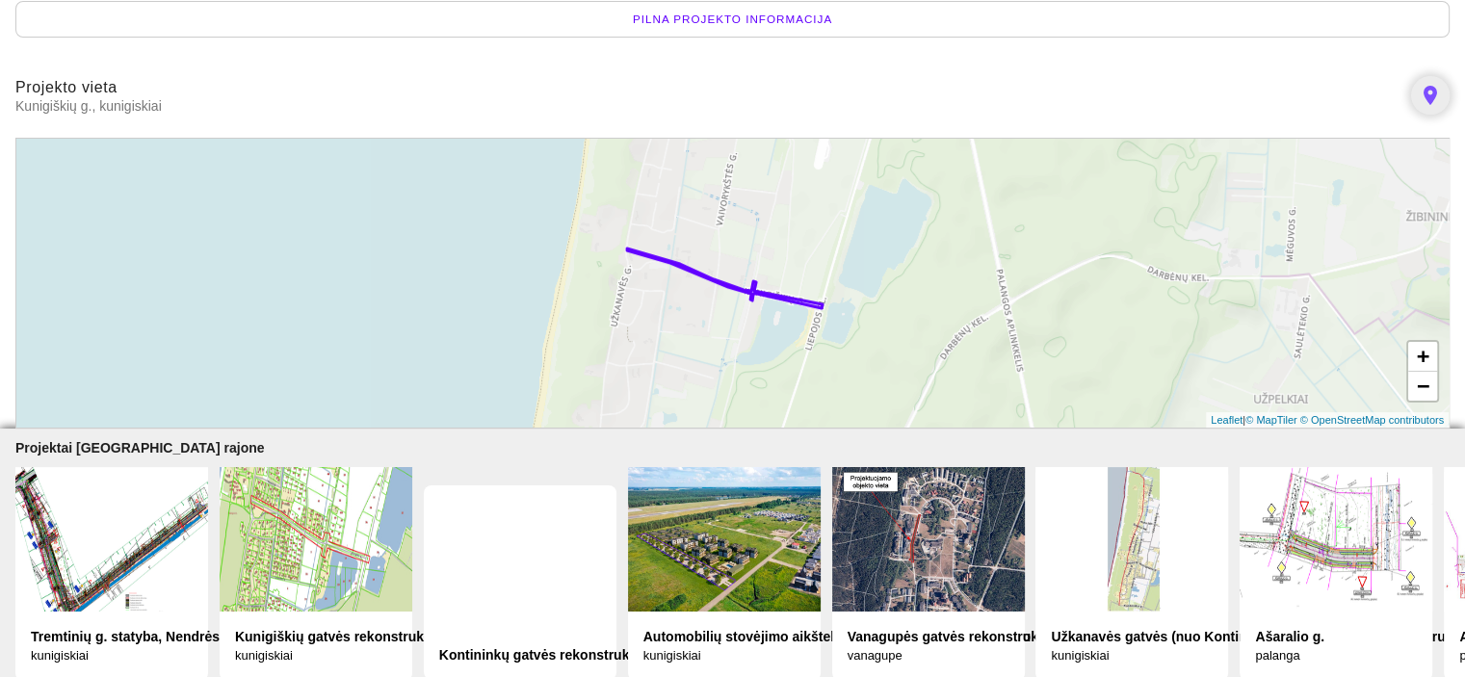
scroll to position [472, 0]
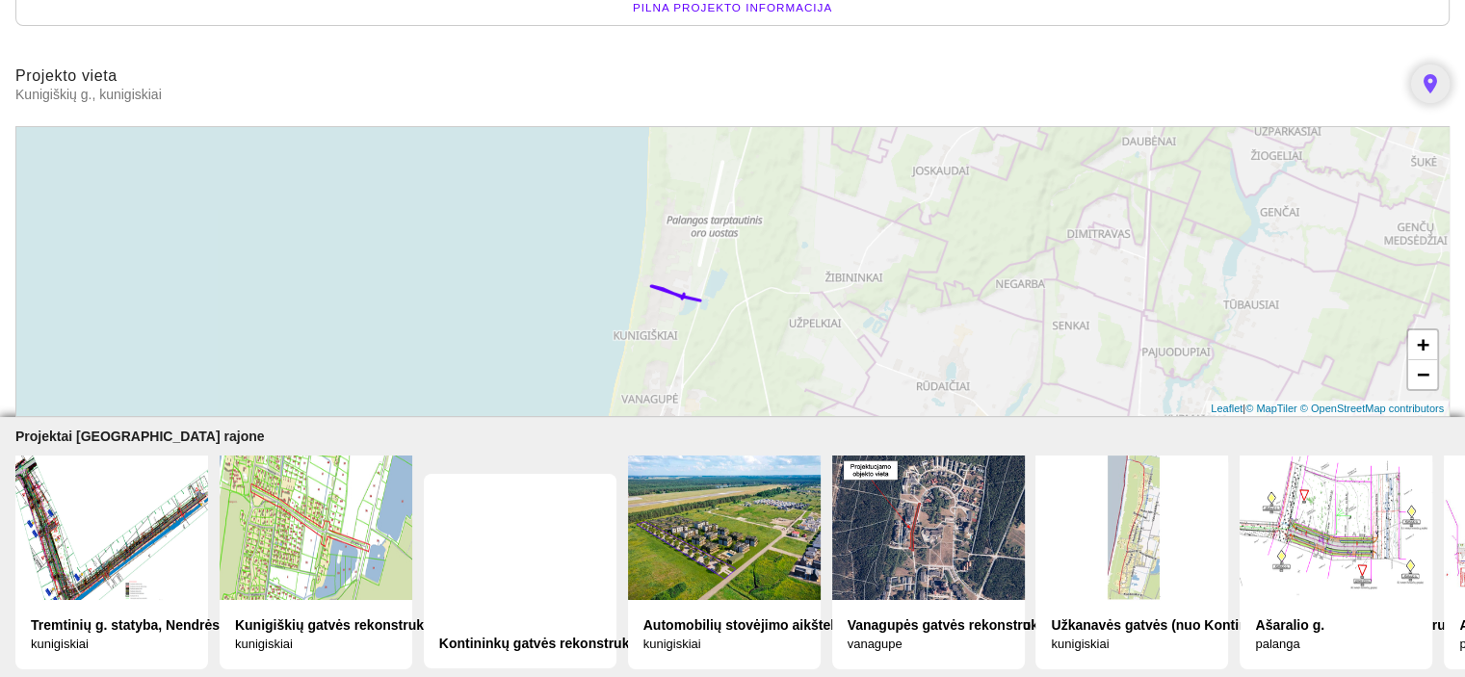
click at [343, 511] on img at bounding box center [316, 528] width 193 height 144
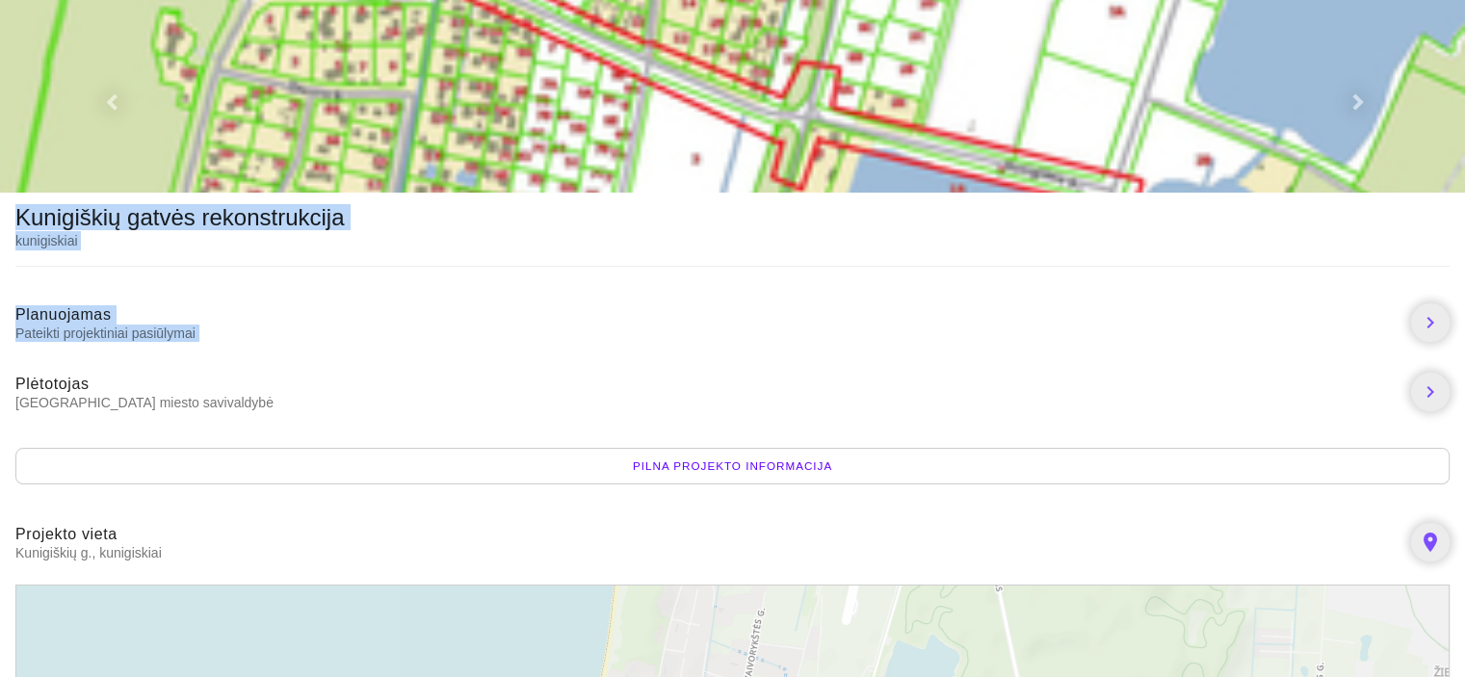
drag, startPoint x: 1460, startPoint y: 301, endPoint x: 1456, endPoint y: 161, distance: 140.7
click at [1456, 161] on body "Kunigiškių gatvės rekonstrukcija kunigiskiai Planuojamas Pateikti projektiniai …" at bounding box center [732, 568] width 1465 height 1136
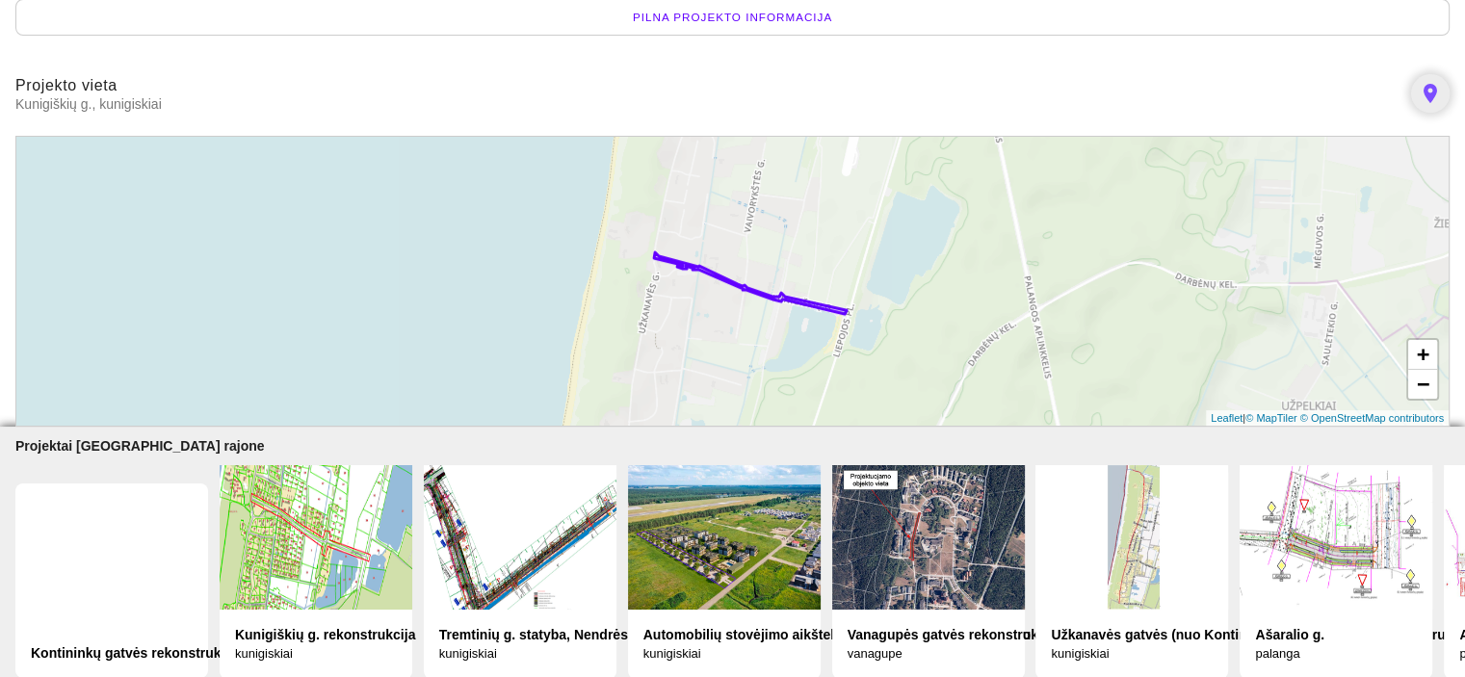
scroll to position [472, 0]
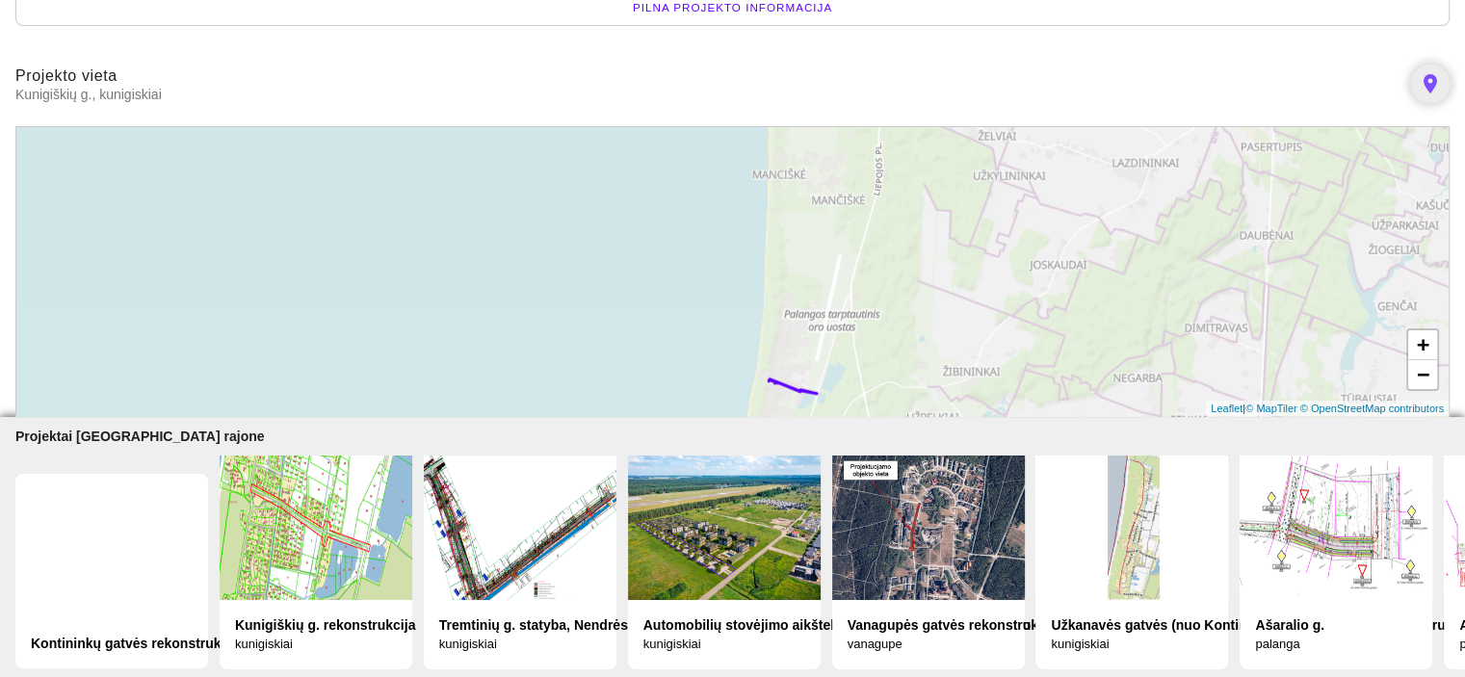
drag, startPoint x: 897, startPoint y: 221, endPoint x: 886, endPoint y: 338, distance: 118.0
click at [886, 338] on div "+ − Leaflet | © MapTiler © OpenStreetMap contributors" at bounding box center [732, 271] width 1434 height 291
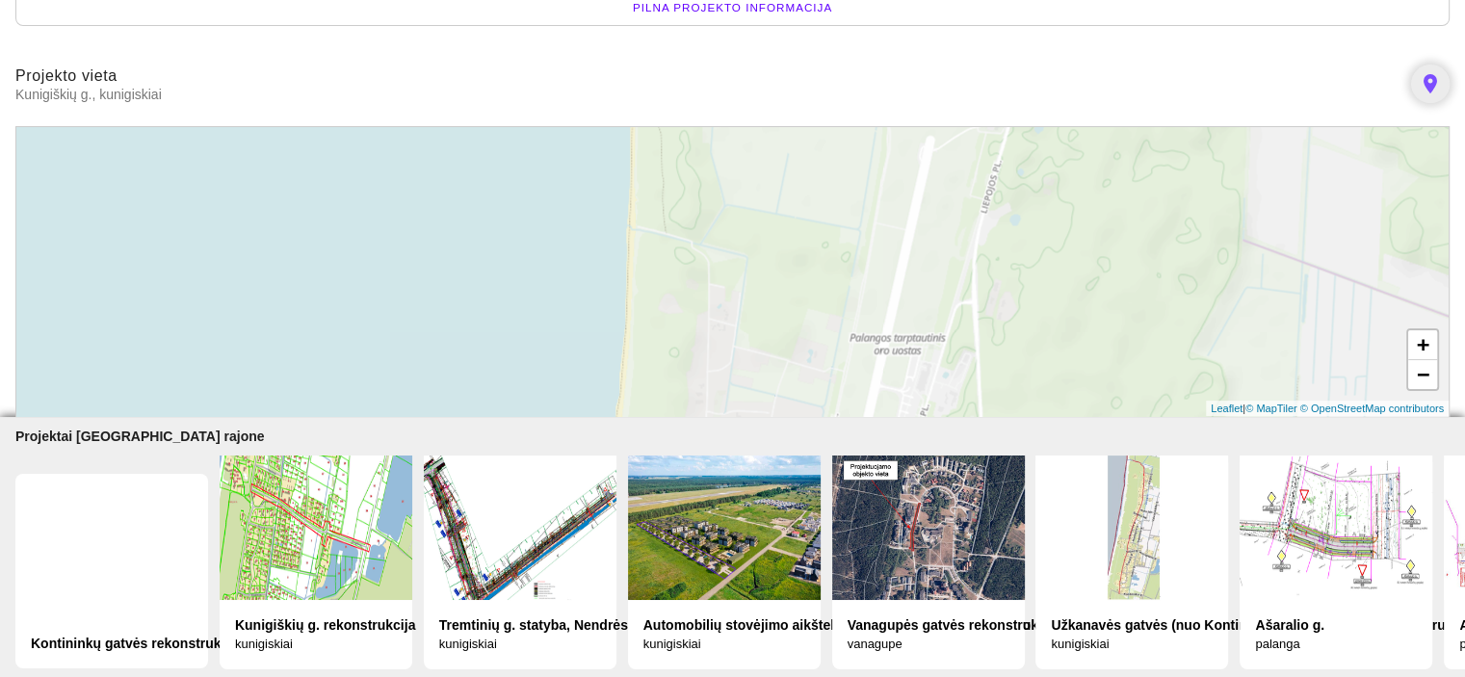
drag, startPoint x: 821, startPoint y: 284, endPoint x: 838, endPoint y: 197, distance: 88.4
click at [838, 197] on div "+ − Leaflet | © MapTiler © OpenStreetMap contributors" at bounding box center [732, 271] width 1434 height 291
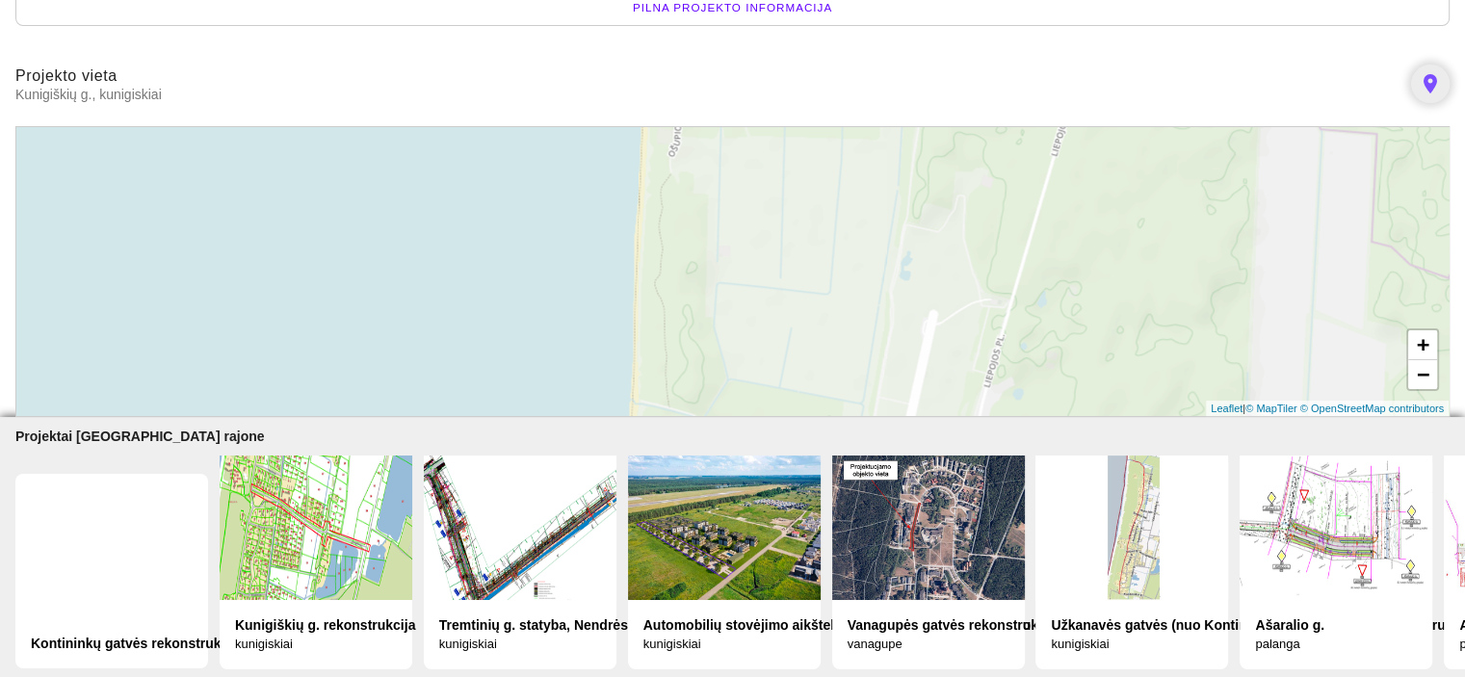
drag, startPoint x: 839, startPoint y: 184, endPoint x: 822, endPoint y: 267, distance: 84.6
click at [842, 369] on div "+ − Leaflet | © MapTiler © OpenStreetMap contributors" at bounding box center [732, 271] width 1434 height 291
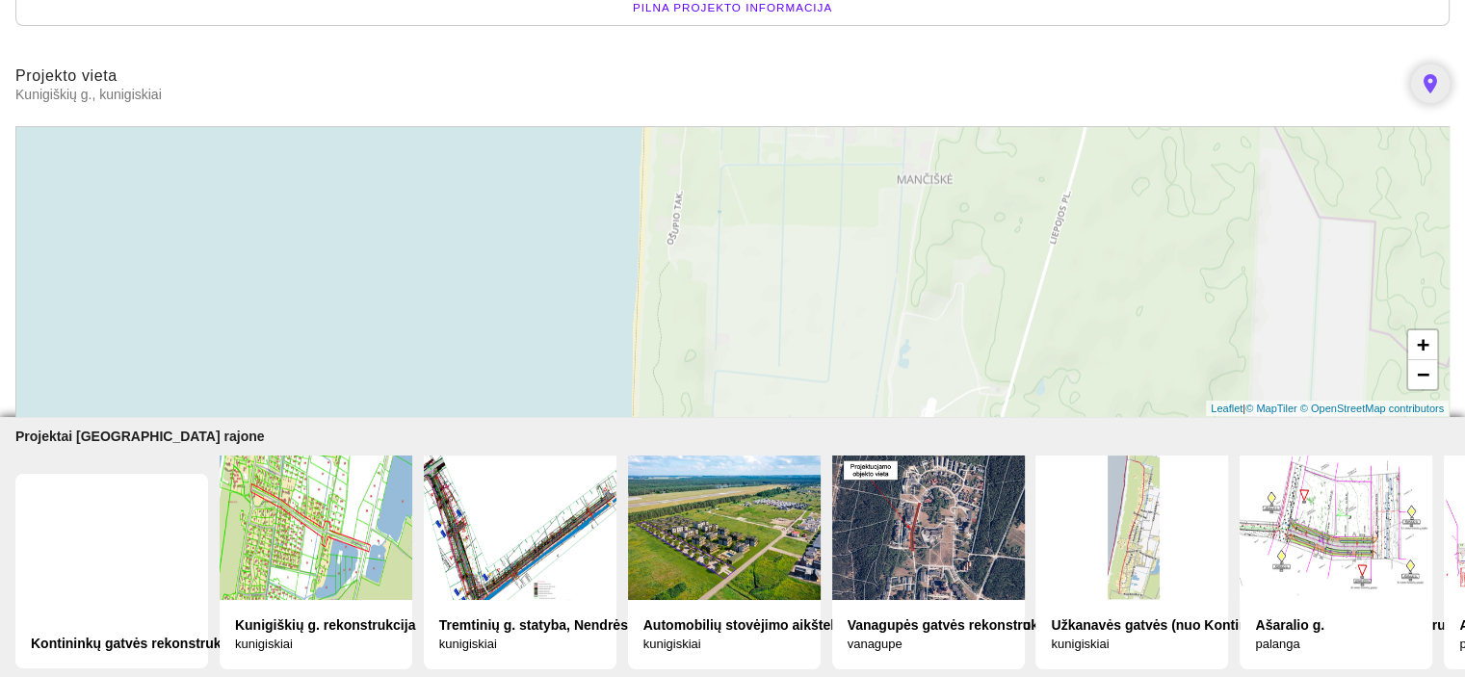
drag, startPoint x: 838, startPoint y: 254, endPoint x: 830, endPoint y: 303, distance: 49.7
click at [837, 311] on div "+ − Leaflet | © MapTiler © OpenStreetMap contributors" at bounding box center [732, 271] width 1434 height 291
